Goal: Information Seeking & Learning: Understand process/instructions

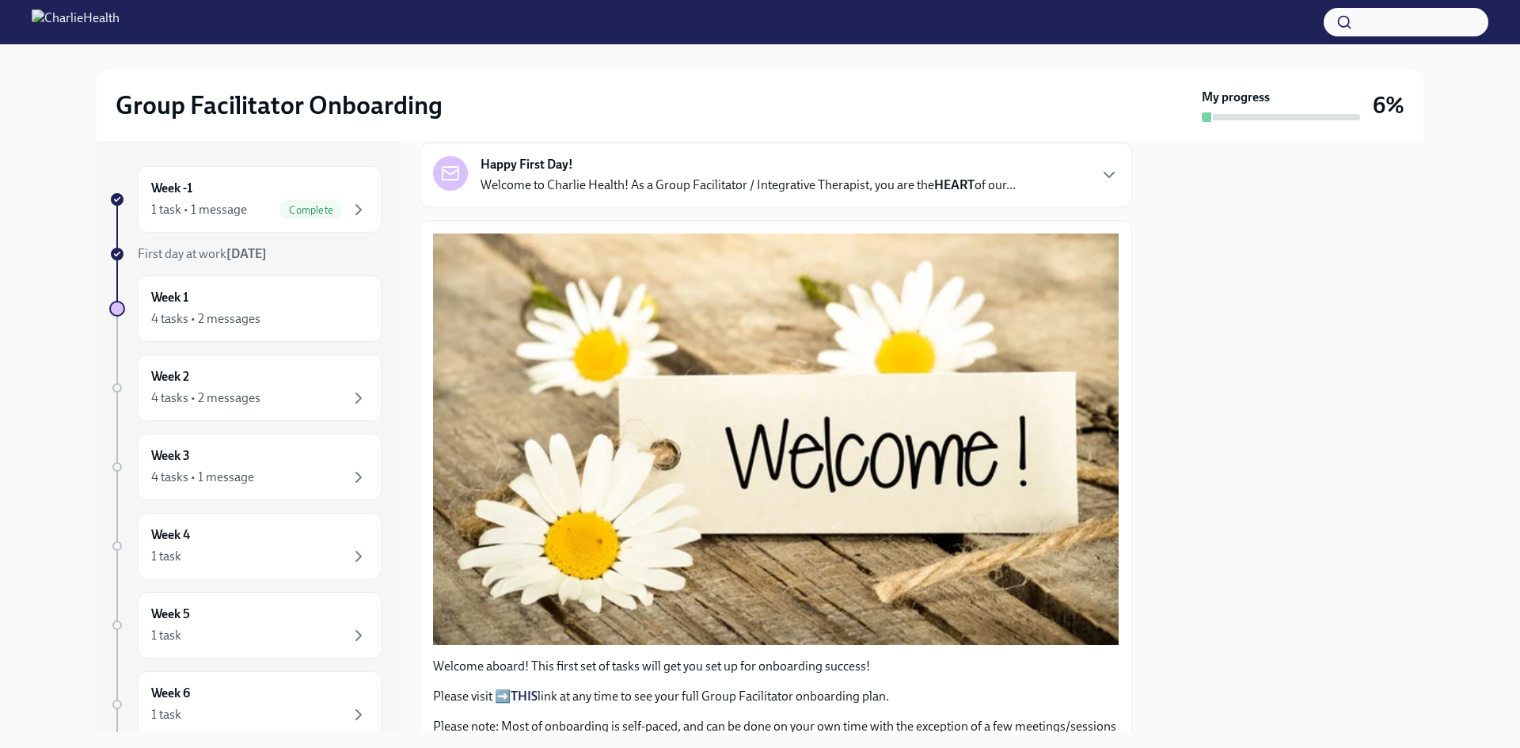
scroll to position [158, 0]
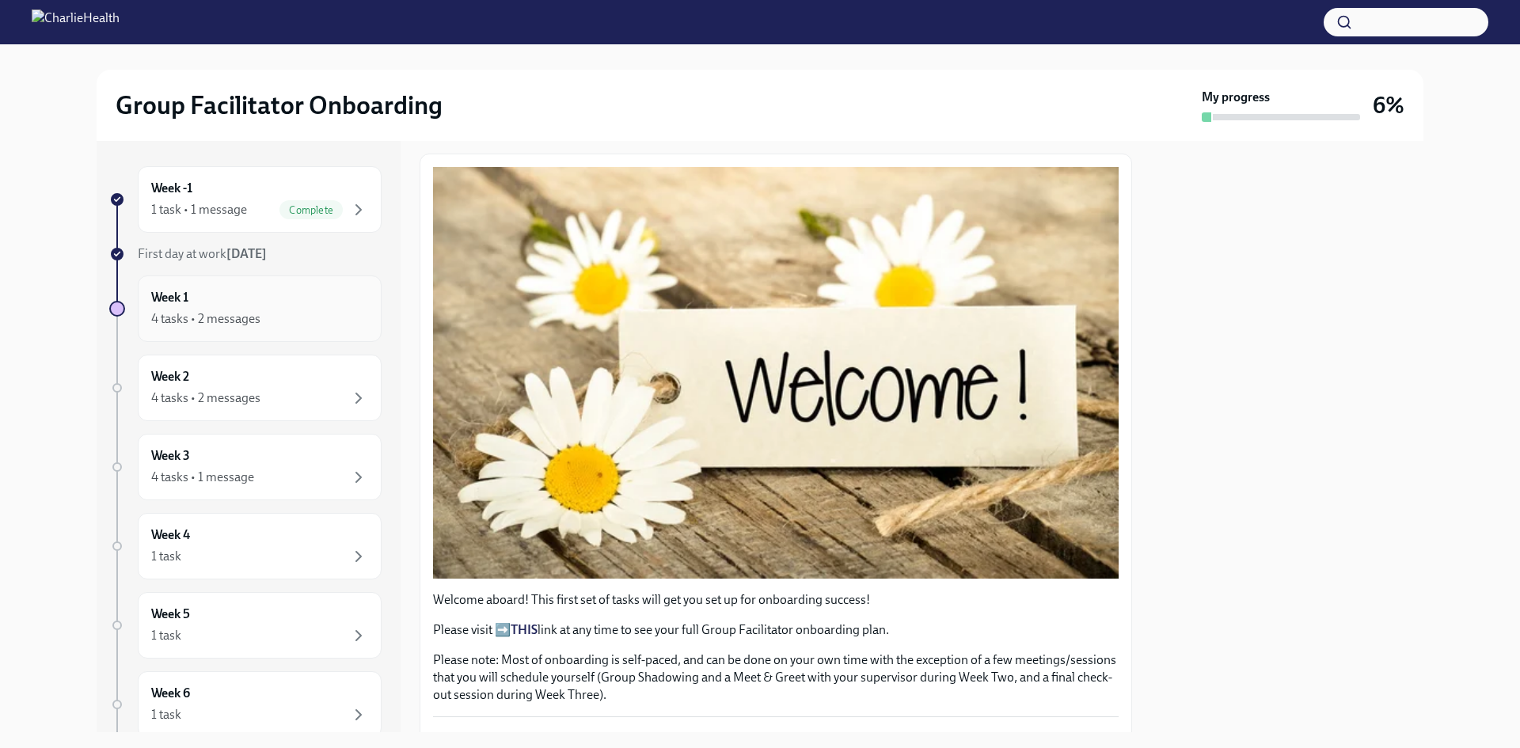
click at [181, 303] on h6 "Week 1" at bounding box center [169, 297] width 37 height 17
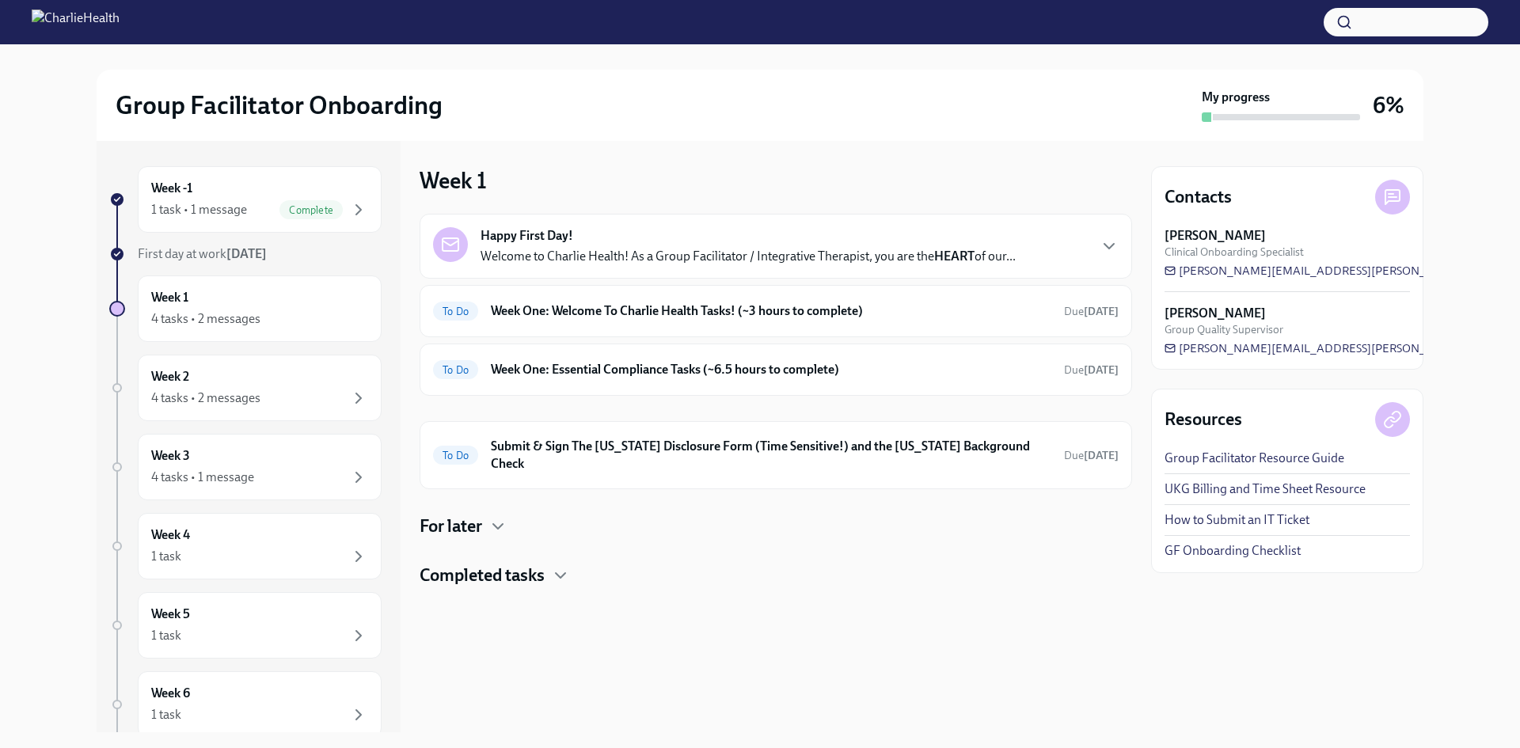
click at [802, 258] on p "Welcome to Charlie Health! As a Group Facilitator / Integrative Therapist, you …" at bounding box center [747, 256] width 535 height 17
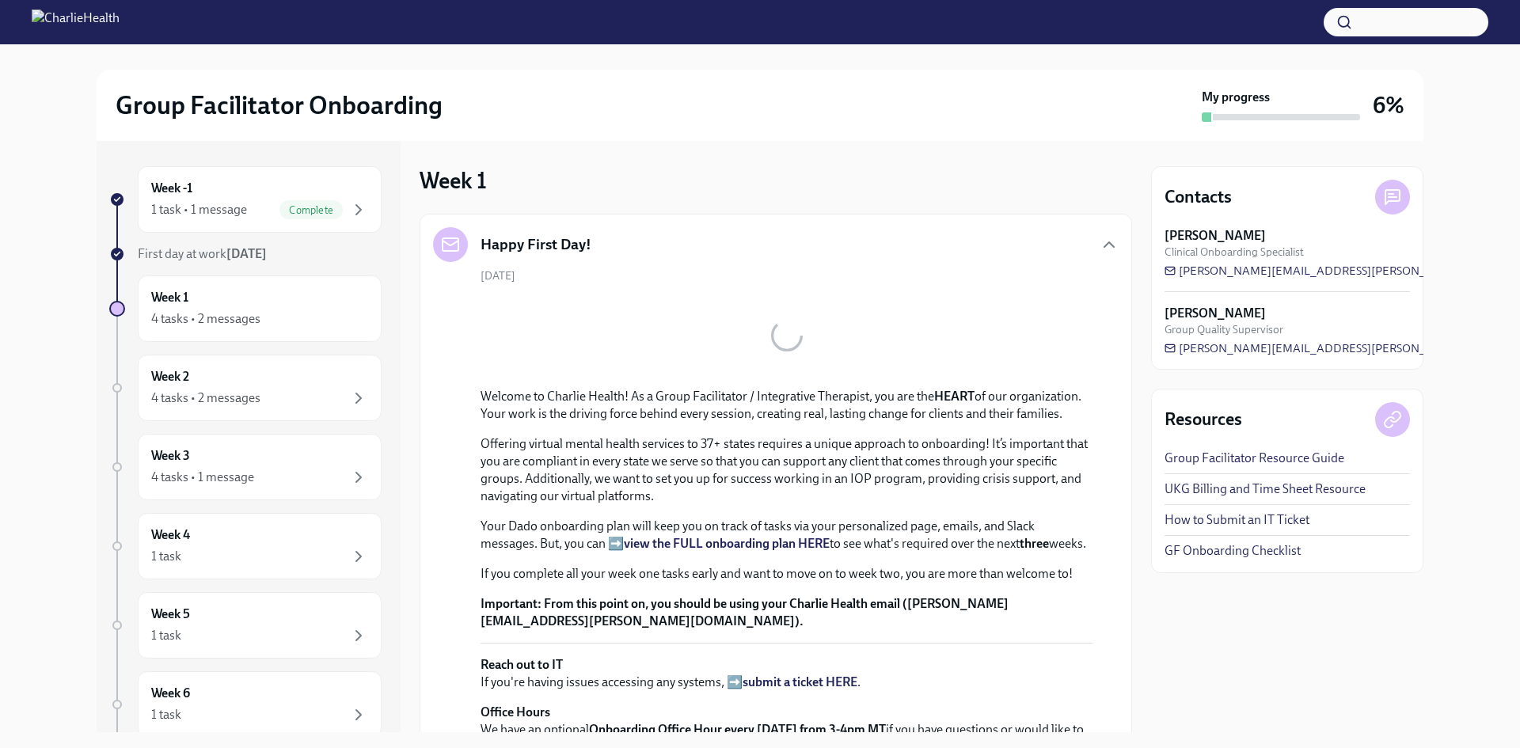
click at [802, 258] on div "Happy First Day!" at bounding box center [775, 244] width 685 height 35
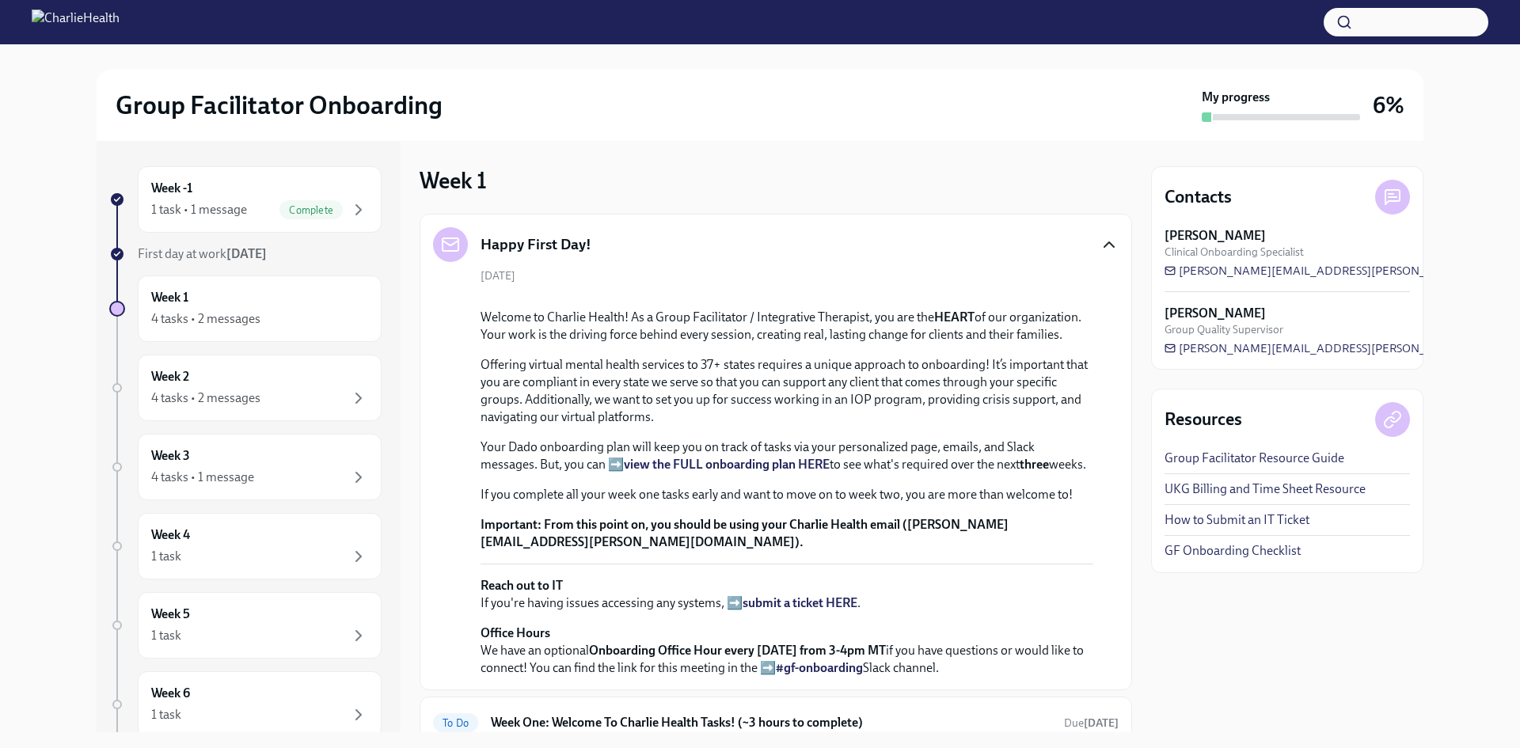
click at [1103, 246] on icon "button" at bounding box center [1108, 244] width 19 height 19
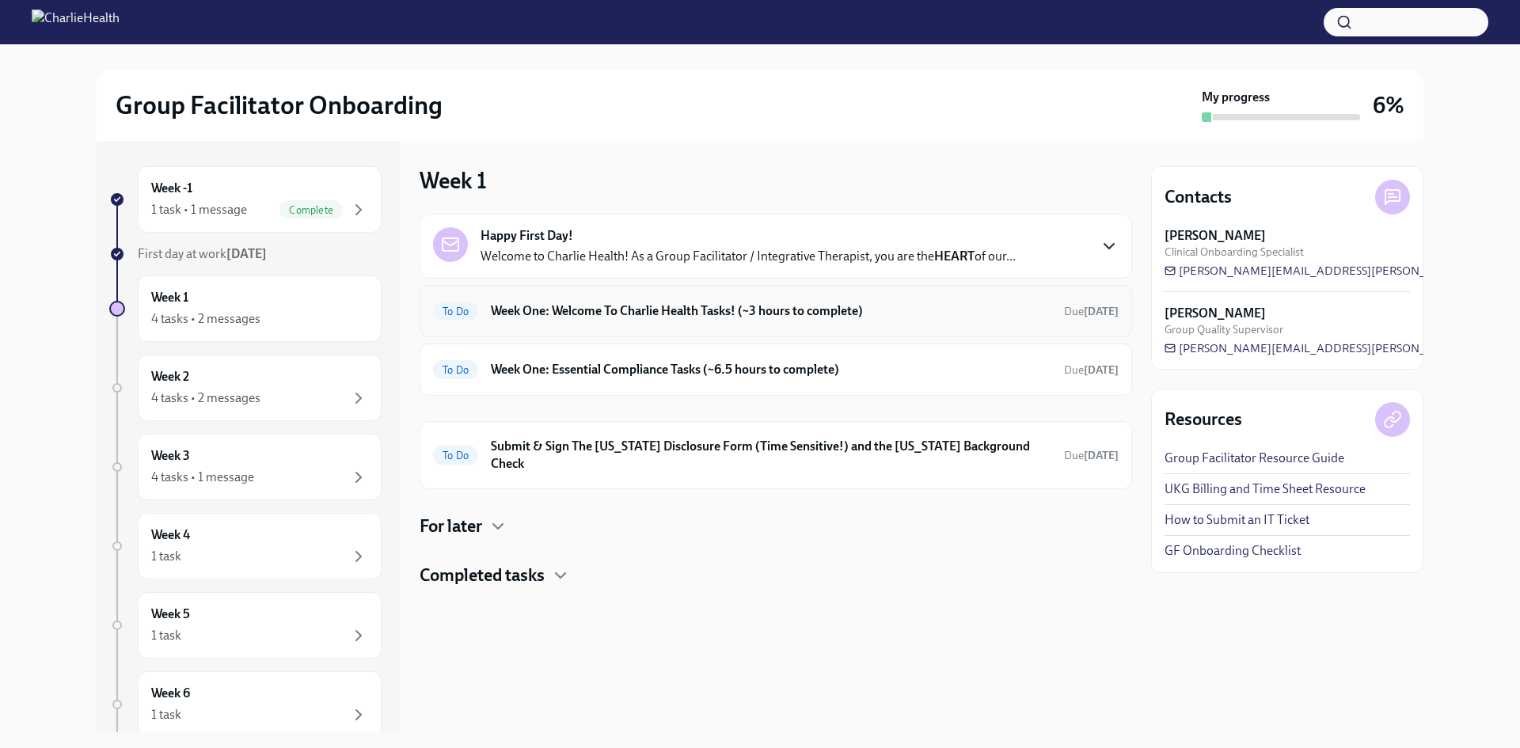
click at [1034, 302] on h6 "Week One: Welcome To Charlie Health Tasks! (~3 hours to complete)" at bounding box center [771, 310] width 560 height 17
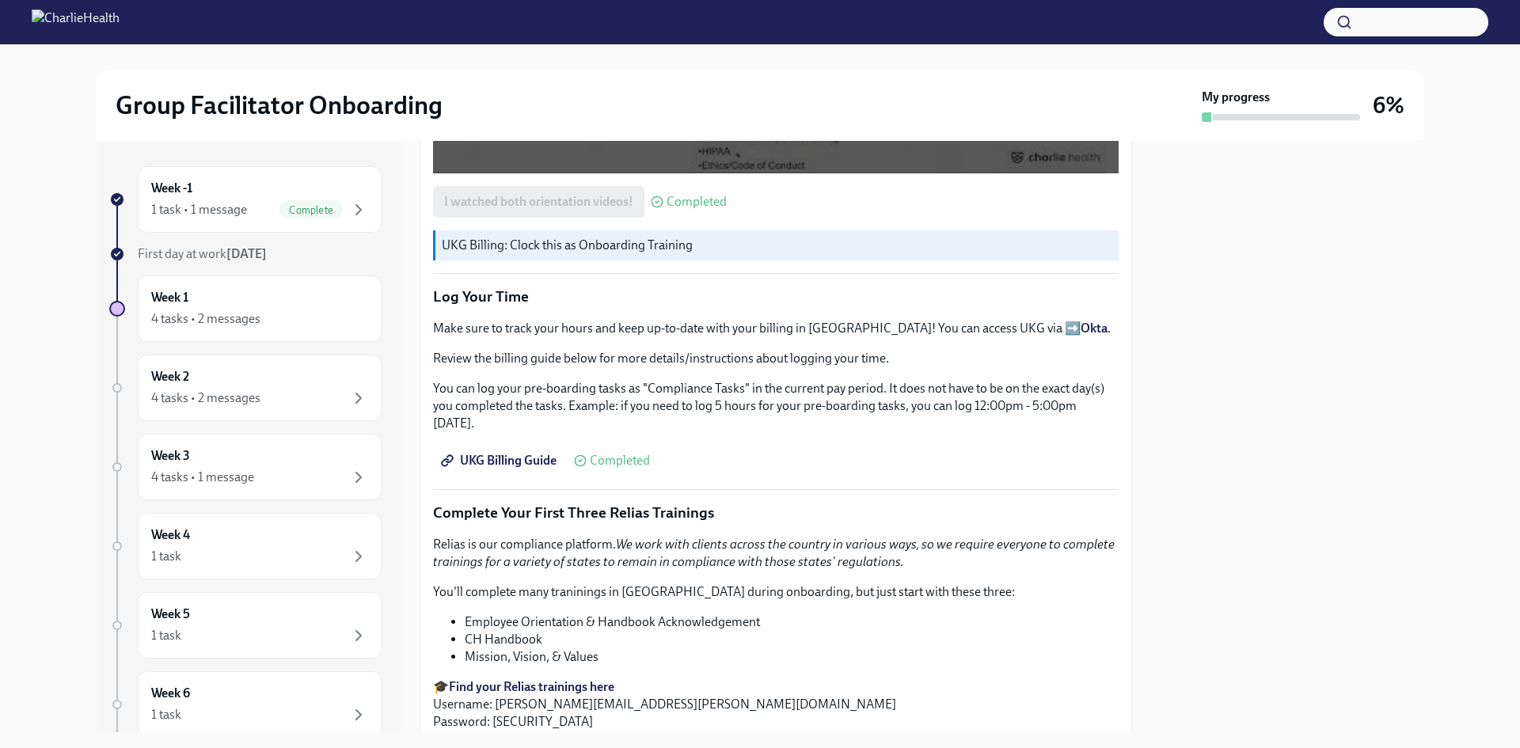
scroll to position [1820, 0]
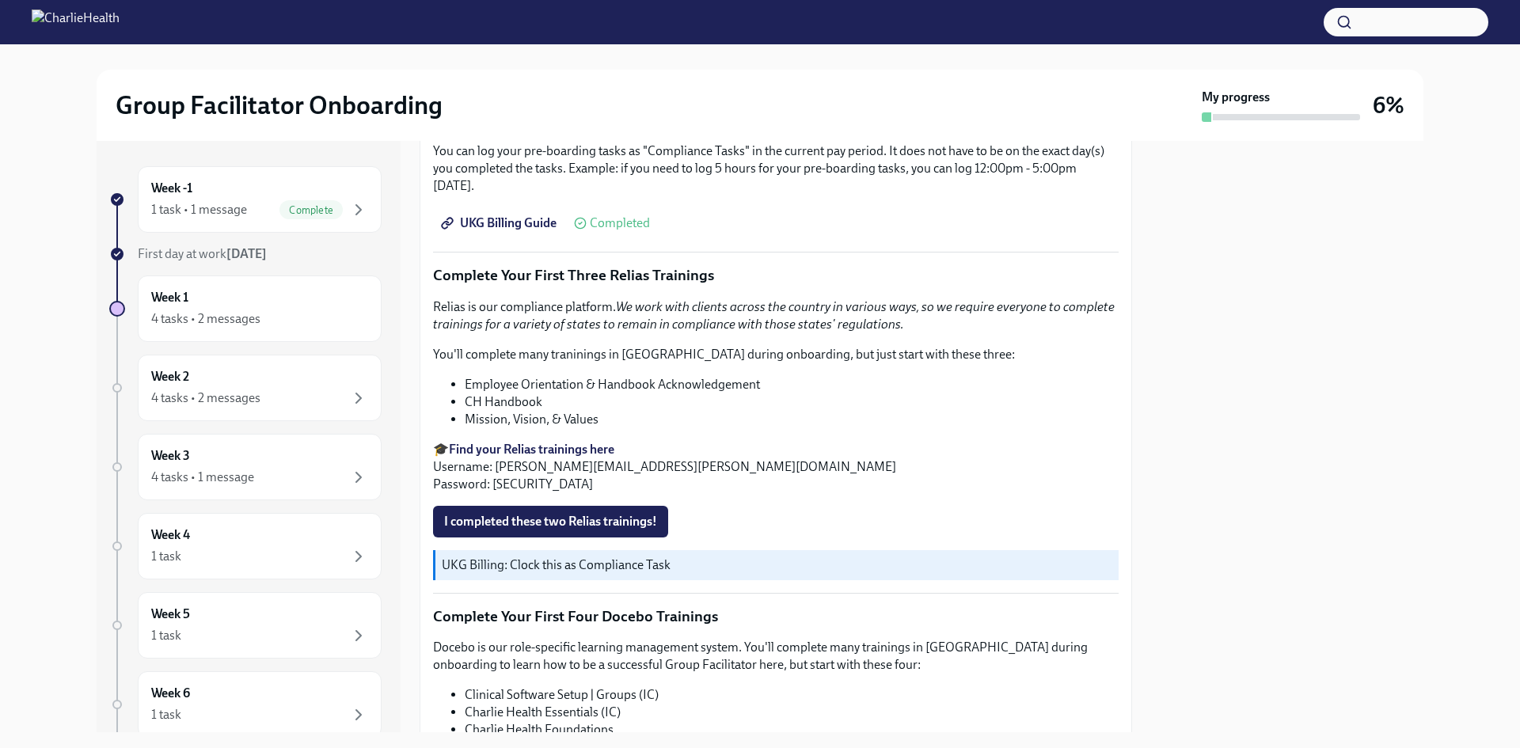
click at [603, 442] on strong "Find your Relias trainings here" at bounding box center [531, 449] width 165 height 15
click at [717, 382] on li "Employee Orientation & Handbook Acknowledgement" at bounding box center [792, 384] width 654 height 17
click at [632, 399] on li "CH Handbook" at bounding box center [792, 401] width 654 height 17
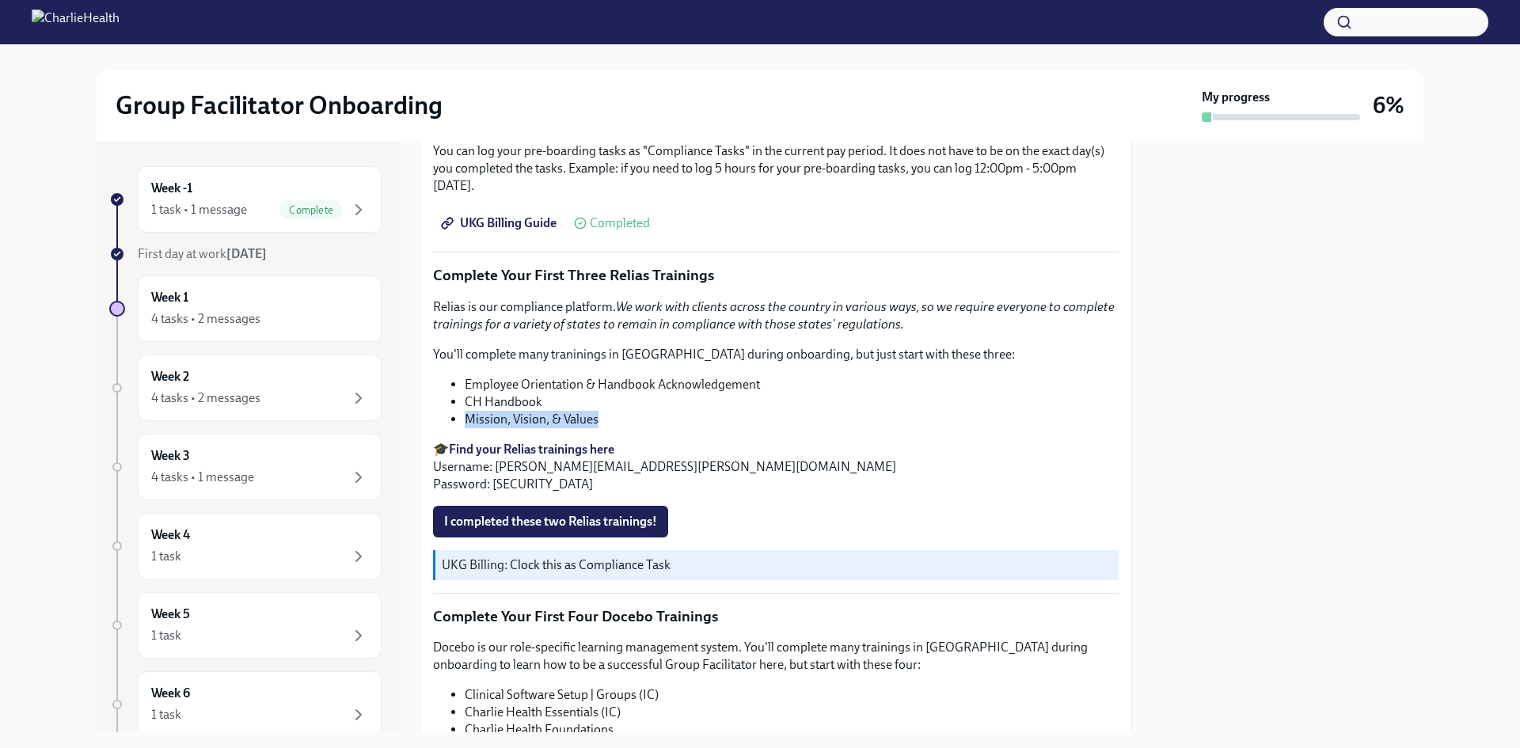
drag, startPoint x: 606, startPoint y: 412, endPoint x: 459, endPoint y: 404, distance: 146.6
click at [459, 404] on ul "Employee Orientation & Handbook Acknowledgement CH Handbook Mission, Vision, & …" at bounding box center [775, 402] width 685 height 52
copy li "Mission, Vision, & Values"
click at [889, 446] on p "🎓 Find your Relias trainings here Username: darcy.hearn@charliehealth.com Passw…" at bounding box center [775, 467] width 685 height 52
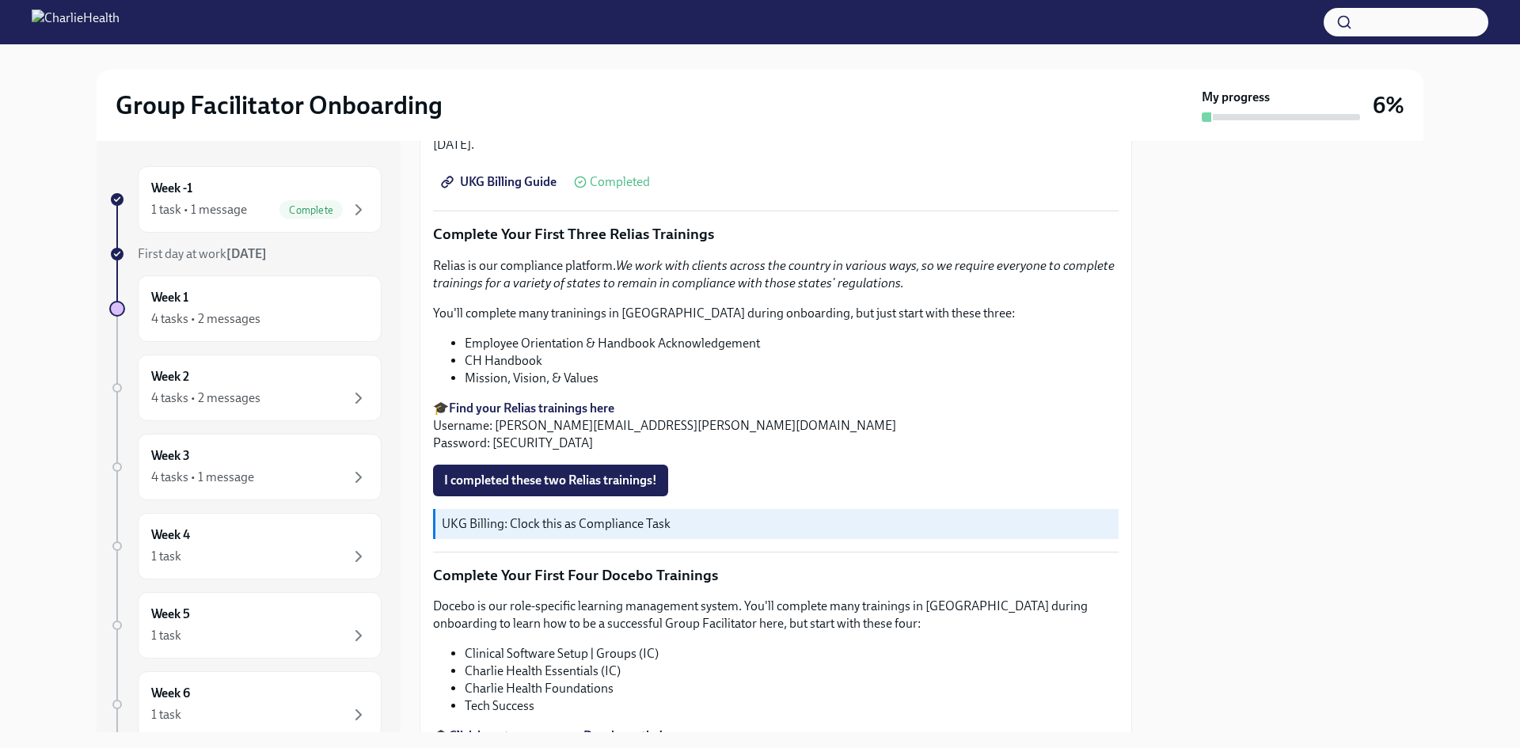
scroll to position [1900, 0]
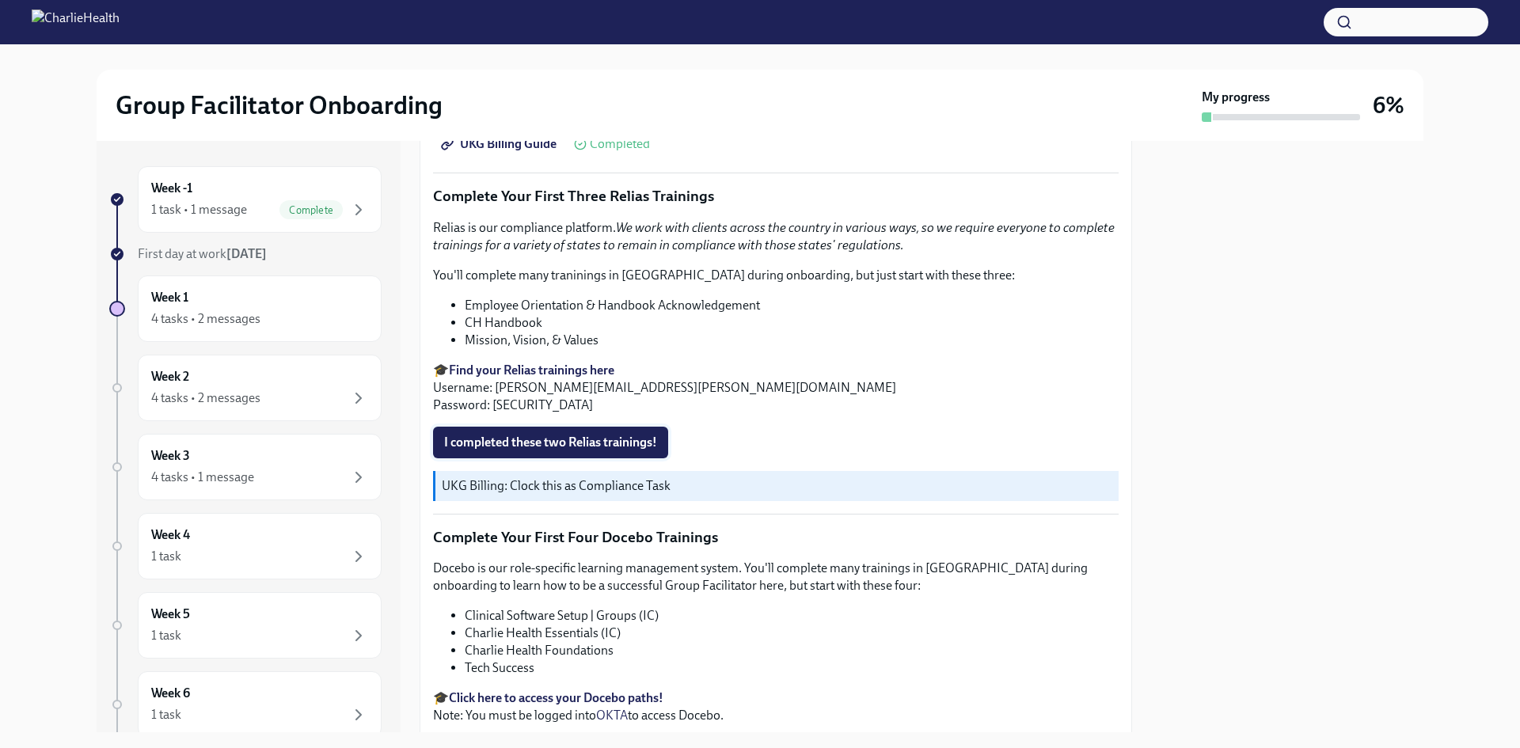
click at [575, 435] on span "I completed these two Relias trainings!" at bounding box center [550, 443] width 213 height 16
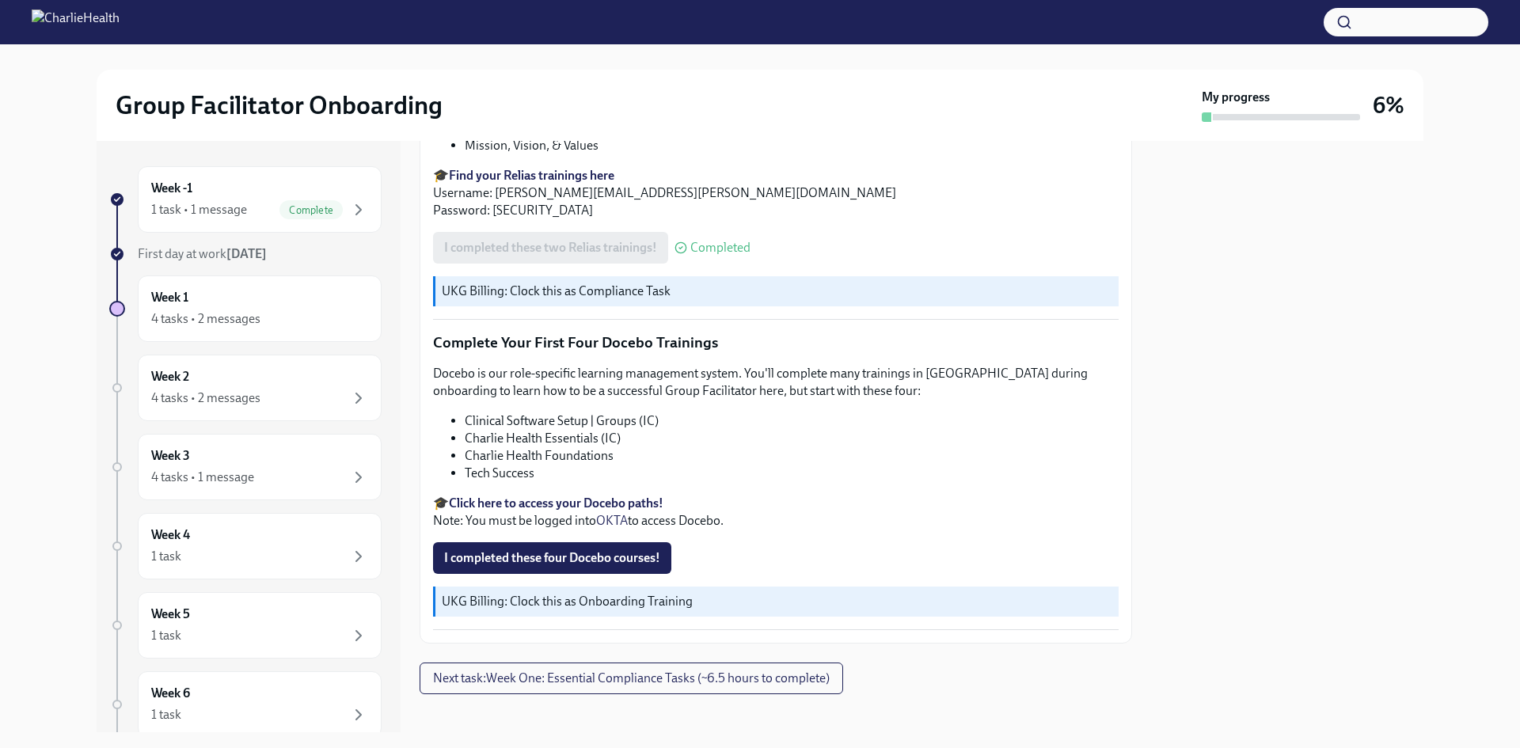
scroll to position [2100, 0]
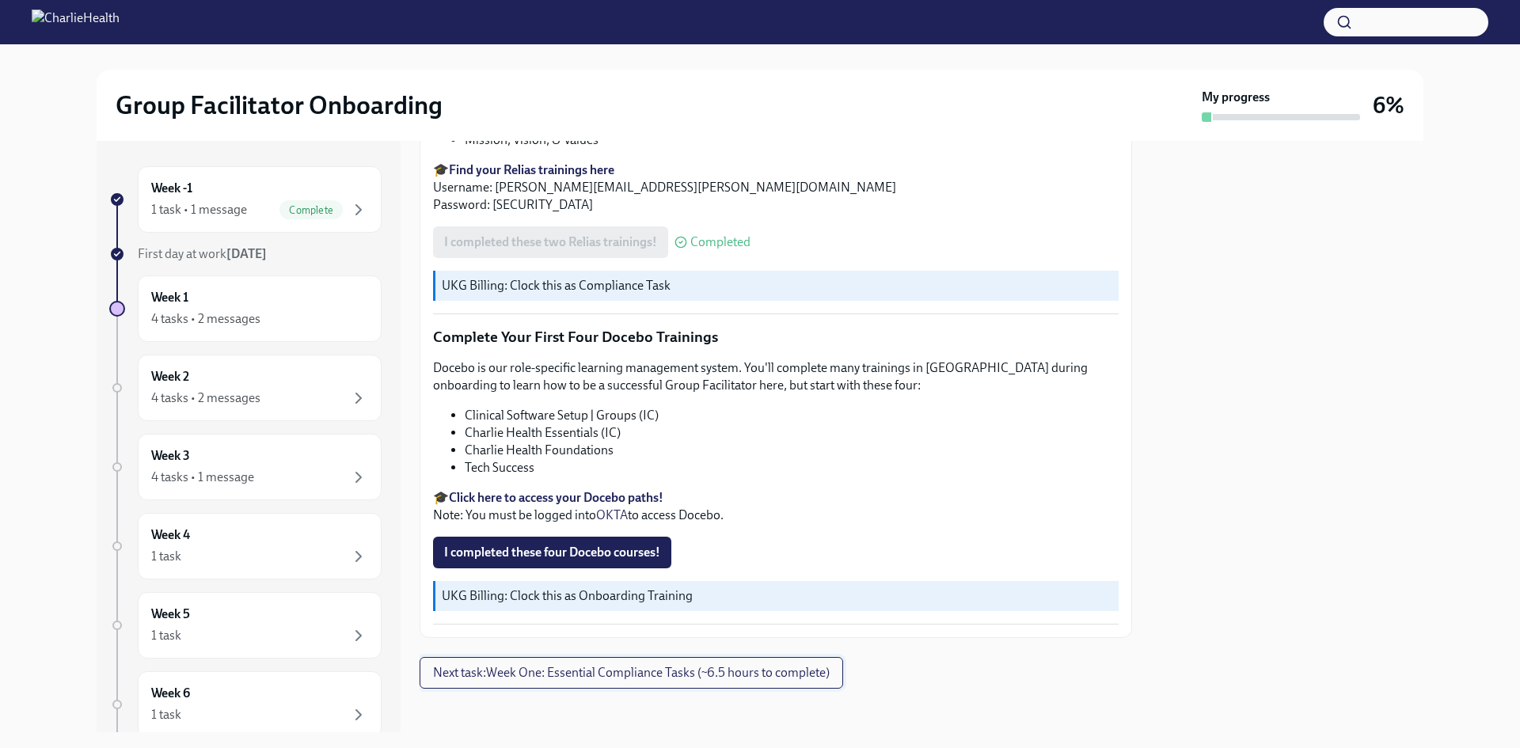
click at [819, 666] on span "Next task : Week One: Essential Compliance Tasks (~6.5 hours to complete)" at bounding box center [631, 673] width 397 height 16
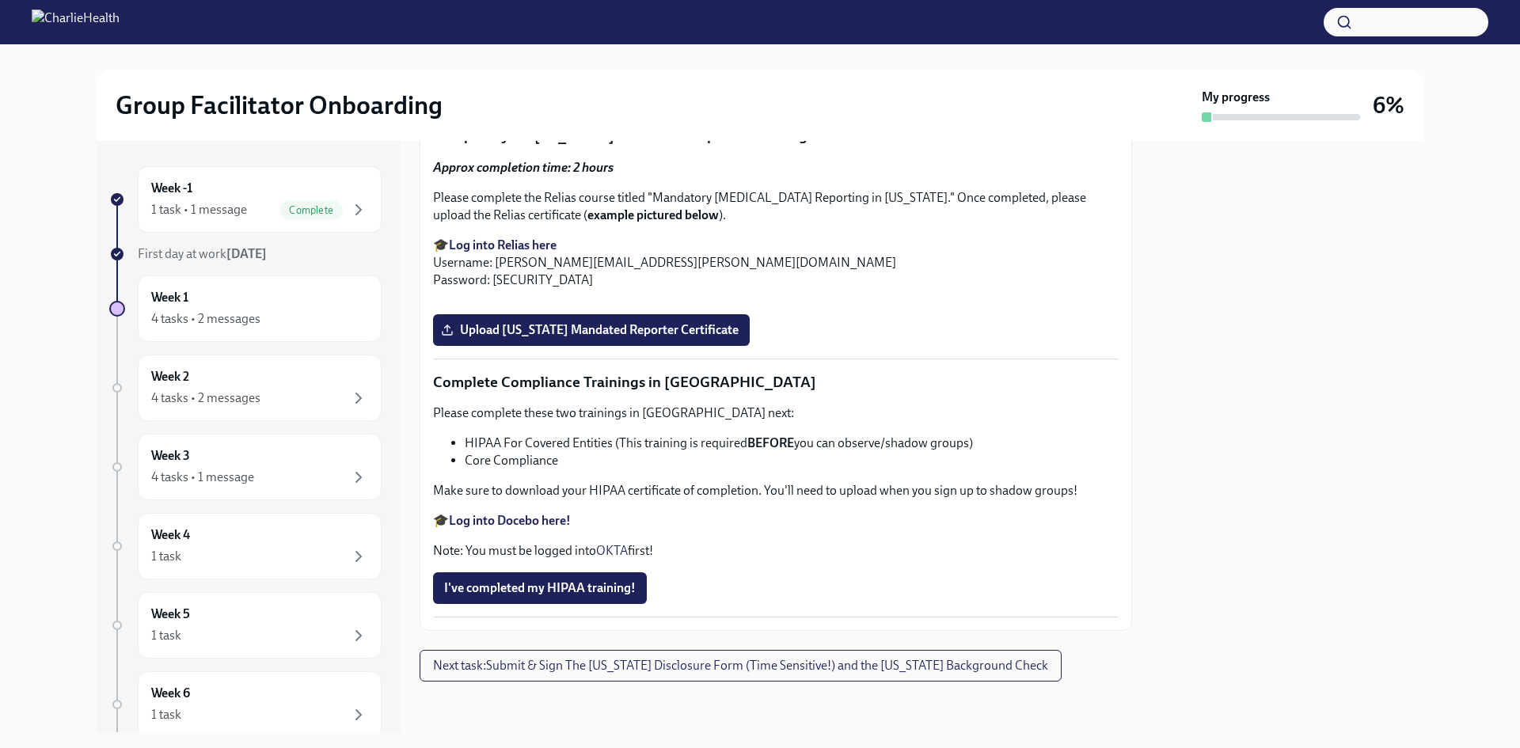
scroll to position [3702, 0]
click at [302, 296] on div "Week 1 4 tasks • 2 messages" at bounding box center [259, 309] width 217 height 40
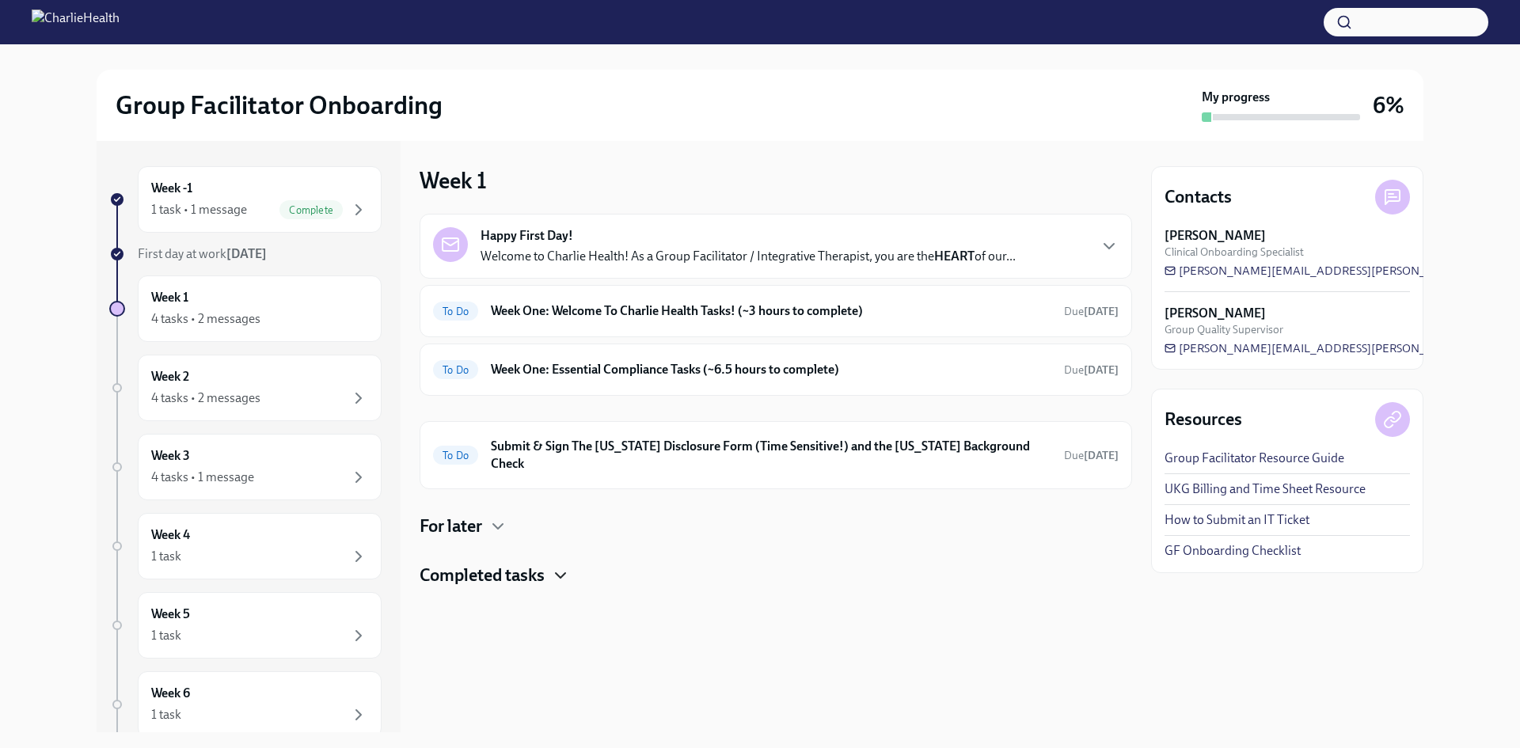
click at [565, 573] on icon "button" at bounding box center [560, 575] width 9 height 5
click at [566, 566] on icon "button" at bounding box center [560, 575] width 19 height 19
click at [583, 230] on div "Happy First Day! Welcome to Charlie Health! As a Group Facilitator / Integrativ…" at bounding box center [747, 246] width 535 height 38
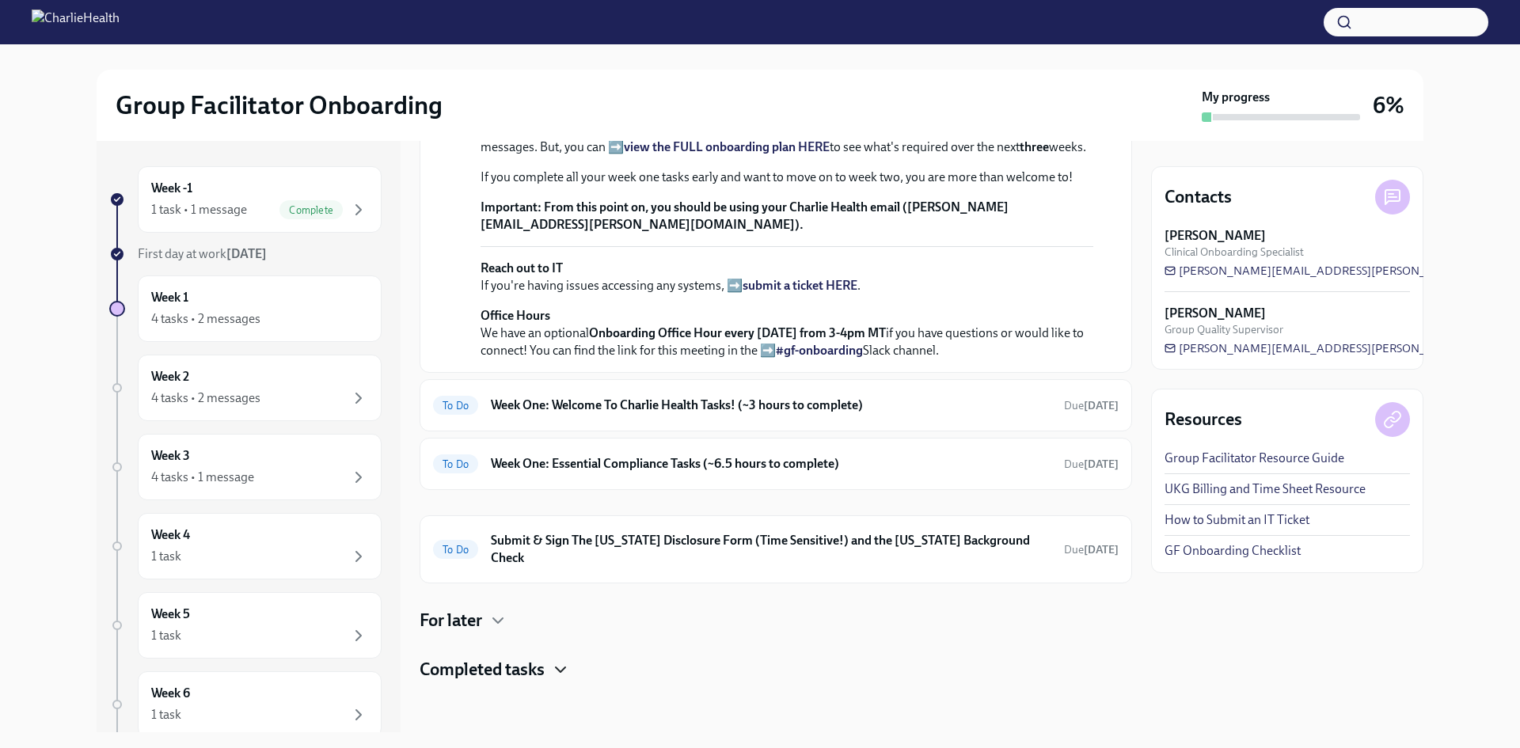
scroll to position [590, 0]
click at [640, 403] on div "To Do Week One: Welcome To Charlie Health Tasks! (~3 hours to complete) Due [DA…" at bounding box center [776, 405] width 712 height 52
click at [669, 414] on h6 "Week One: Welcome To Charlie Health Tasks! (~3 hours to complete)" at bounding box center [771, 405] width 560 height 17
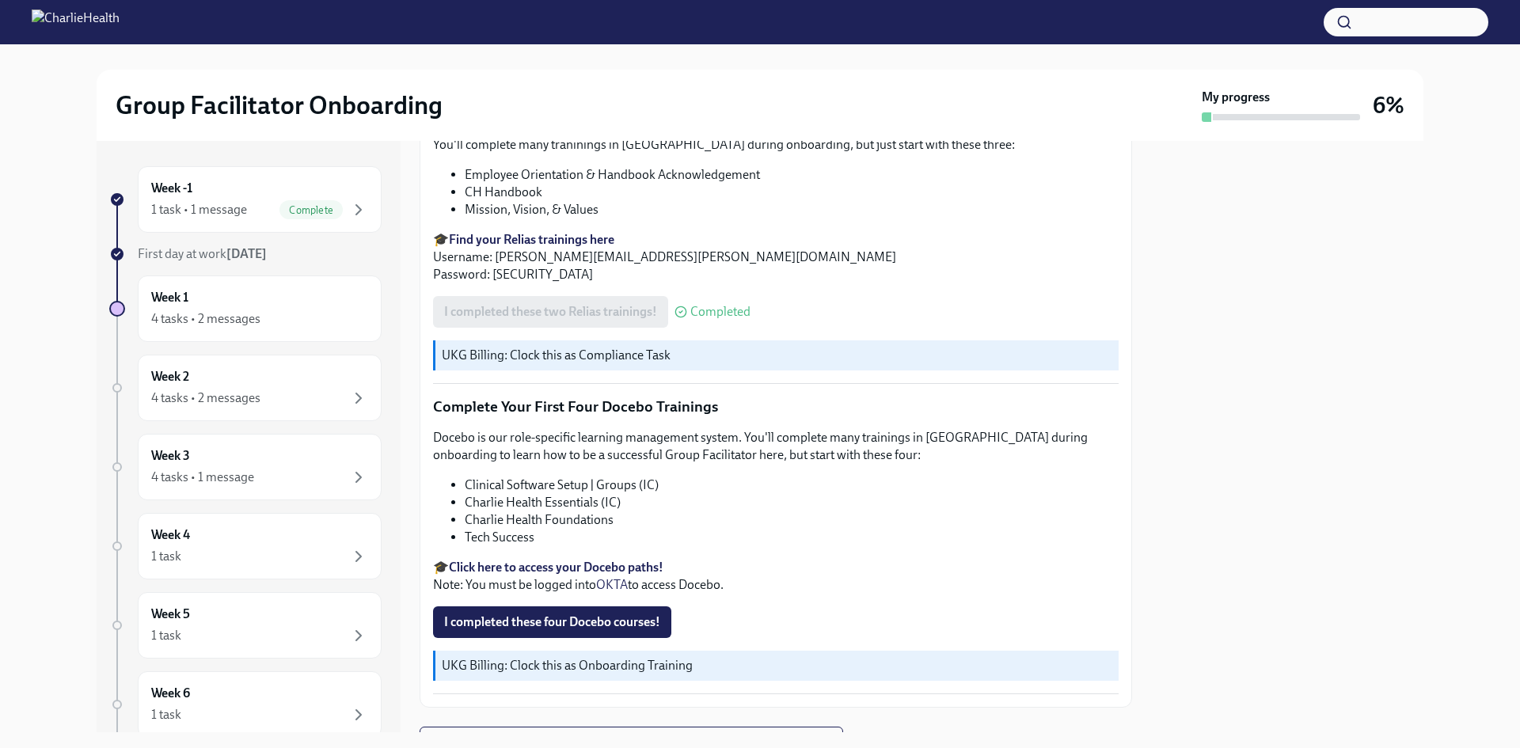
scroll to position [2058, 0]
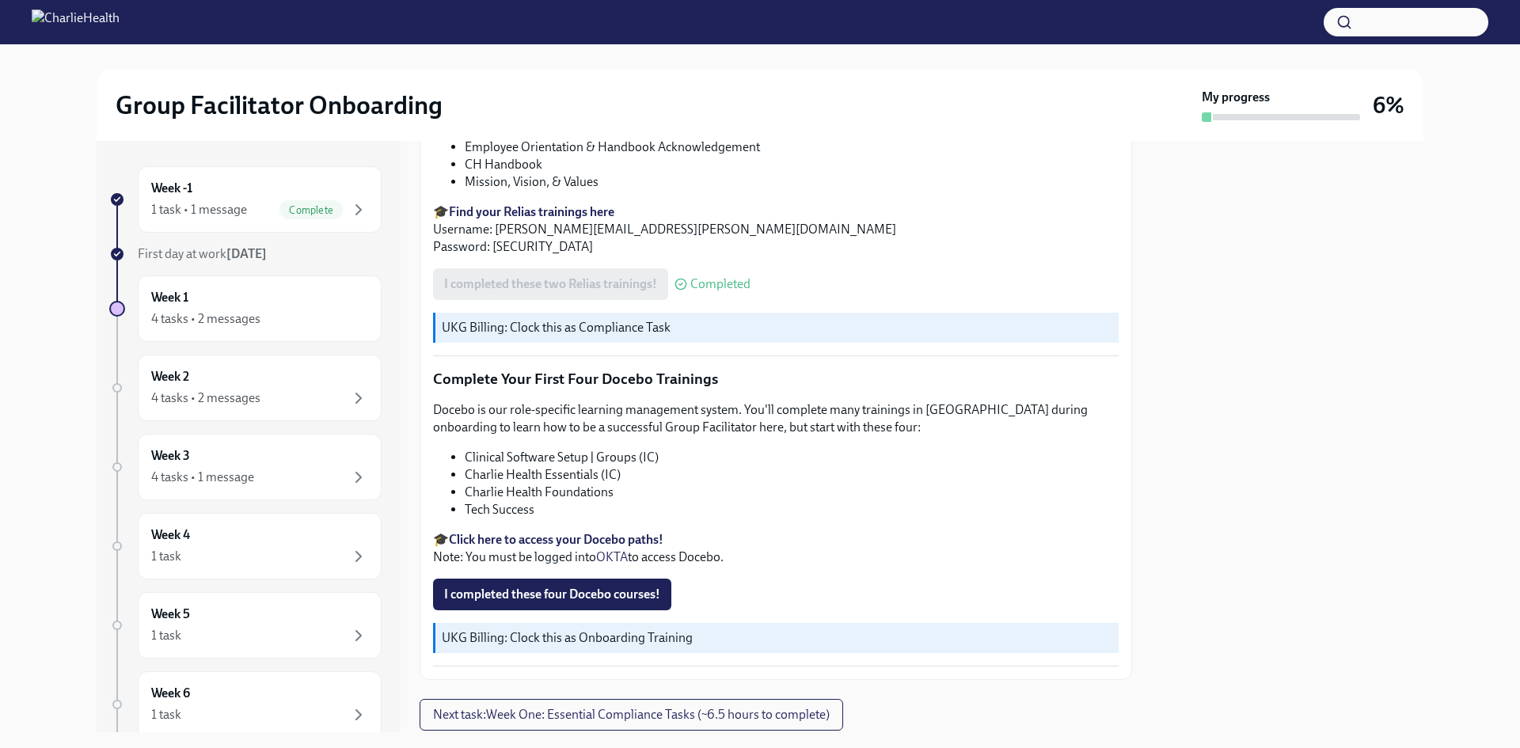
click at [631, 532] on strong "Click here to access your Docebo paths!" at bounding box center [556, 539] width 215 height 15
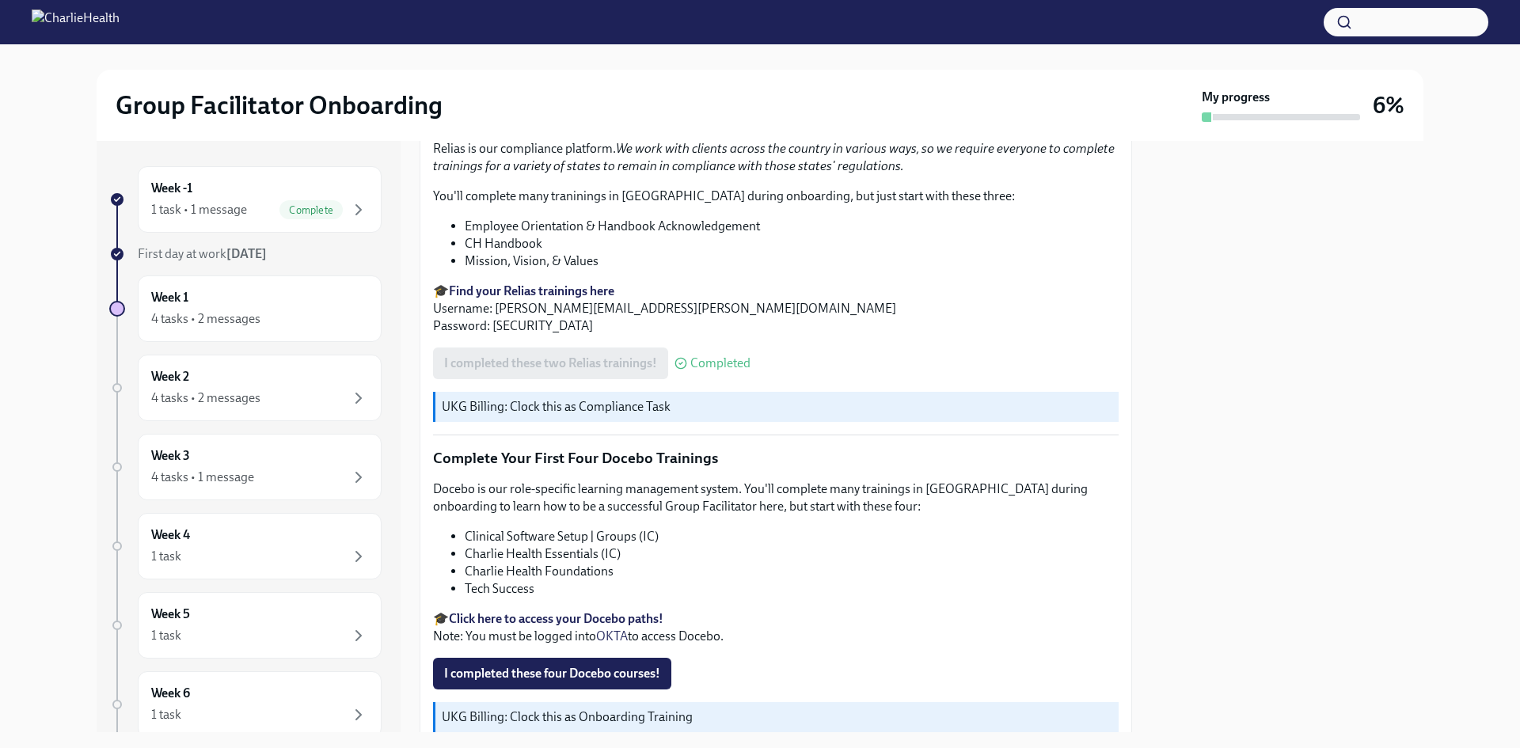
scroll to position [2100, 0]
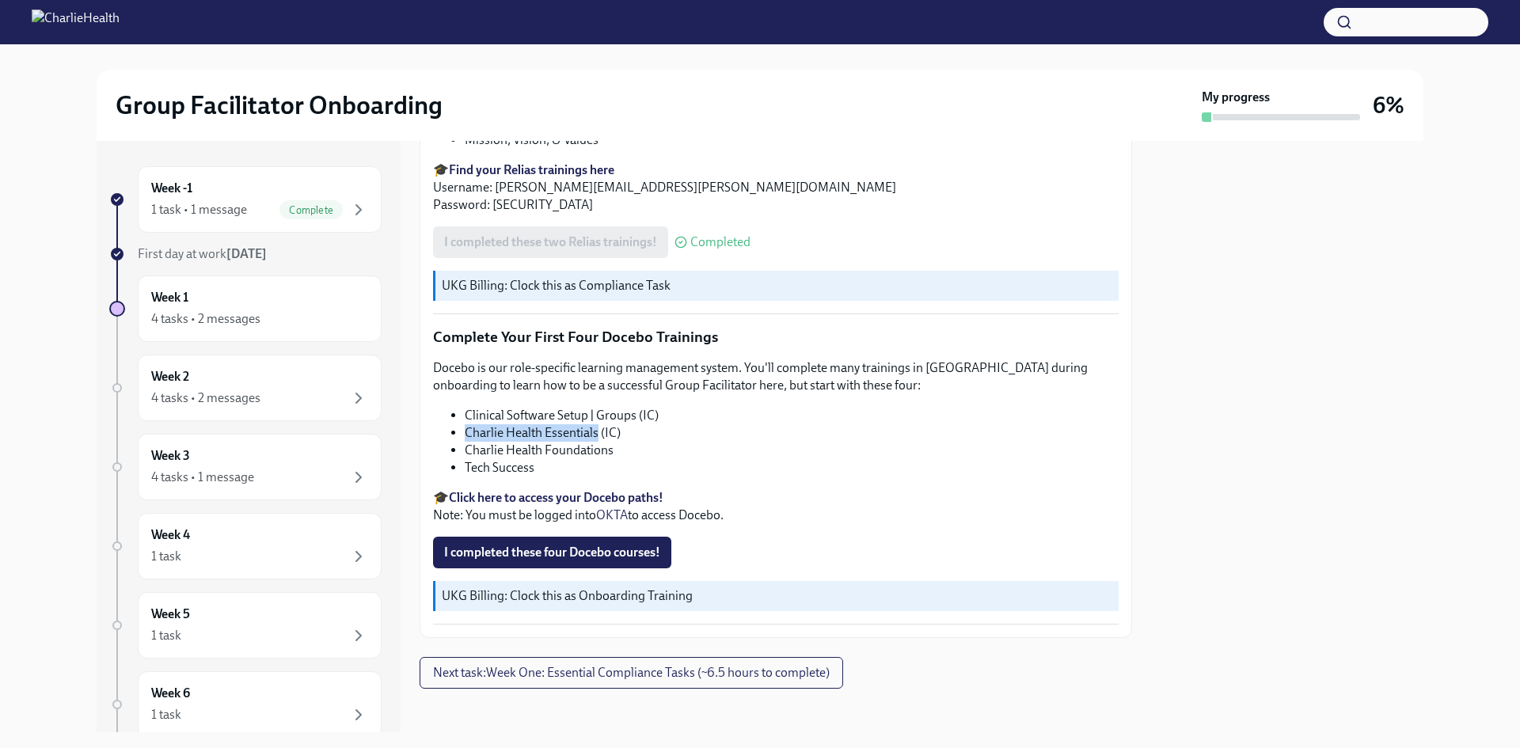
drag, startPoint x: 597, startPoint y: 423, endPoint x: 468, endPoint y: 429, distance: 129.1
click at [468, 429] on li "Charlie Health Essentials (IC)" at bounding box center [792, 432] width 654 height 17
copy li "Charlie Health Essentials"
click at [1133, 534] on div "Week -1 1 task • 1 message Complete First day at work Sep 2nd Week 1 4 tasks • …" at bounding box center [760, 436] width 1327 height 591
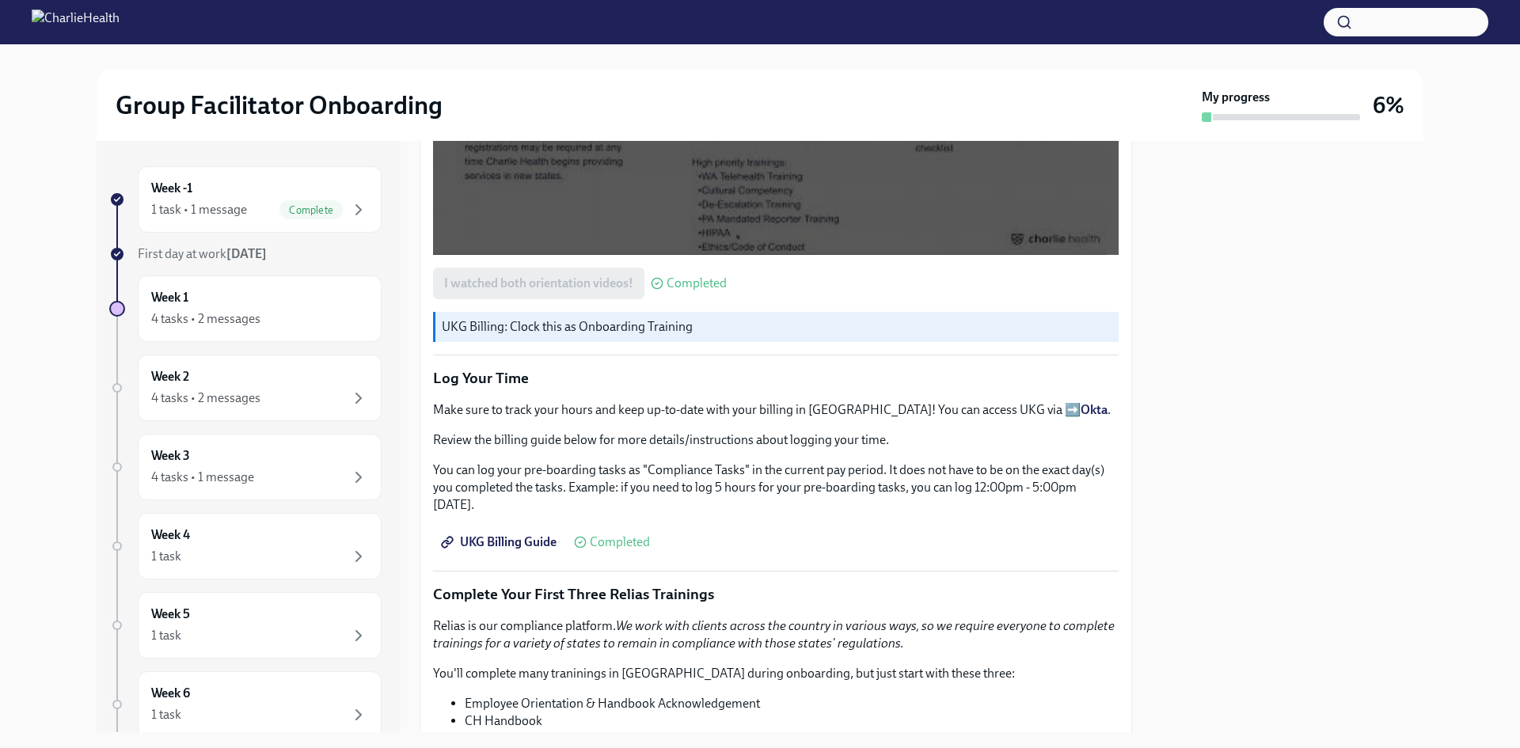
scroll to position [1388, 0]
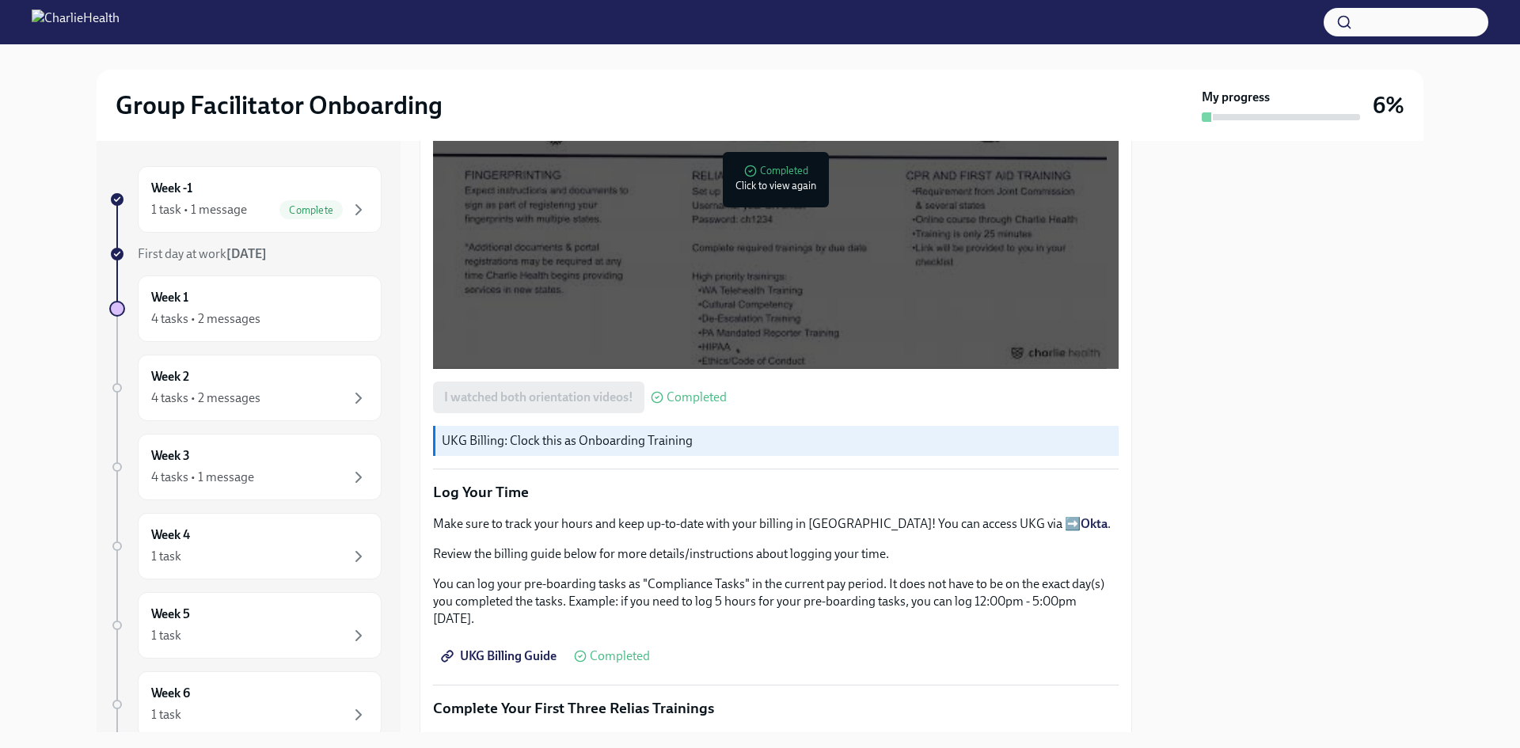
click at [978, 519] on p "Make sure to track your hours and keep up-to-date with your billing in [GEOGRAP…" at bounding box center [775, 523] width 685 height 17
click at [1080, 516] on strong "Okta" at bounding box center [1093, 523] width 27 height 15
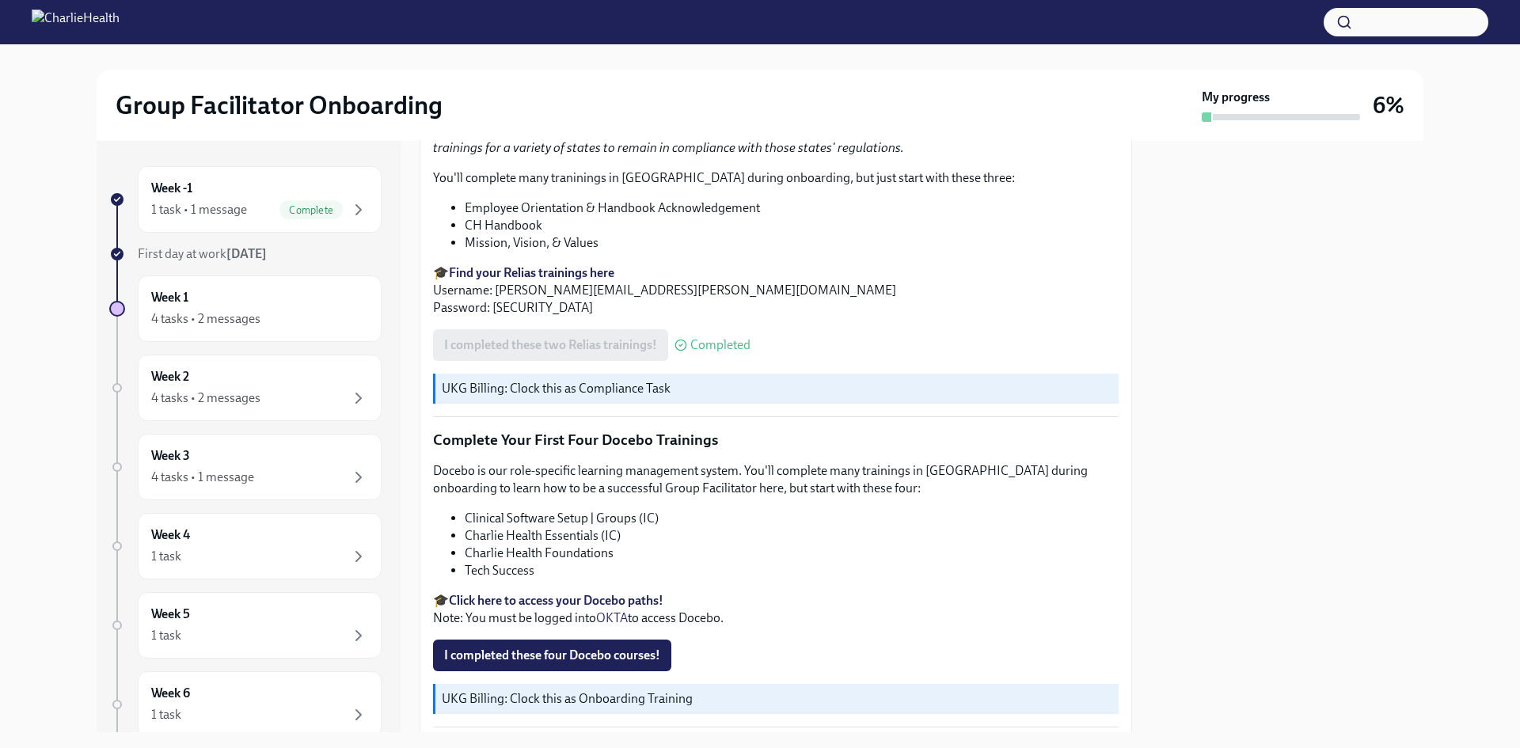
scroll to position [2021, 0]
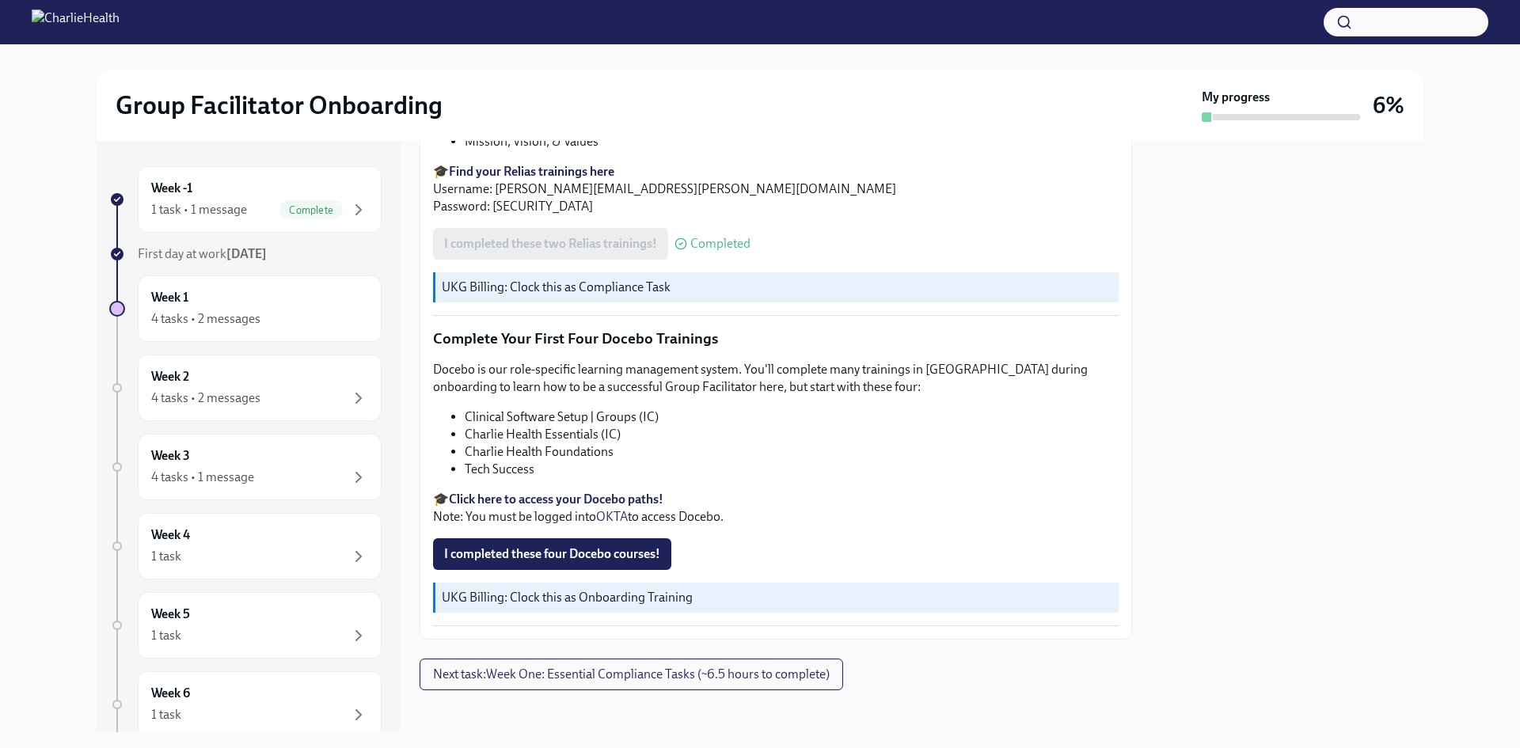
scroll to position [2100, 0]
click at [496, 443] on li "Charlie Health Foundations" at bounding box center [792, 450] width 654 height 17
click at [513, 460] on li "Tech Success" at bounding box center [792, 467] width 654 height 17
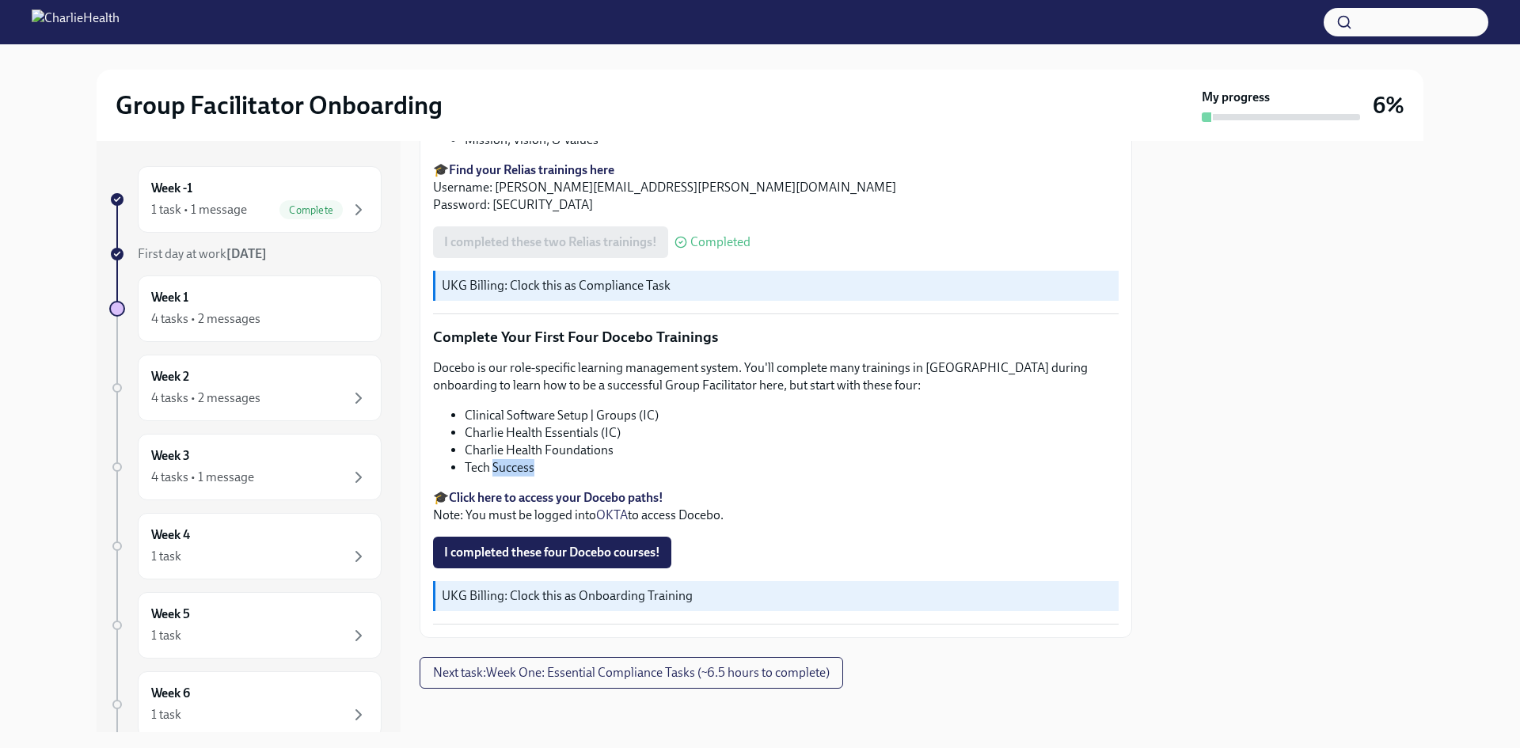
click at [513, 460] on li "Tech Success" at bounding box center [792, 467] width 654 height 17
click at [513, 462] on li "Tech Success" at bounding box center [792, 467] width 654 height 17
click at [70, 22] on img at bounding box center [76, 21] width 88 height 25
drag, startPoint x: 70, startPoint y: 22, endPoint x: 252, endPoint y: 3, distance: 183.8
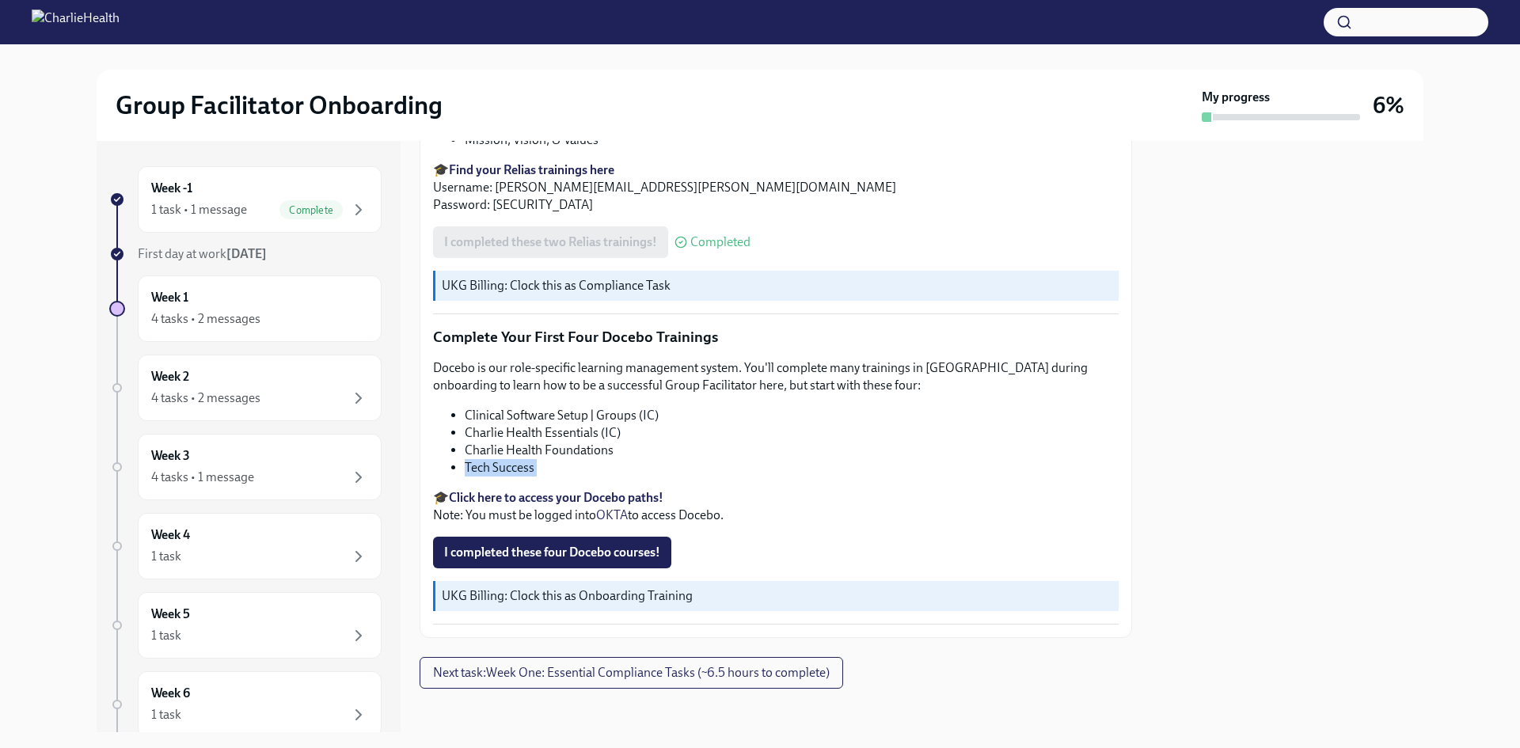
click at [77, 22] on img at bounding box center [76, 21] width 88 height 25
click at [1188, 571] on div at bounding box center [1287, 436] width 272 height 591
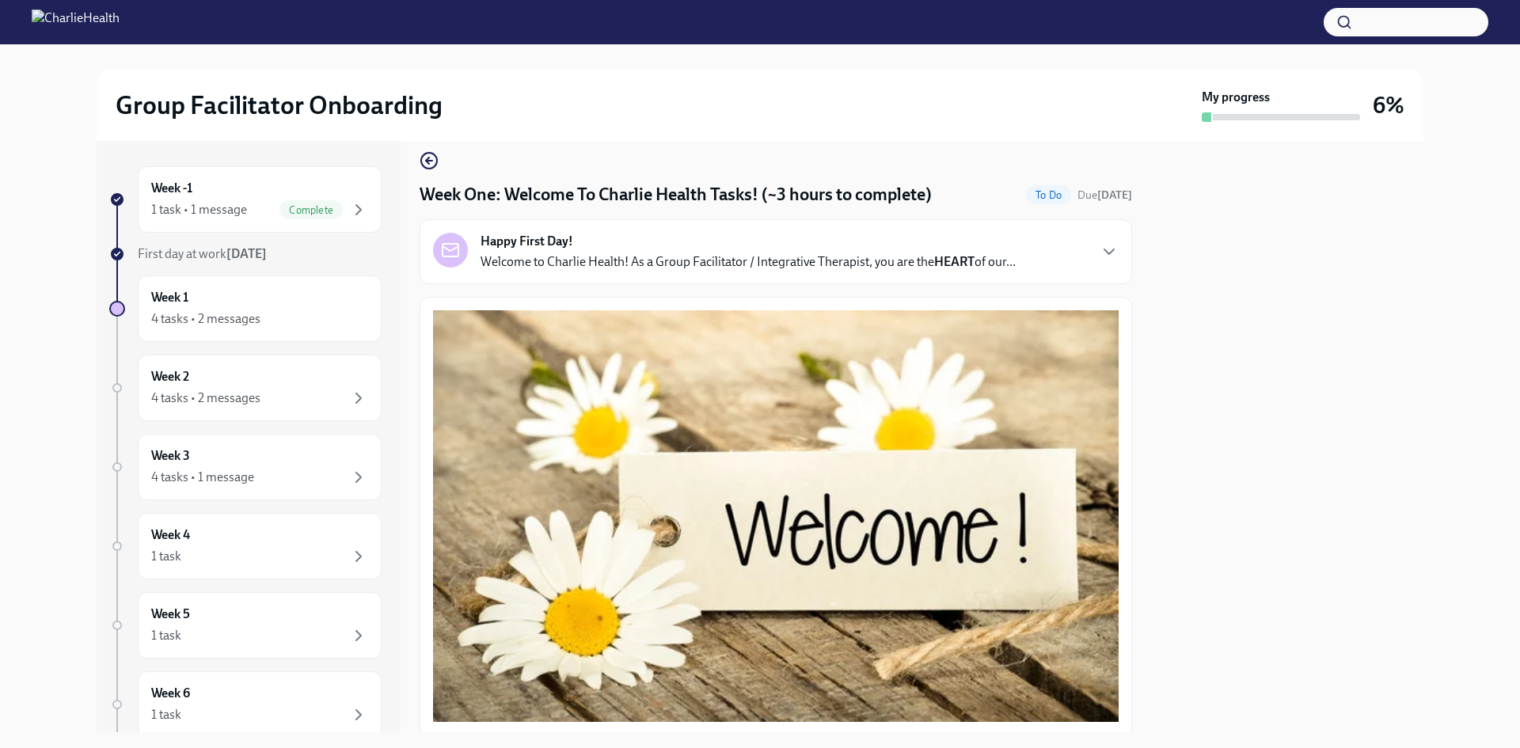
scroll to position [0, 0]
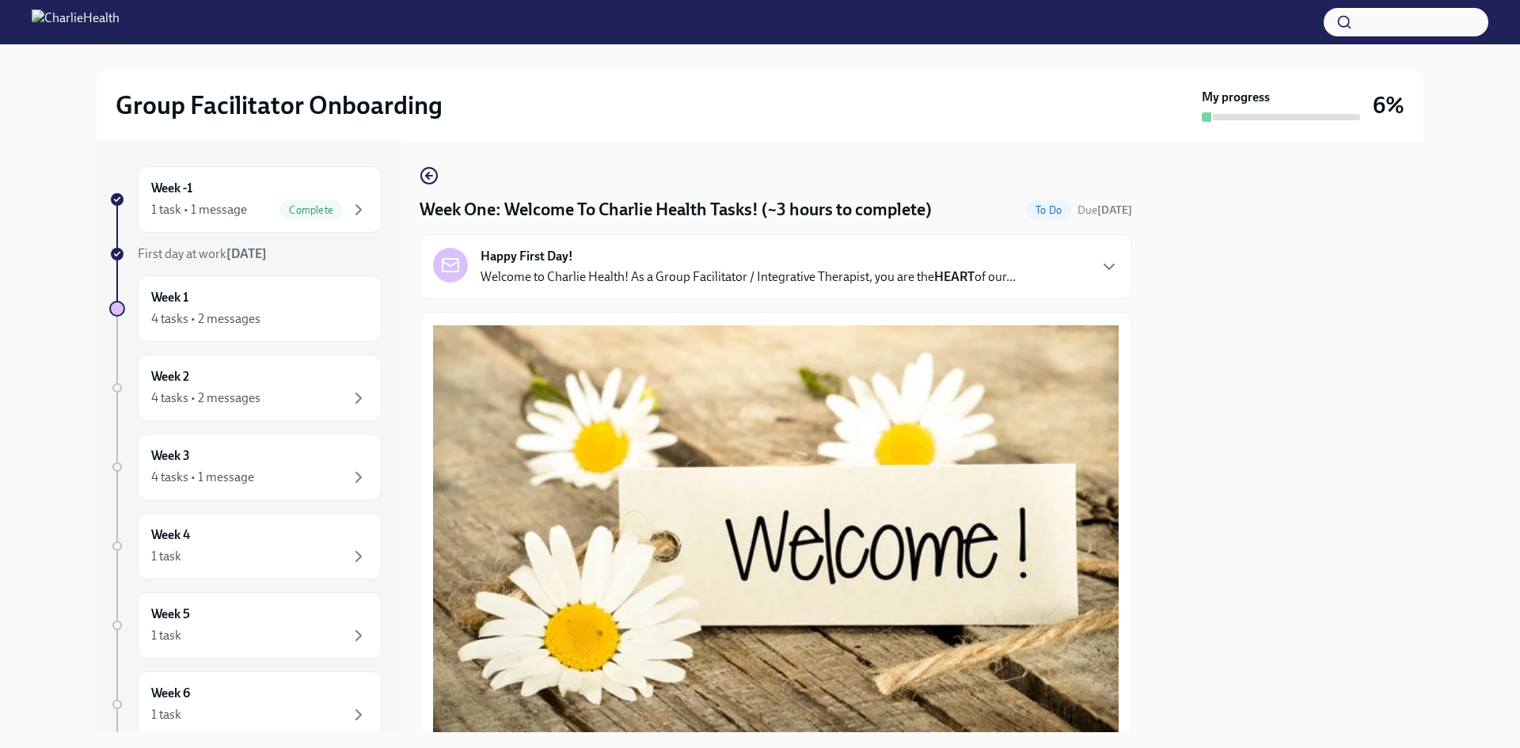
click at [583, 292] on div "Happy First Day! Welcome to Charlie Health! As a Group Facilitator / Integrativ…" at bounding box center [776, 266] width 712 height 65
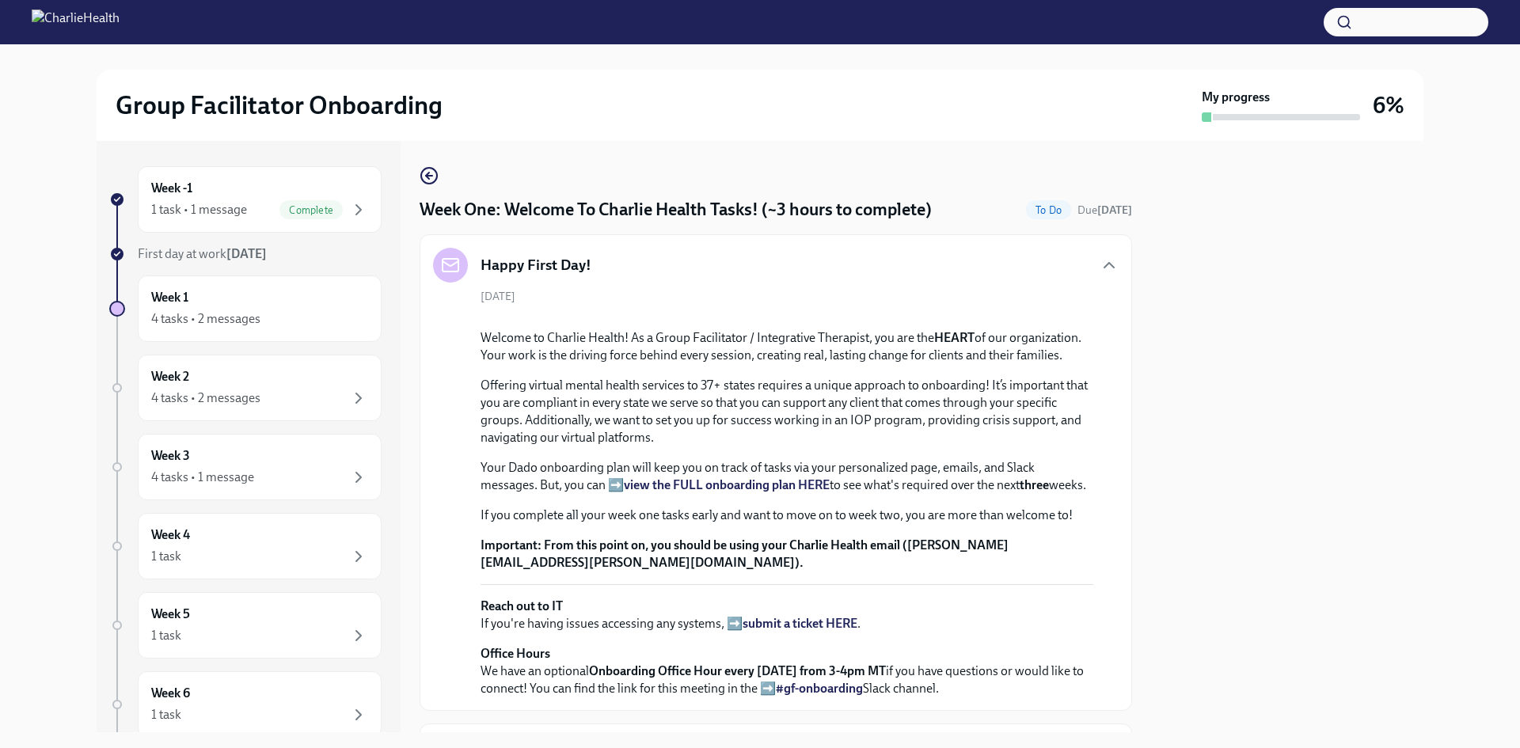
scroll to position [475, 0]
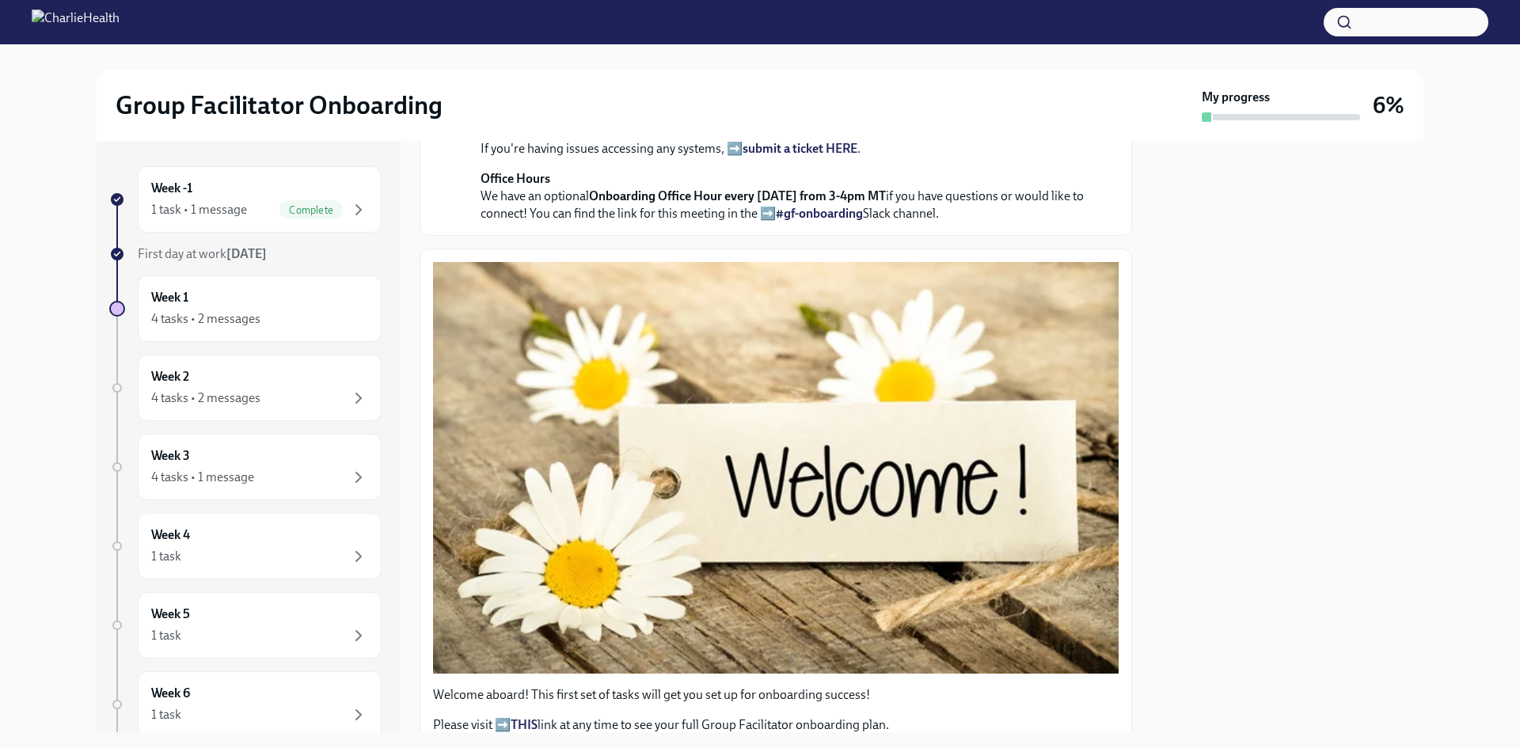
click at [820, 19] on p "Your Dado onboarding plan will keep you on track of tasks via your personalized…" at bounding box center [786, 1] width 613 height 35
click at [818, 17] on strong "view the FULL onboarding plan HERE" at bounding box center [727, 9] width 206 height 15
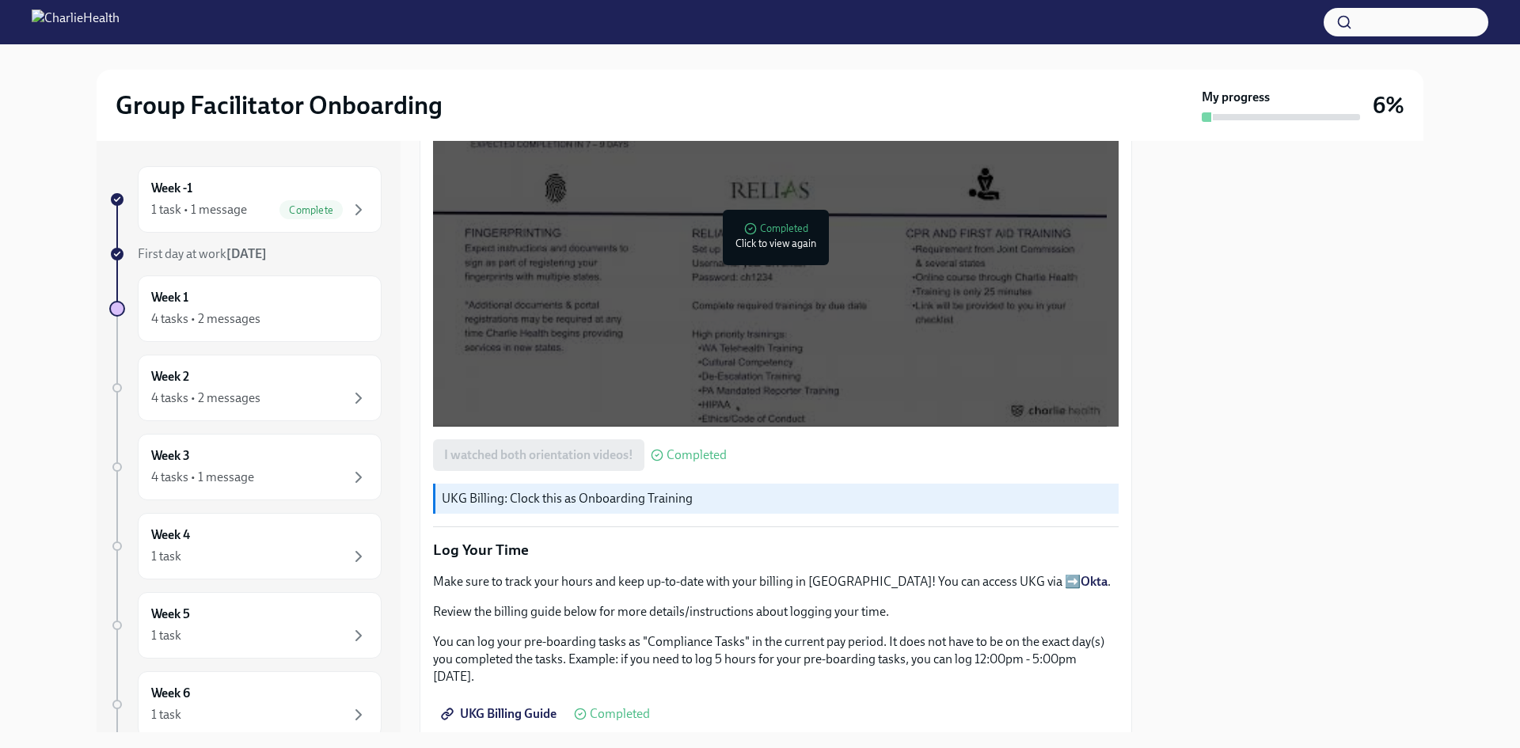
scroll to position [2216, 0]
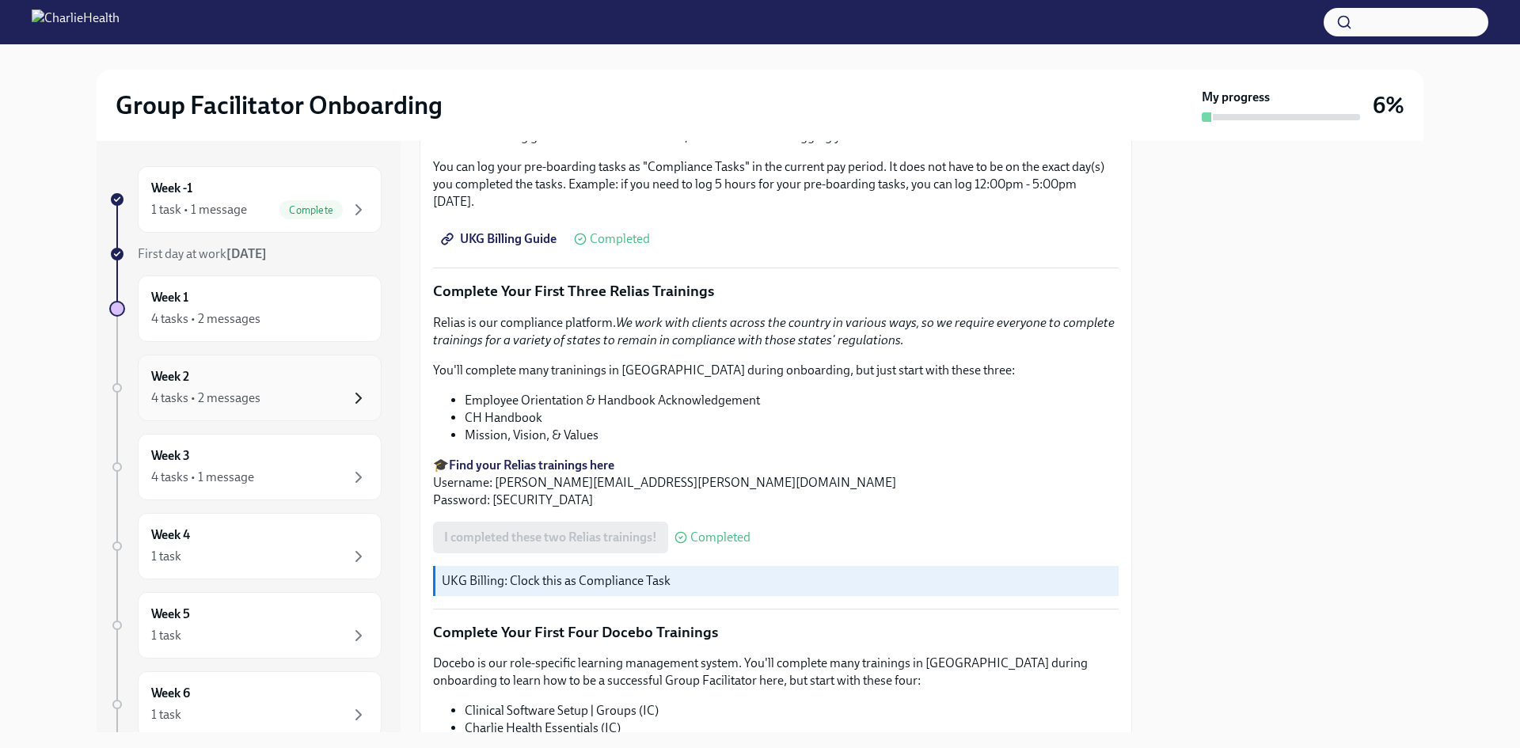
click at [351, 402] on icon "button" at bounding box center [358, 398] width 19 height 19
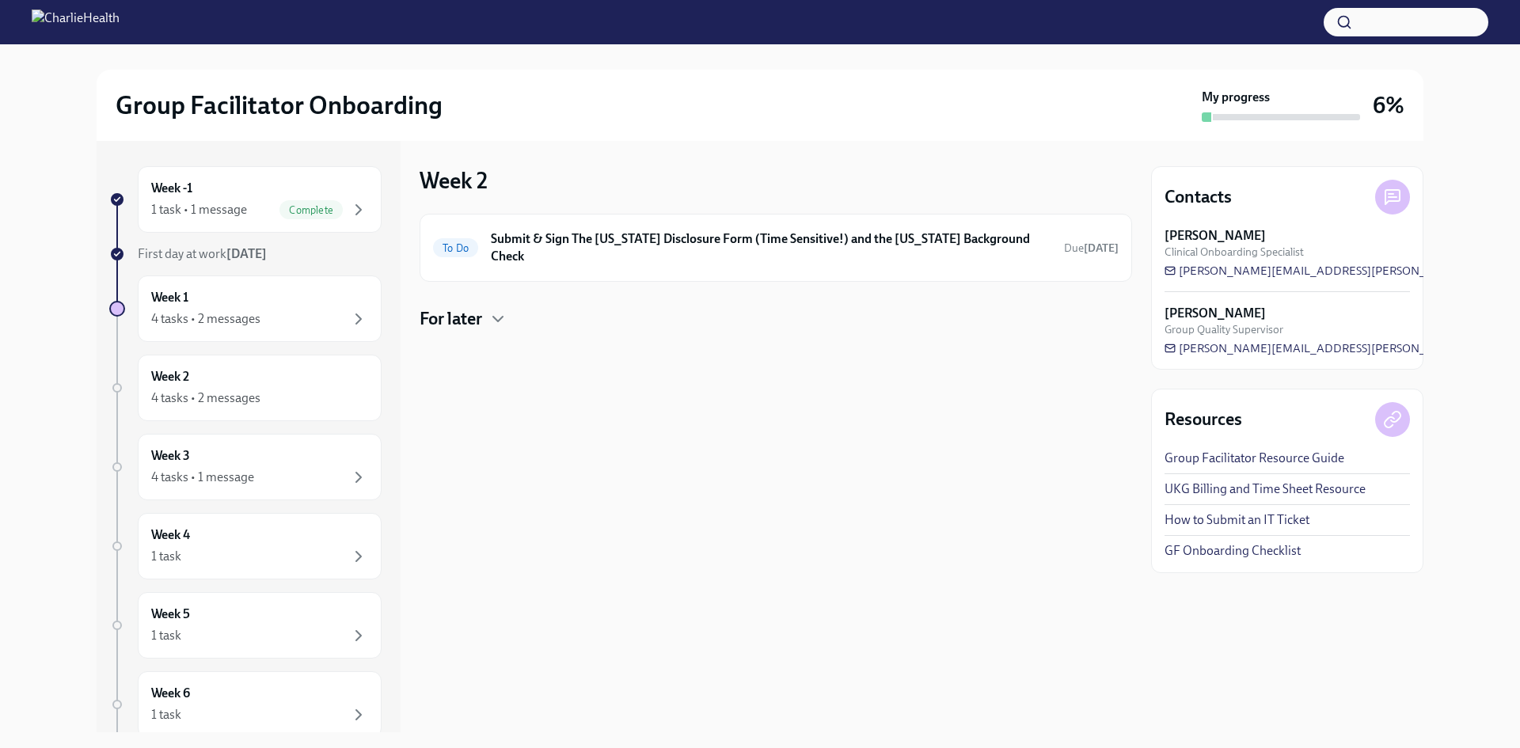
click at [531, 309] on div "For later" at bounding box center [776, 319] width 712 height 24
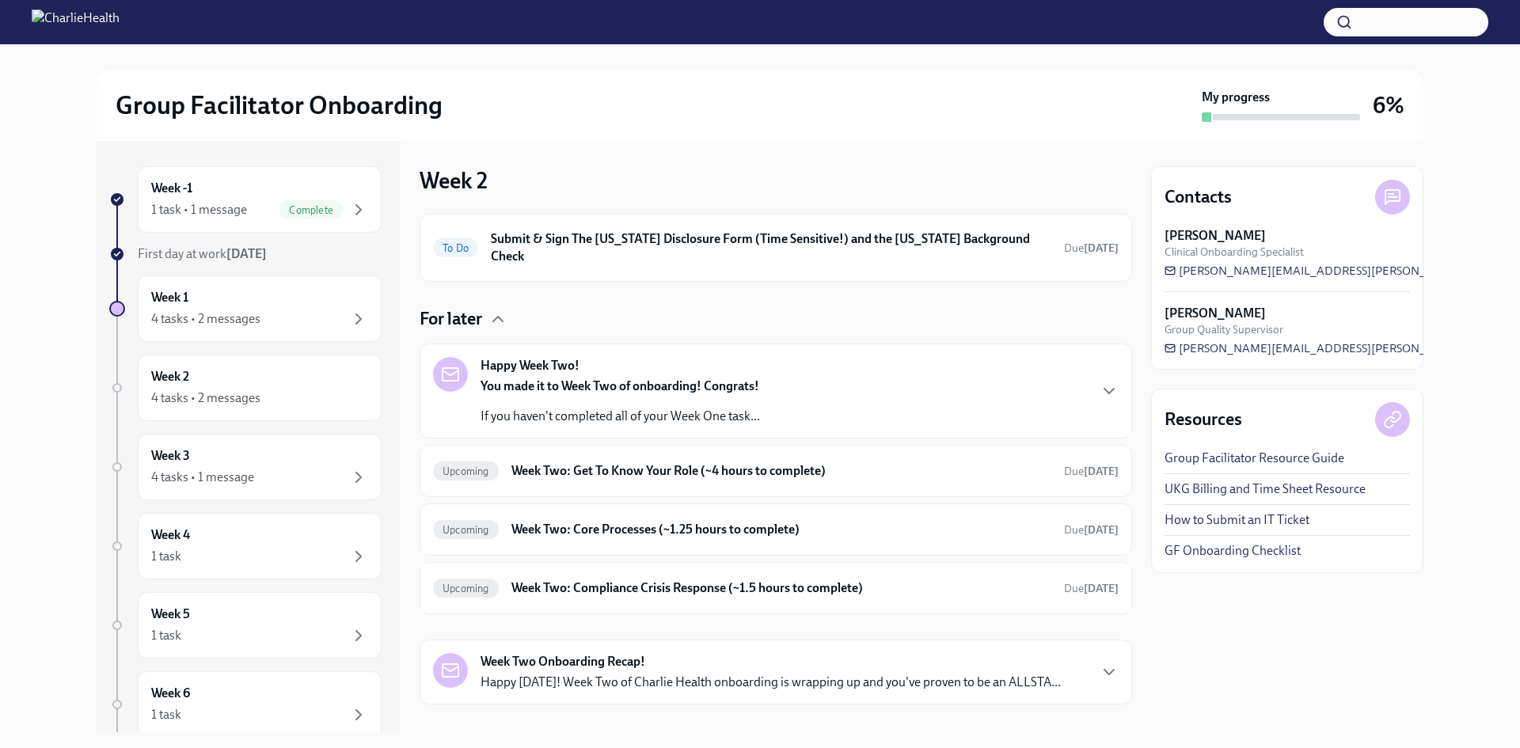
click at [588, 378] on strong "You made it to Week Two of onboarding! Congrats!" at bounding box center [619, 385] width 279 height 15
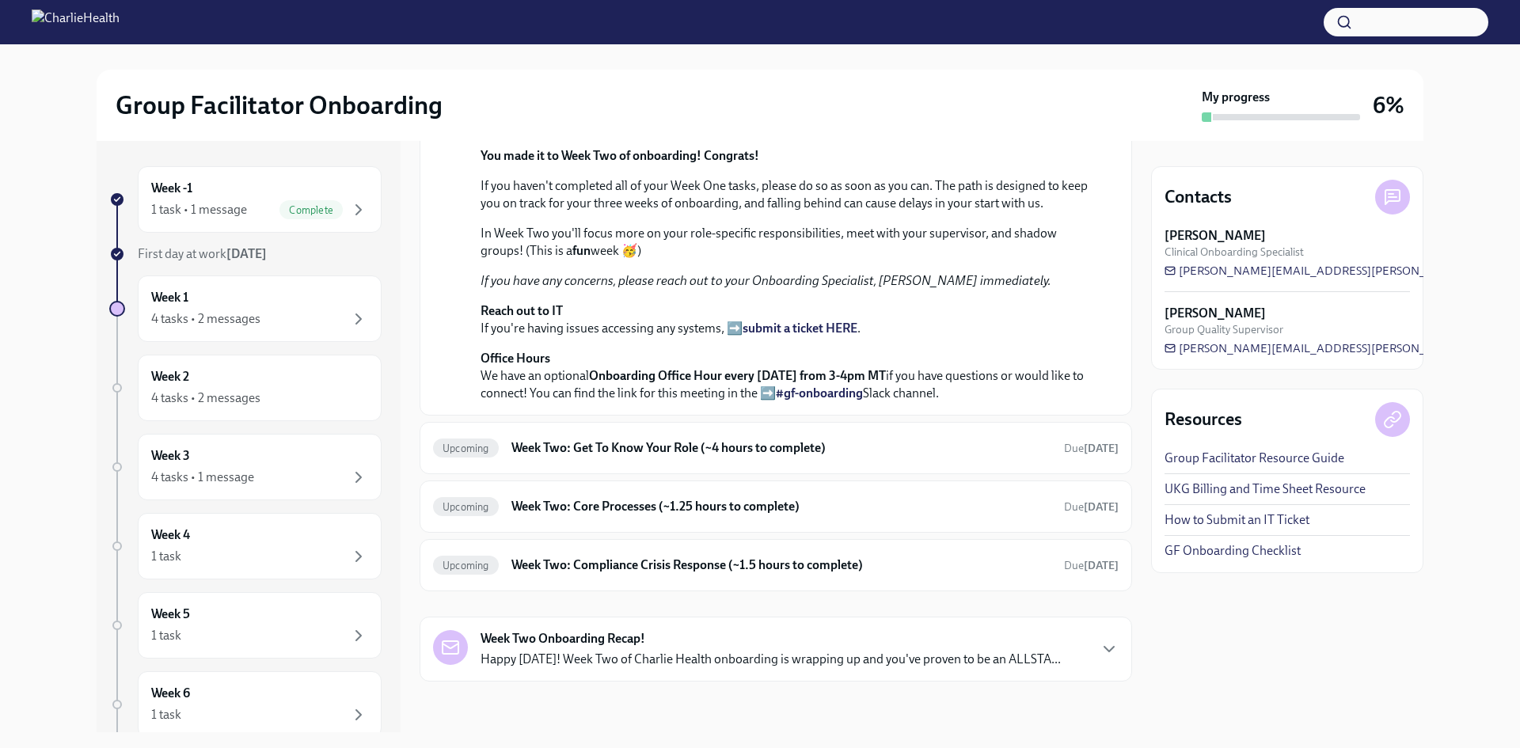
scroll to position [547, 0]
click at [731, 435] on div "Upcoming Week Two: Get To Know Your Role (~4 hours to complete) Due [DATE]" at bounding box center [776, 448] width 712 height 52
click at [708, 449] on h6 "Week Two: Get To Know Your Role (~4 hours to complete)" at bounding box center [781, 447] width 540 height 17
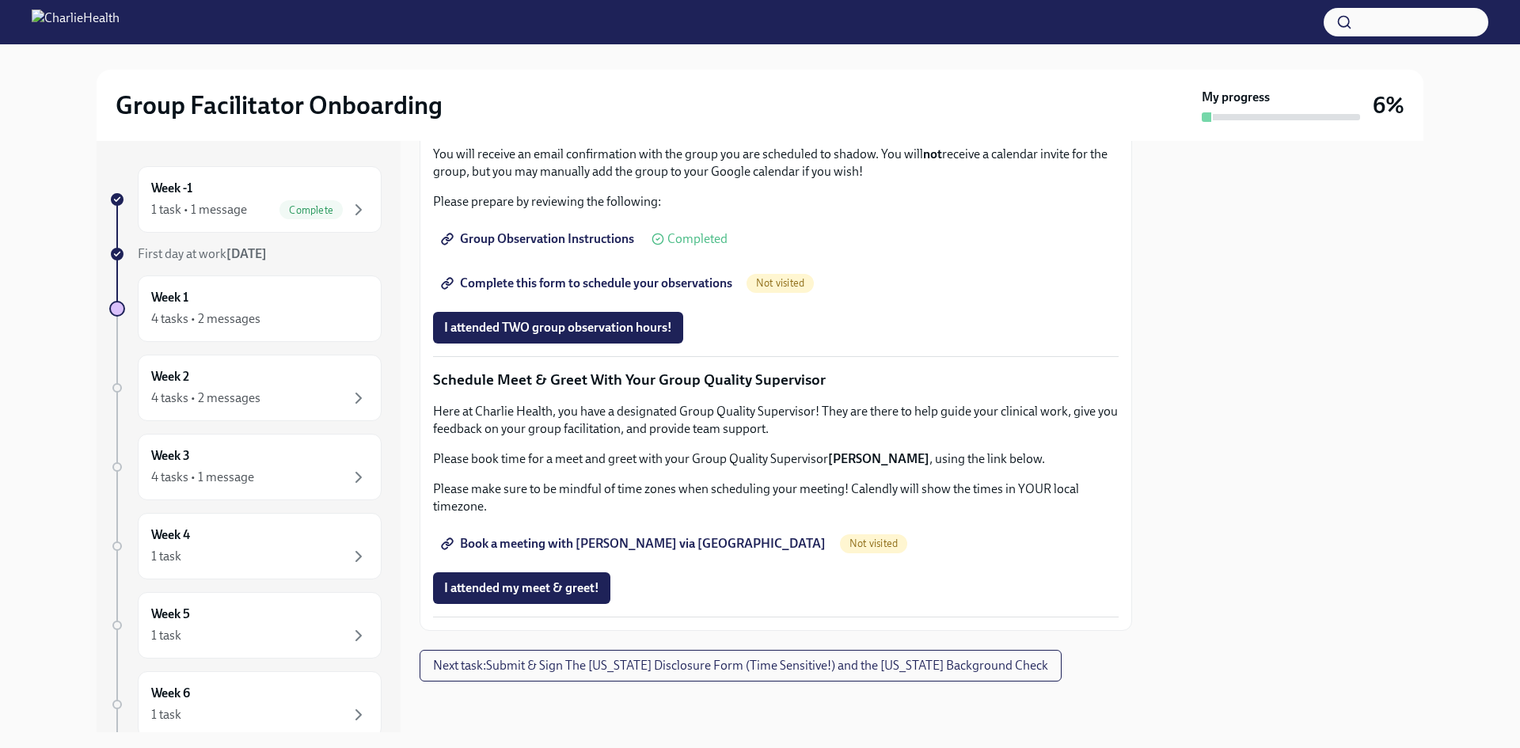
scroll to position [792, 0]
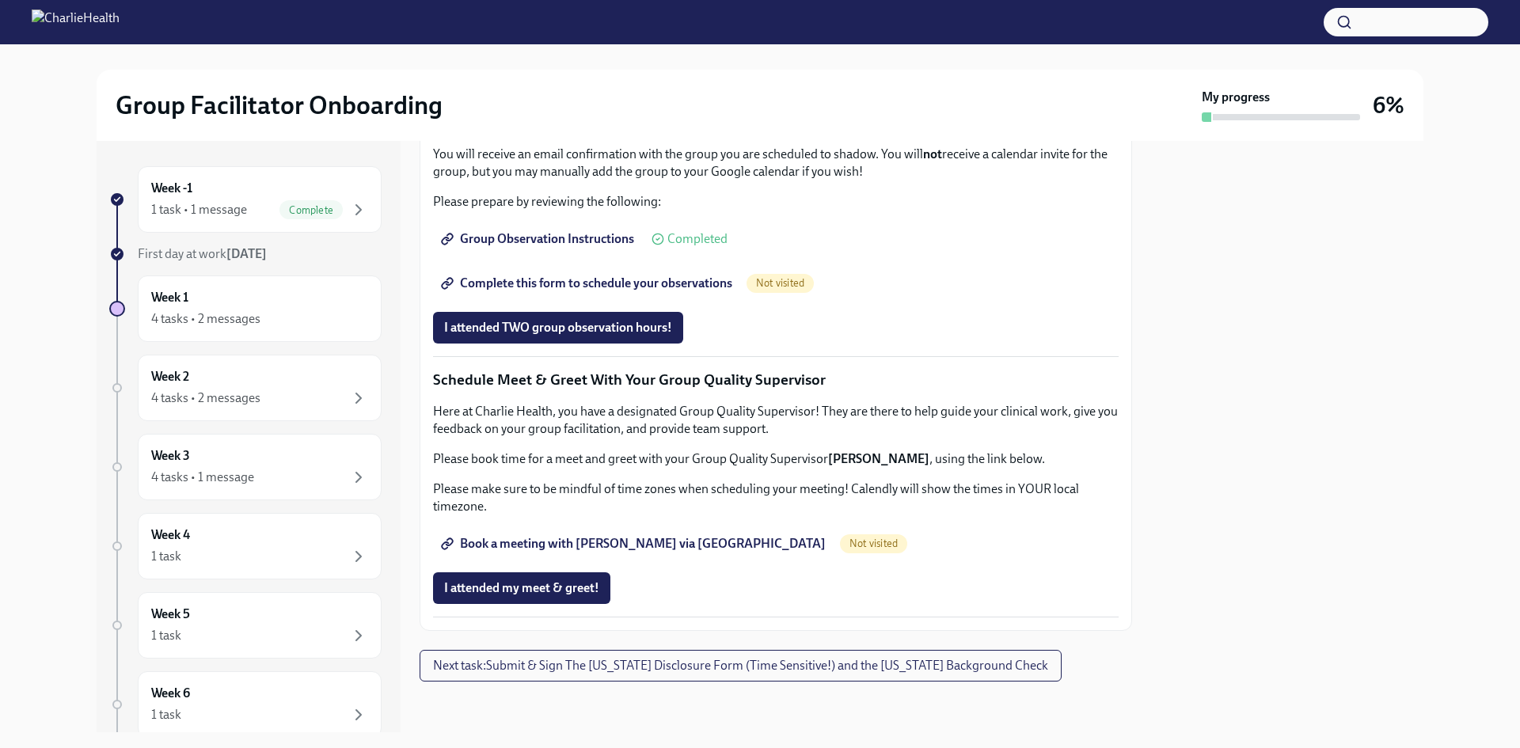
scroll to position [1407, 0]
drag, startPoint x: 835, startPoint y: 461, endPoint x: 913, endPoint y: 456, distance: 78.6
click at [913, 456] on strong "[PERSON_NAME]" at bounding box center [878, 458] width 101 height 15
click at [856, 476] on div "Here at Charlie Health, you have a designated Group Quality Supervisor! They ar…" at bounding box center [775, 459] width 685 height 112
click at [838, 457] on strong "[PERSON_NAME]" at bounding box center [878, 458] width 101 height 15
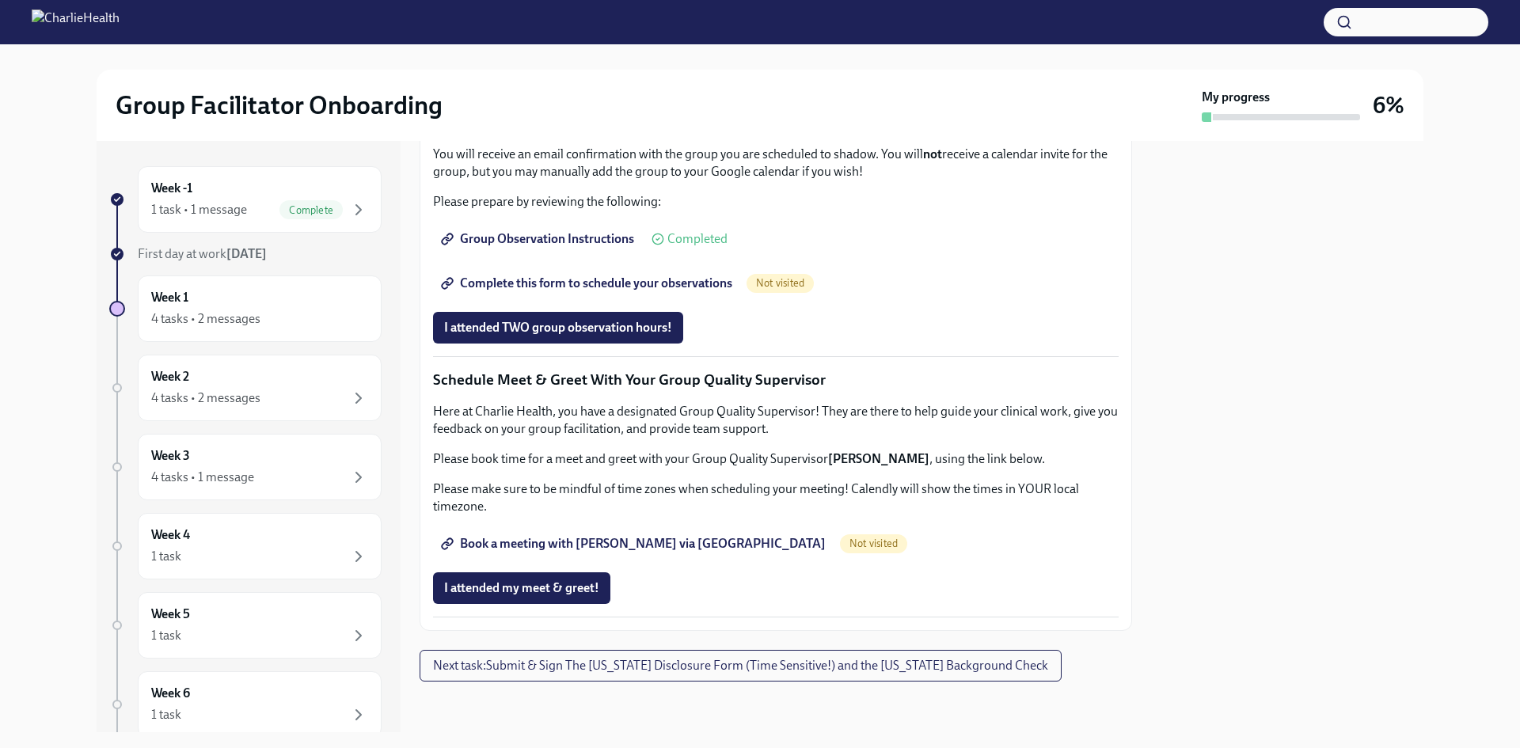
drag, startPoint x: 830, startPoint y: 461, endPoint x: 927, endPoint y: 446, distance: 98.4
click at [927, 446] on div "Here at Charlie Health, you have a designated Group Quality Supervisor! They ar…" at bounding box center [775, 459] width 685 height 112
copy strong "[PERSON_NAME]"
click at [245, 313] on div "4 tasks • 2 messages" at bounding box center [205, 318] width 109 height 17
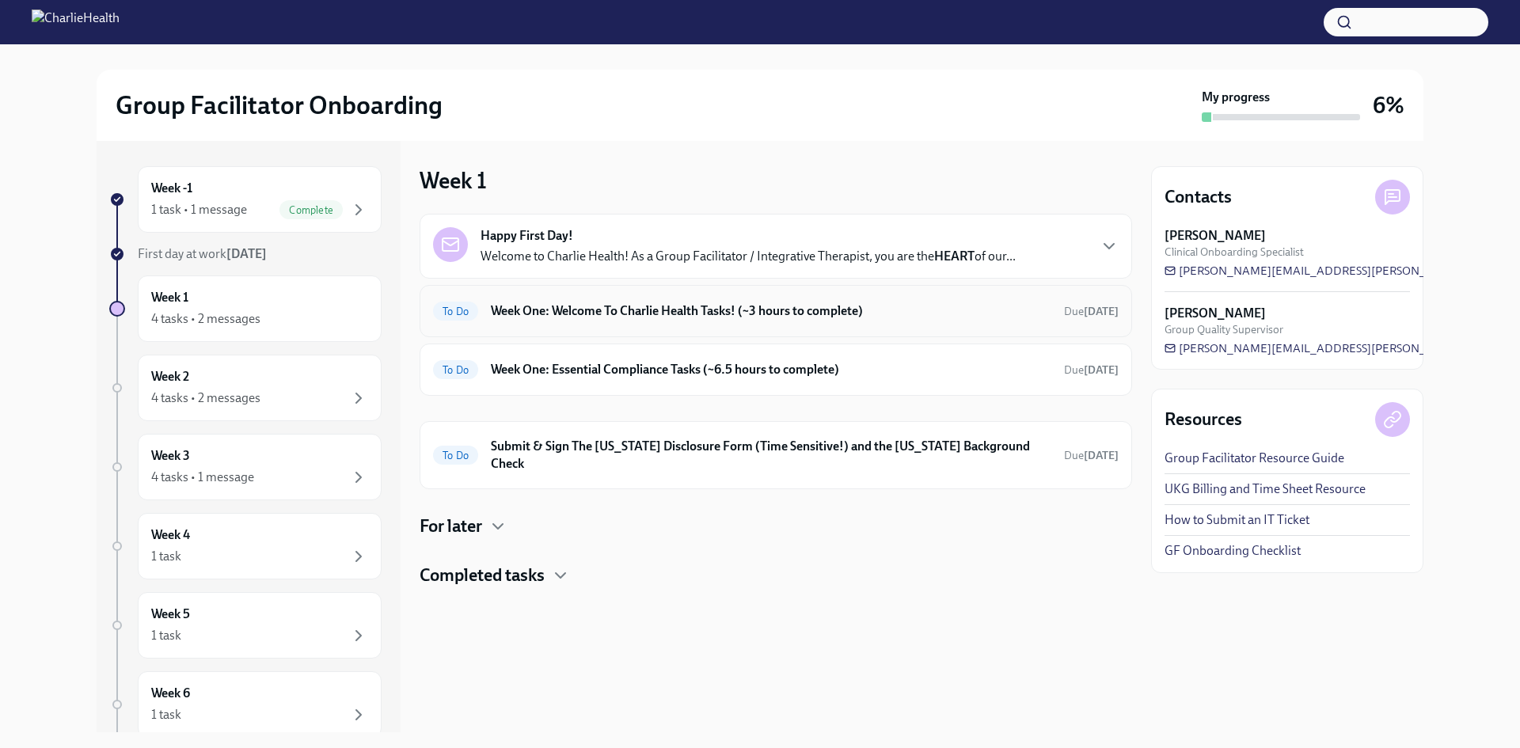
click at [611, 323] on div "To Do Week One: Welcome To Charlie Health Tasks! (~3 hours to complete) Due [DA…" at bounding box center [775, 310] width 685 height 25
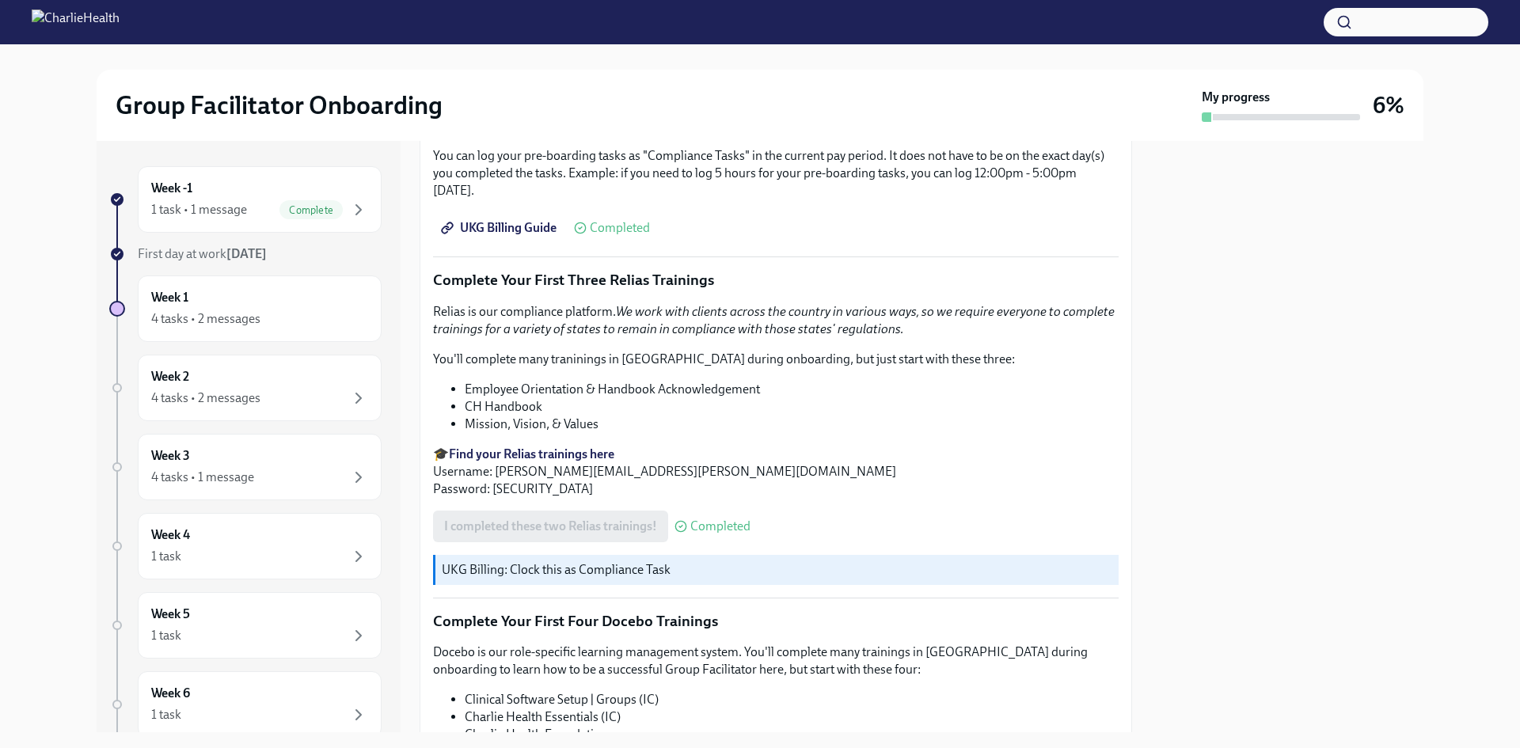
scroll to position [1979, 0]
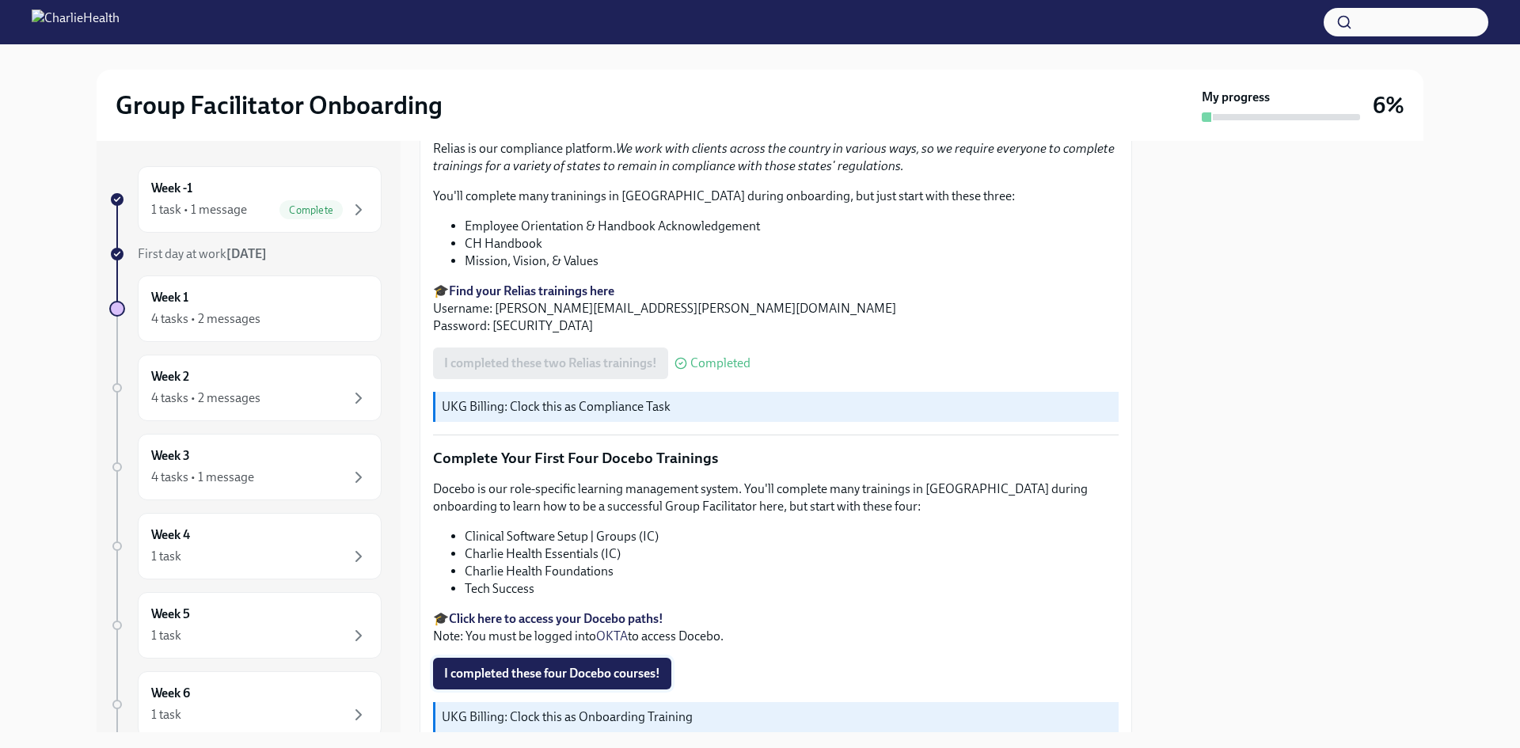
click at [553, 666] on span "I completed these four Docebo courses!" at bounding box center [552, 674] width 216 height 16
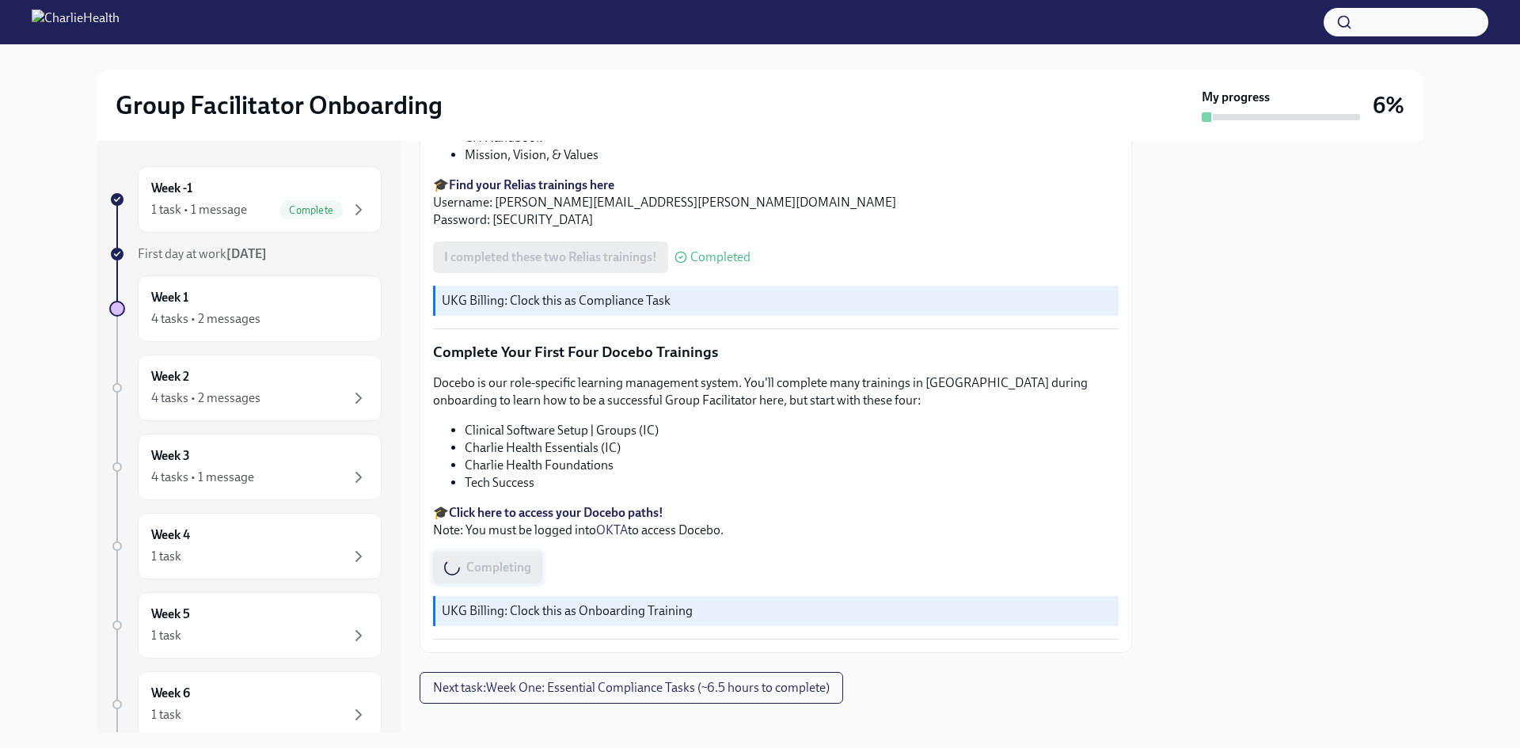
scroll to position [2100, 0]
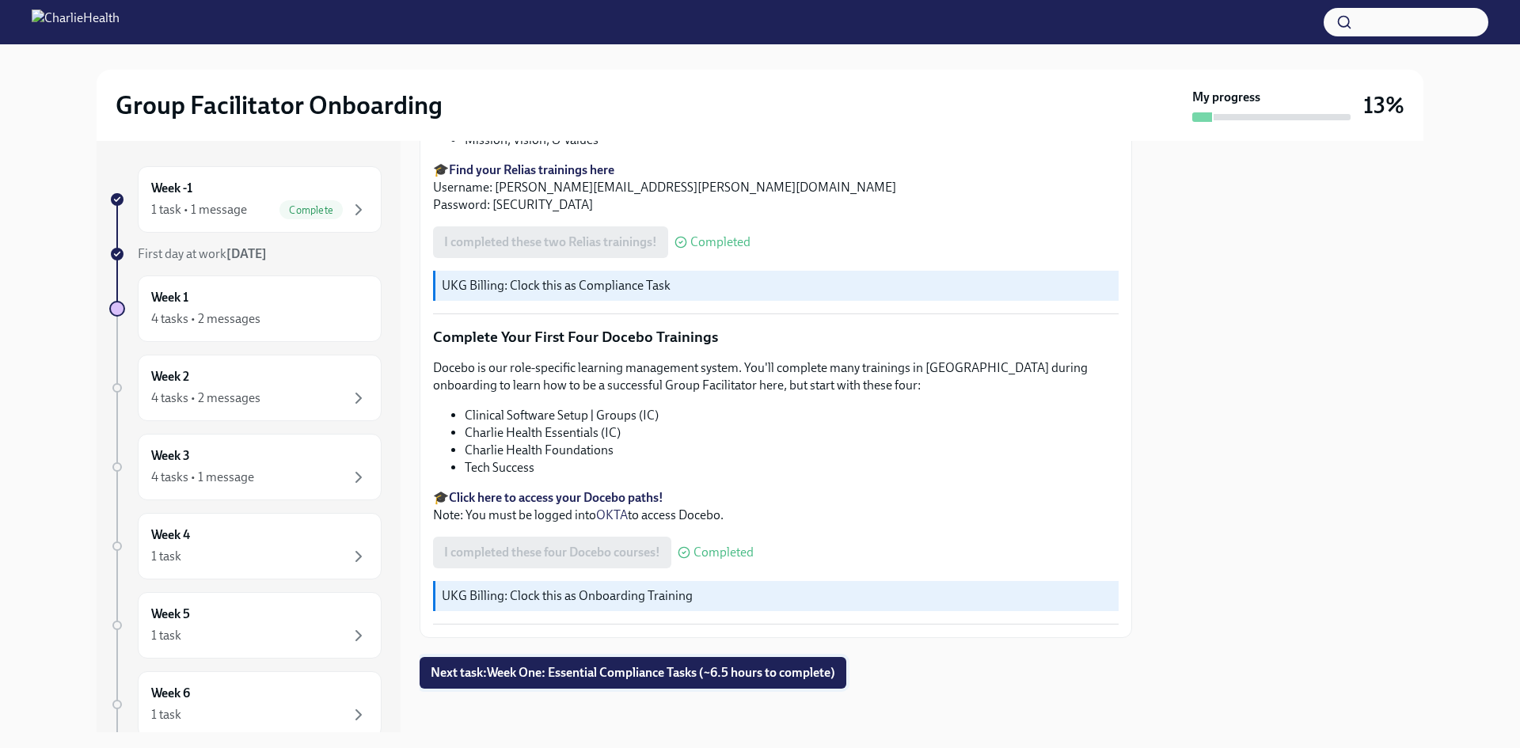
click at [529, 665] on span "Next task : Week One: Essential Compliance Tasks (~6.5 hours to complete)" at bounding box center [633, 673] width 404 height 16
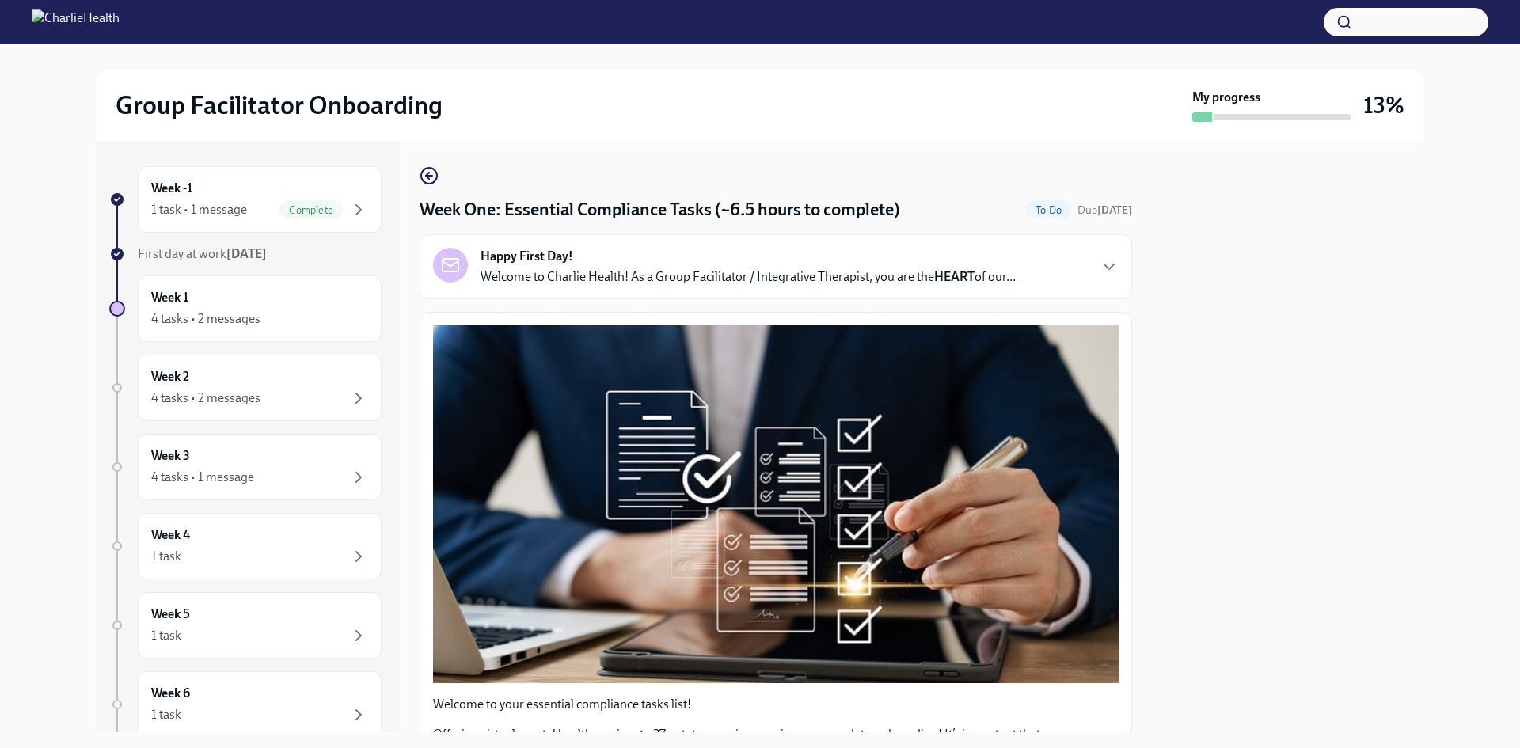
drag, startPoint x: 712, startPoint y: 269, endPoint x: 715, endPoint y: 285, distance: 16.0
click at [712, 269] on p "Welcome to Charlie Health! As a Group Facilitator / Integrative Therapist, you …" at bounding box center [747, 276] width 535 height 17
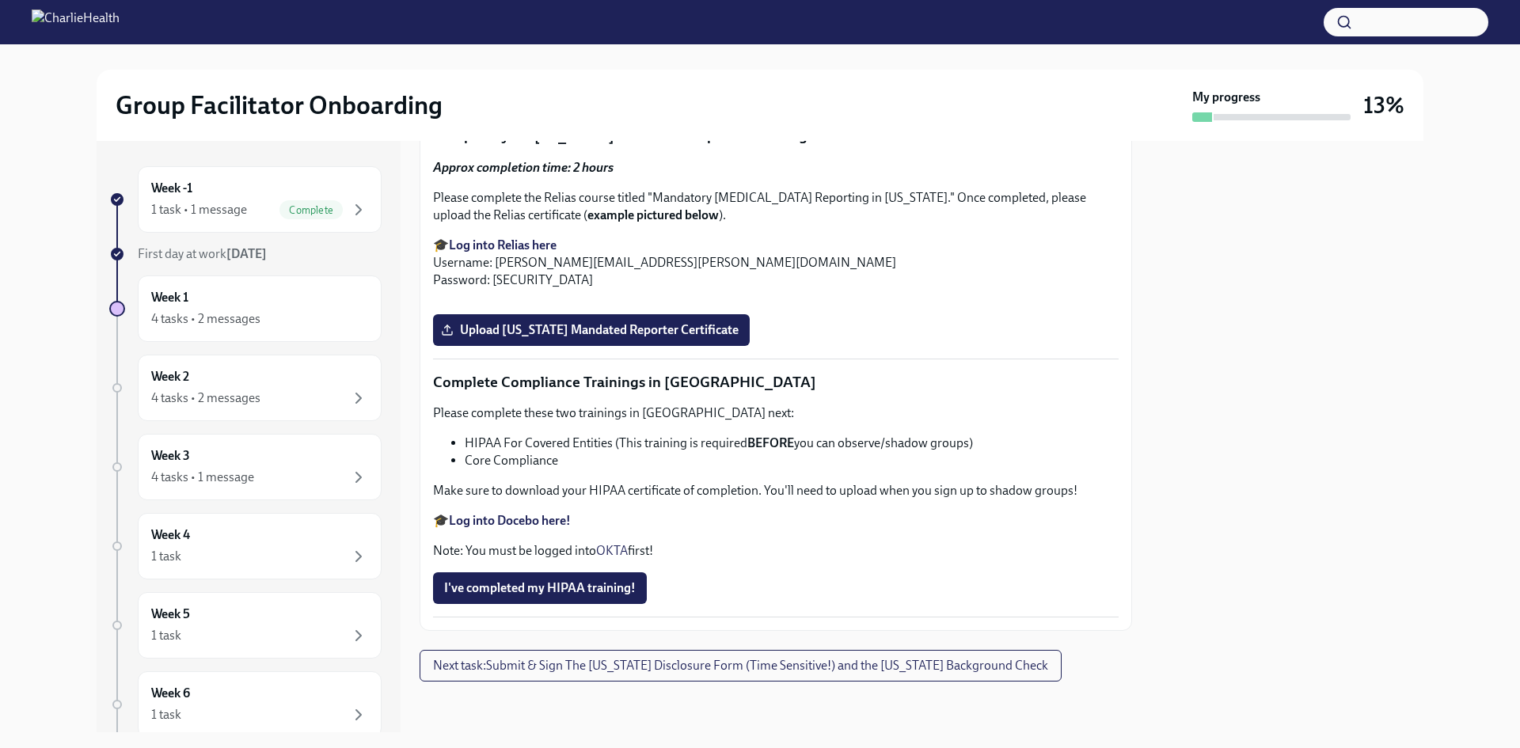
scroll to position [4402, 0]
click at [206, 317] on div "4 tasks • 2 messages" at bounding box center [205, 318] width 109 height 17
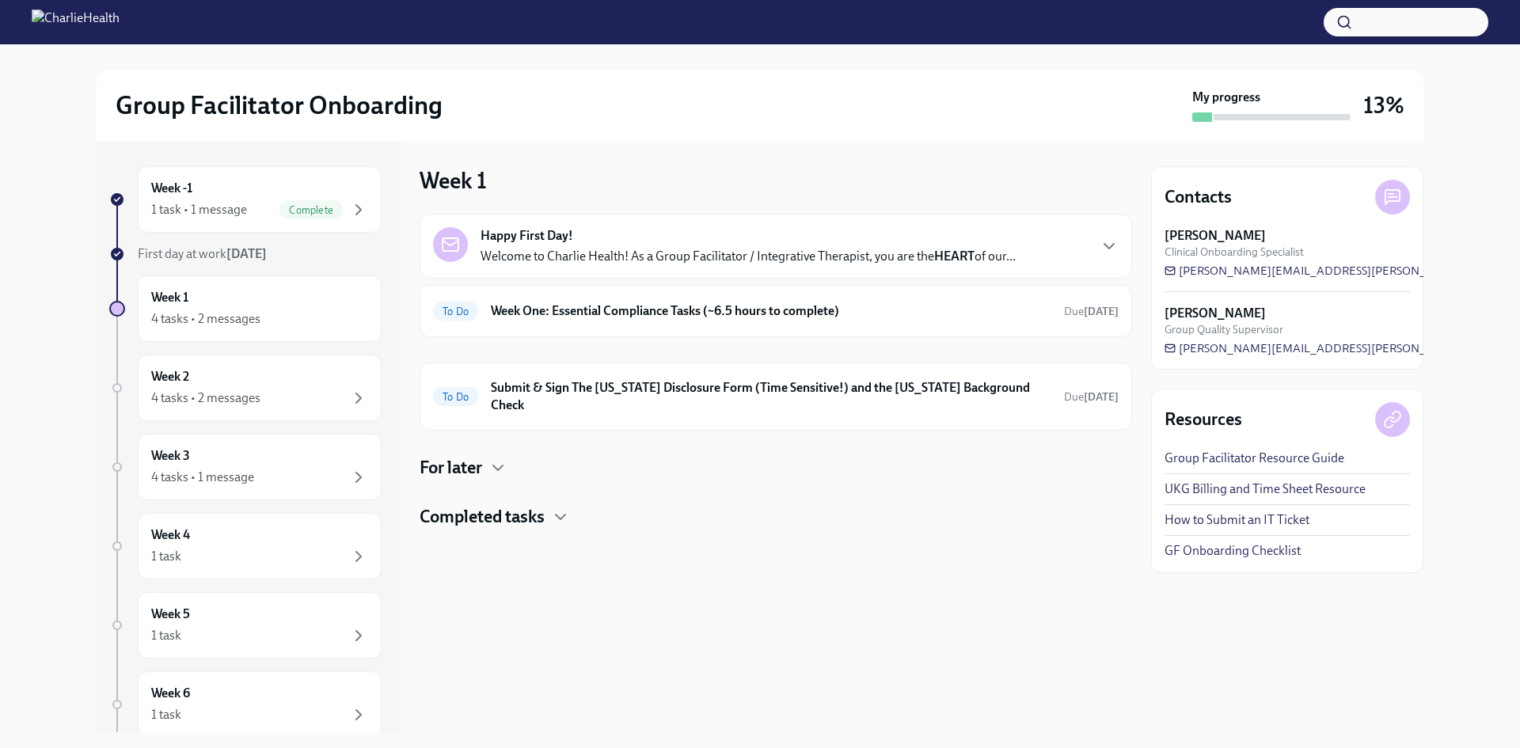
click at [485, 456] on div "For later" at bounding box center [776, 468] width 712 height 24
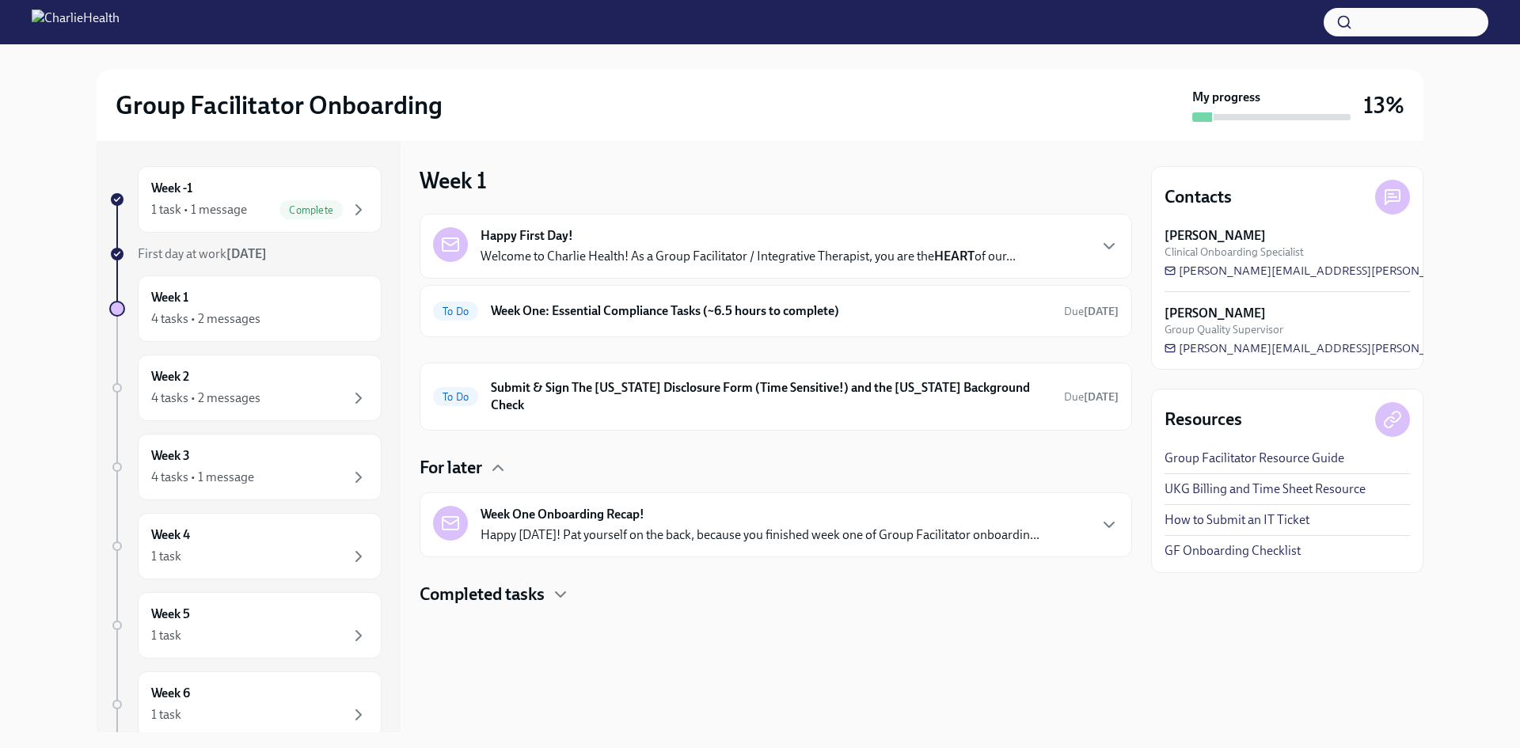
click at [494, 583] on h4 "Completed tasks" at bounding box center [482, 595] width 125 height 24
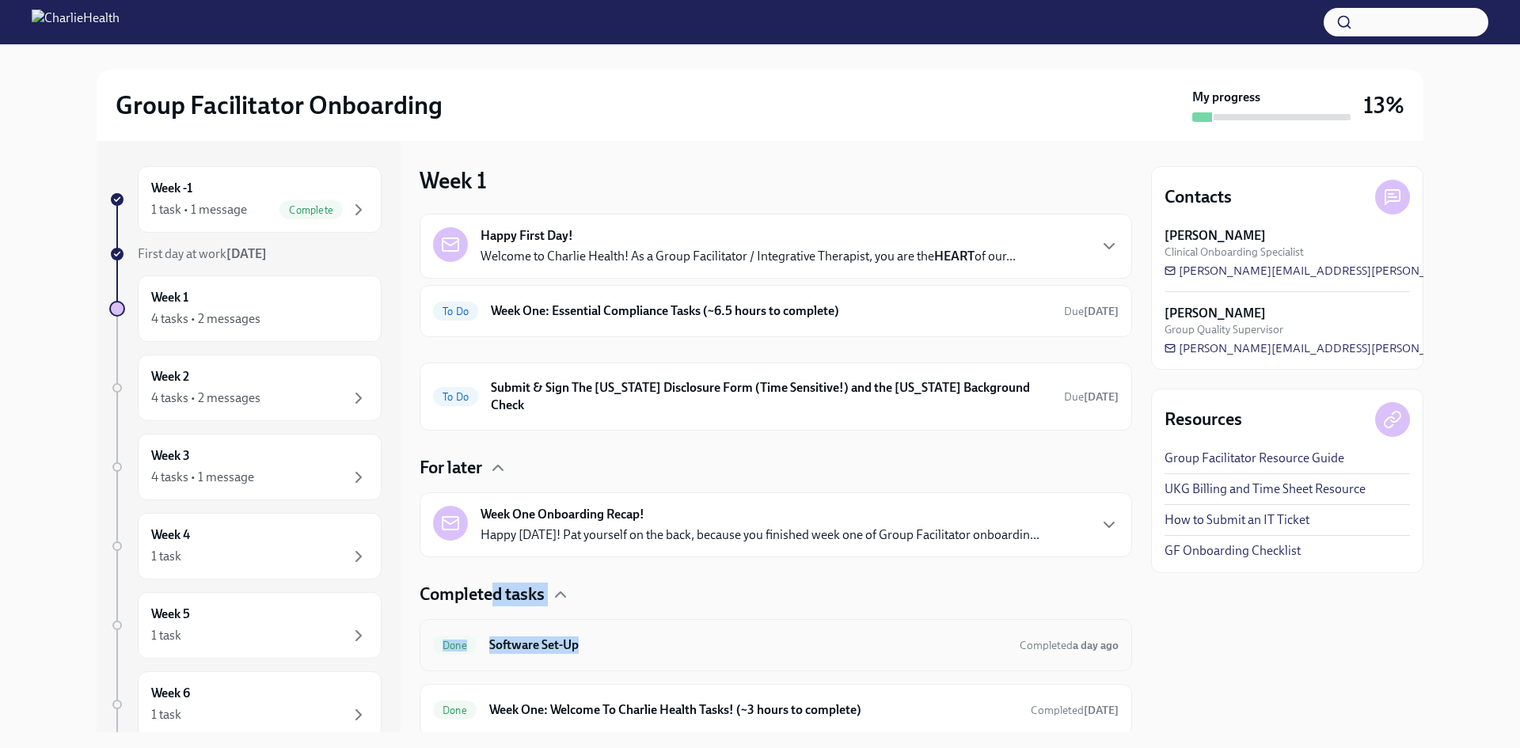
drag, startPoint x: 494, startPoint y: 579, endPoint x: 589, endPoint y: 603, distance: 97.9
click at [589, 603] on div "Completed tasks Done Software Set-Up Completed a day ago Done Week One: Welcome…" at bounding box center [776, 660] width 712 height 154
click at [613, 583] on div "Completed tasks" at bounding box center [776, 595] width 712 height 24
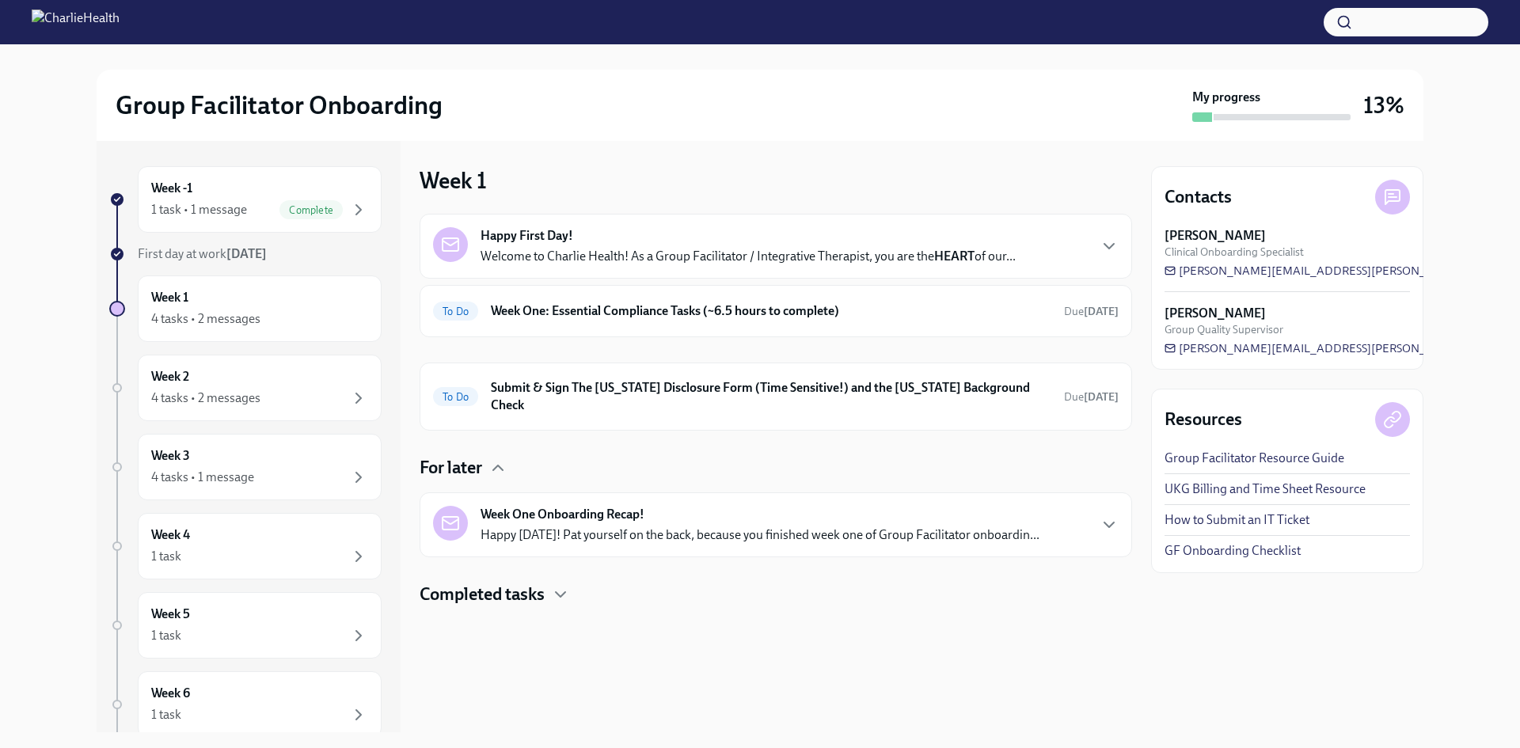
click at [612, 583] on div "Completed tasks" at bounding box center [776, 595] width 712 height 24
click at [635, 303] on h6 "Week One: Essential Compliance Tasks (~6.5 hours to complete)" at bounding box center [771, 310] width 560 height 17
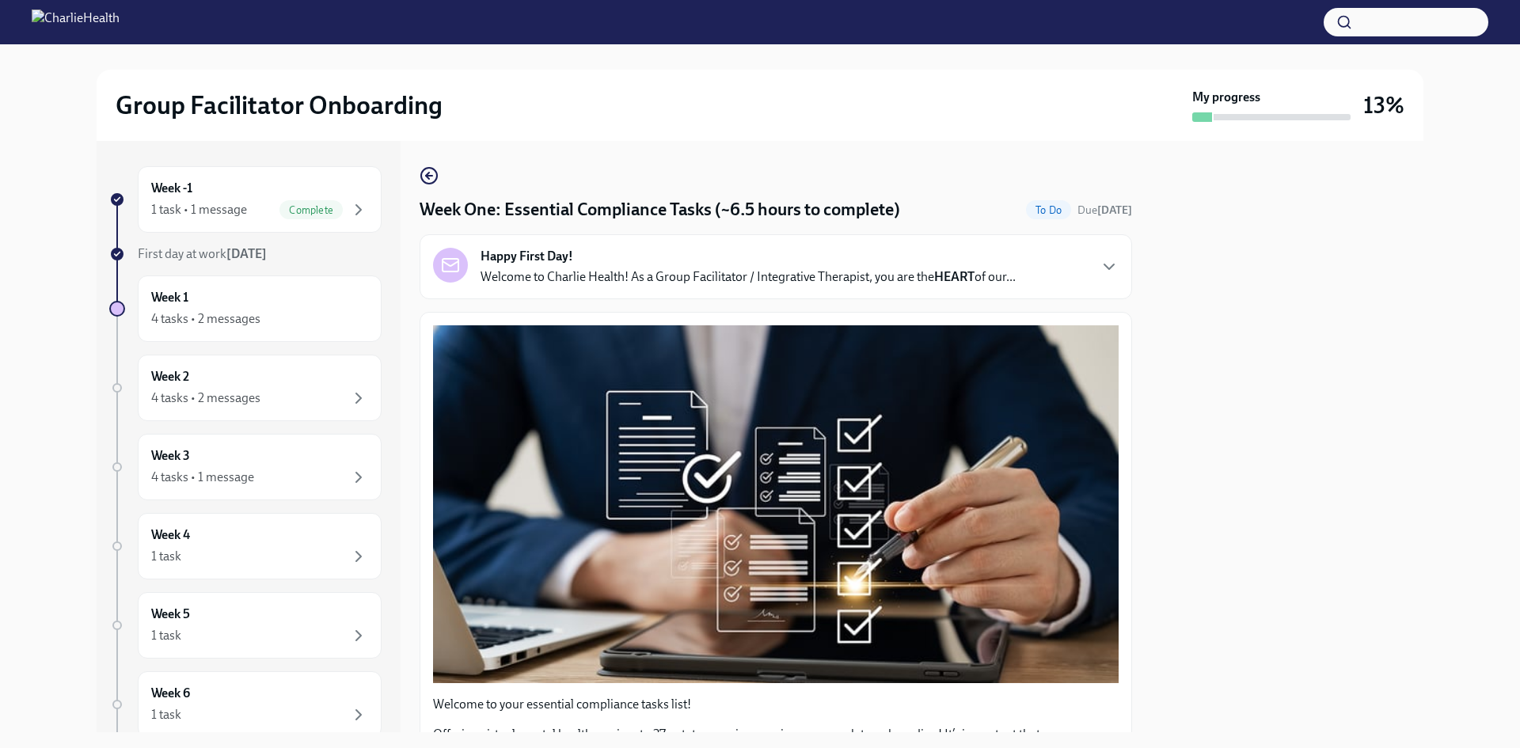
click at [639, 242] on div "Happy First Day! Welcome to Charlie Health! As a Group Facilitator / Integrativ…" at bounding box center [776, 266] width 712 height 65
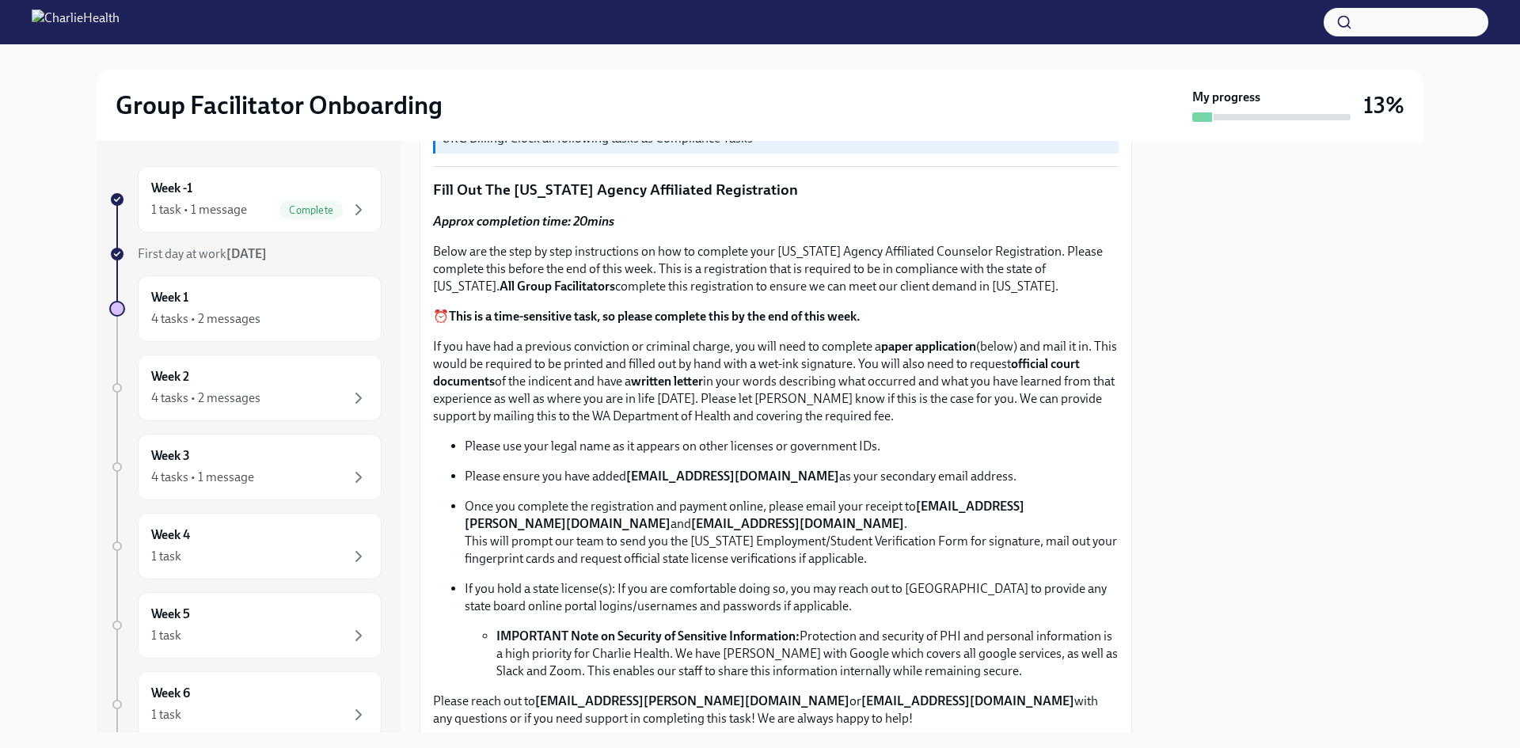
scroll to position [1266, 0]
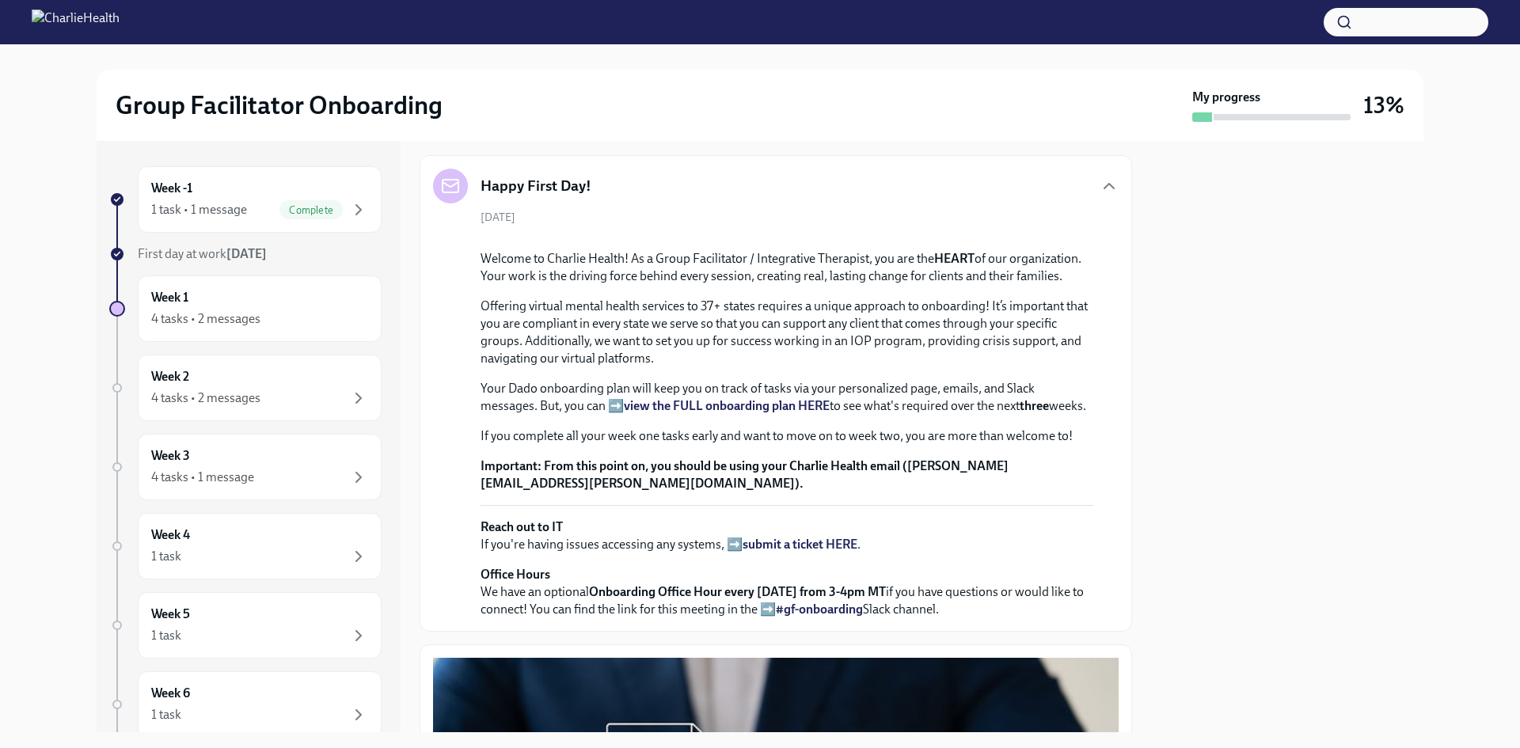
scroll to position [0, 0]
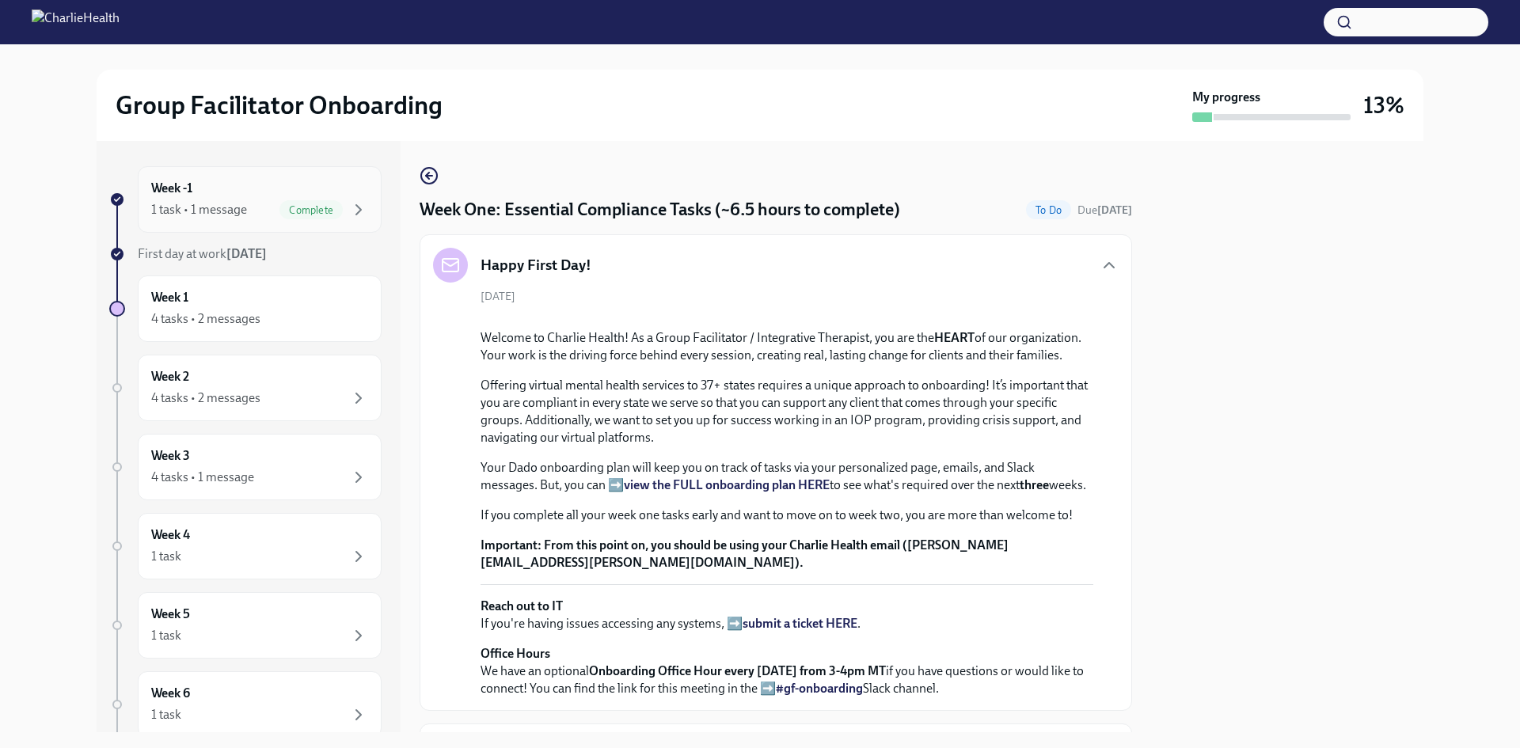
click at [218, 200] on div "1 task • 1 message Complete" at bounding box center [259, 209] width 217 height 19
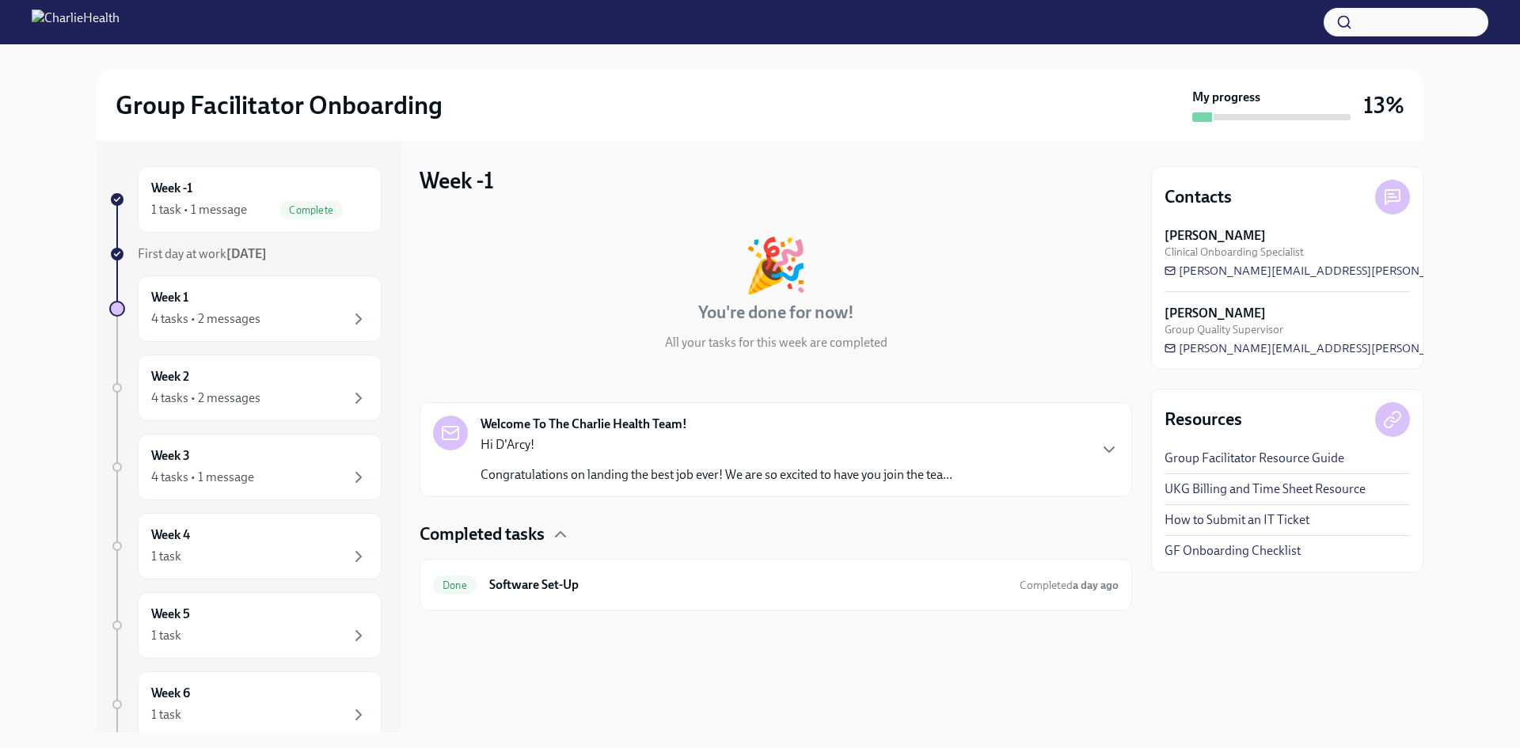
click at [642, 469] on p "Congratulations on landing the best job ever! We are so excited to have you joi…" at bounding box center [716, 474] width 472 height 17
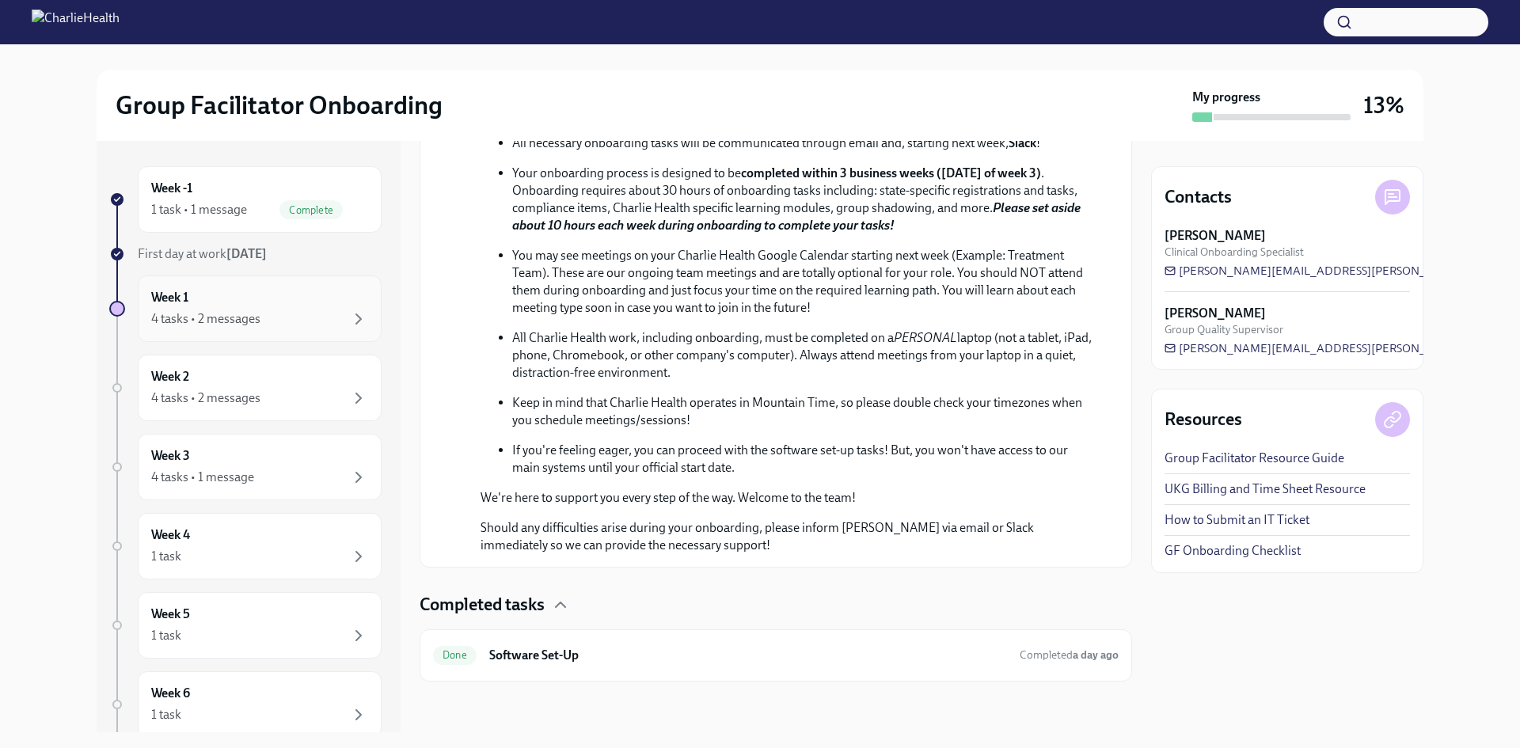
scroll to position [689, 0]
click at [254, 297] on div "Week 1 4 tasks • 2 messages" at bounding box center [259, 309] width 217 height 40
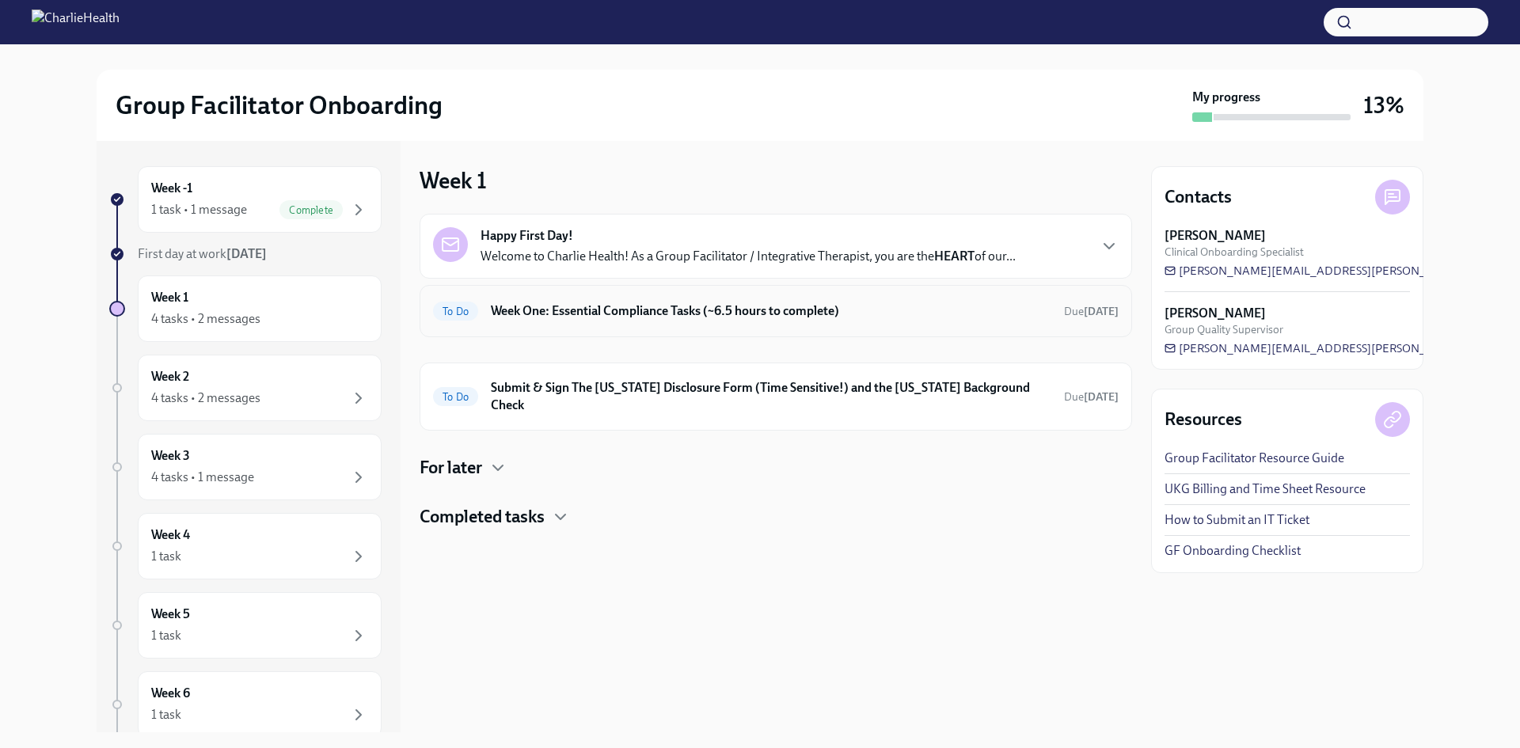
click at [761, 327] on div "To Do Week One: Essential Compliance Tasks (~6.5 hours to complete) Due [DATE]" at bounding box center [776, 311] width 712 height 52
click at [744, 265] on div "Happy First Day! Welcome to Charlie Health! As a Group Facilitator / Integrativ…" at bounding box center [776, 246] width 712 height 65
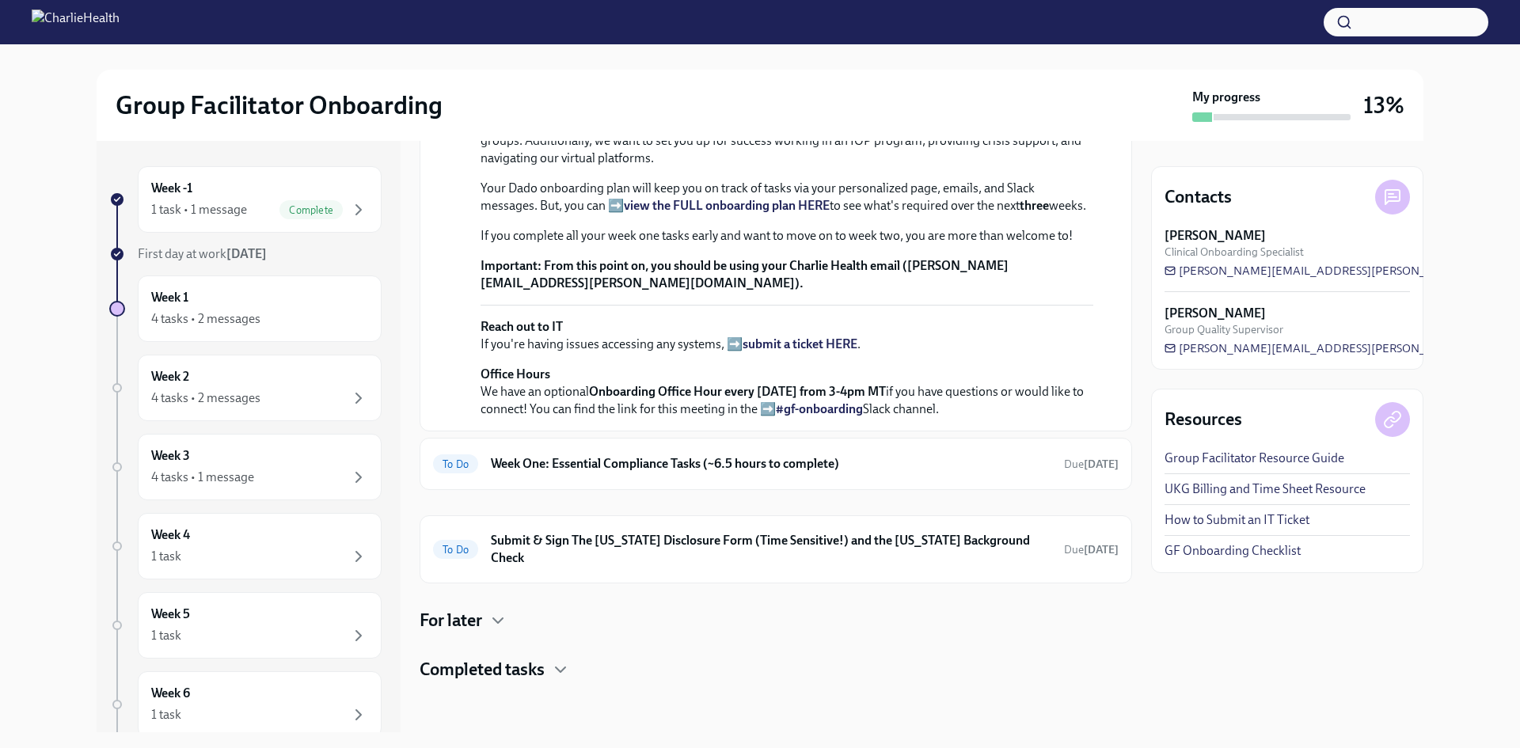
scroll to position [531, 0]
click at [512, 620] on div "For later" at bounding box center [776, 621] width 712 height 24
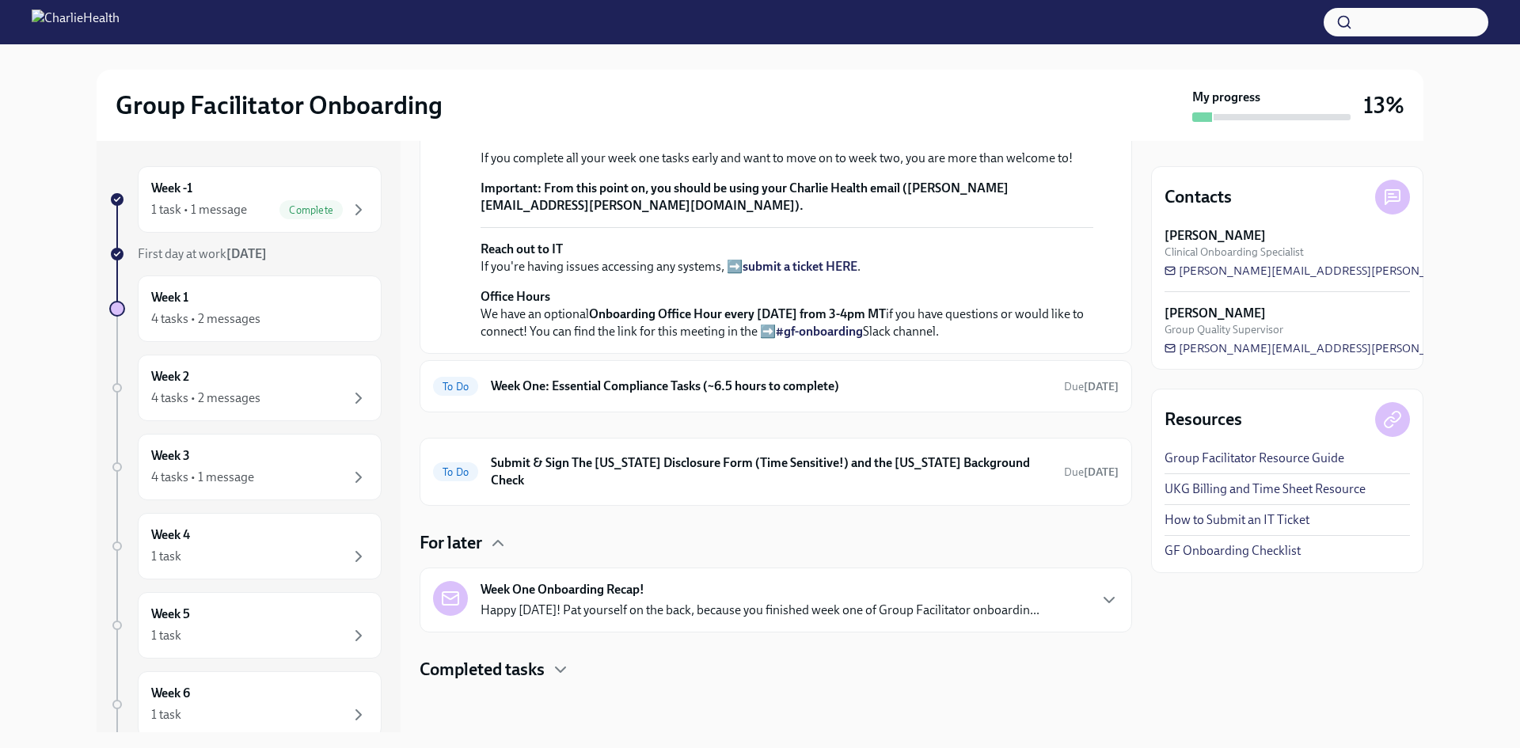
click at [568, 666] on icon "button" at bounding box center [560, 669] width 19 height 19
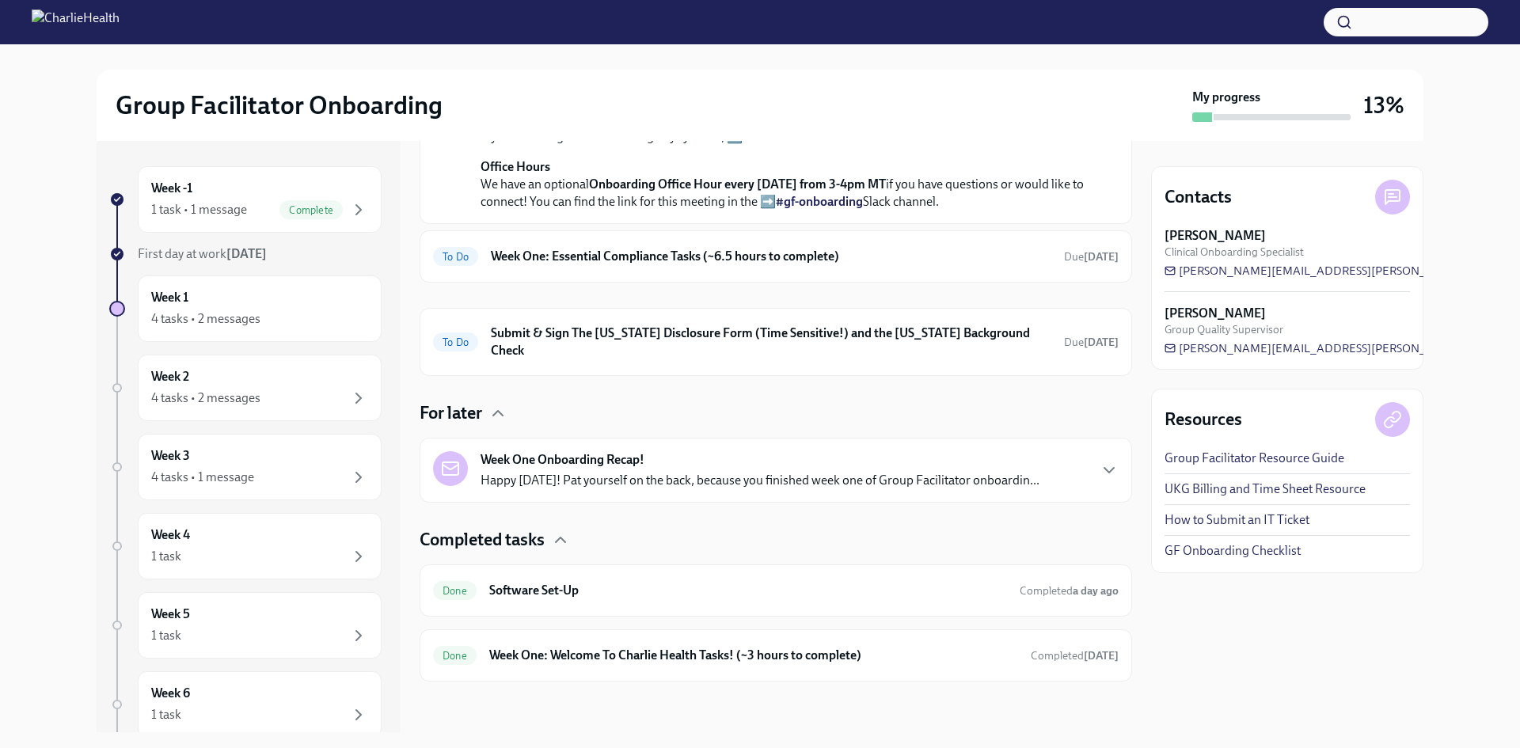
scroll to position [738, 0]
click at [568, 666] on div "Done Week One: Welcome To Charlie Health Tasks! (~3 hours to complete) Complete…" at bounding box center [775, 655] width 685 height 25
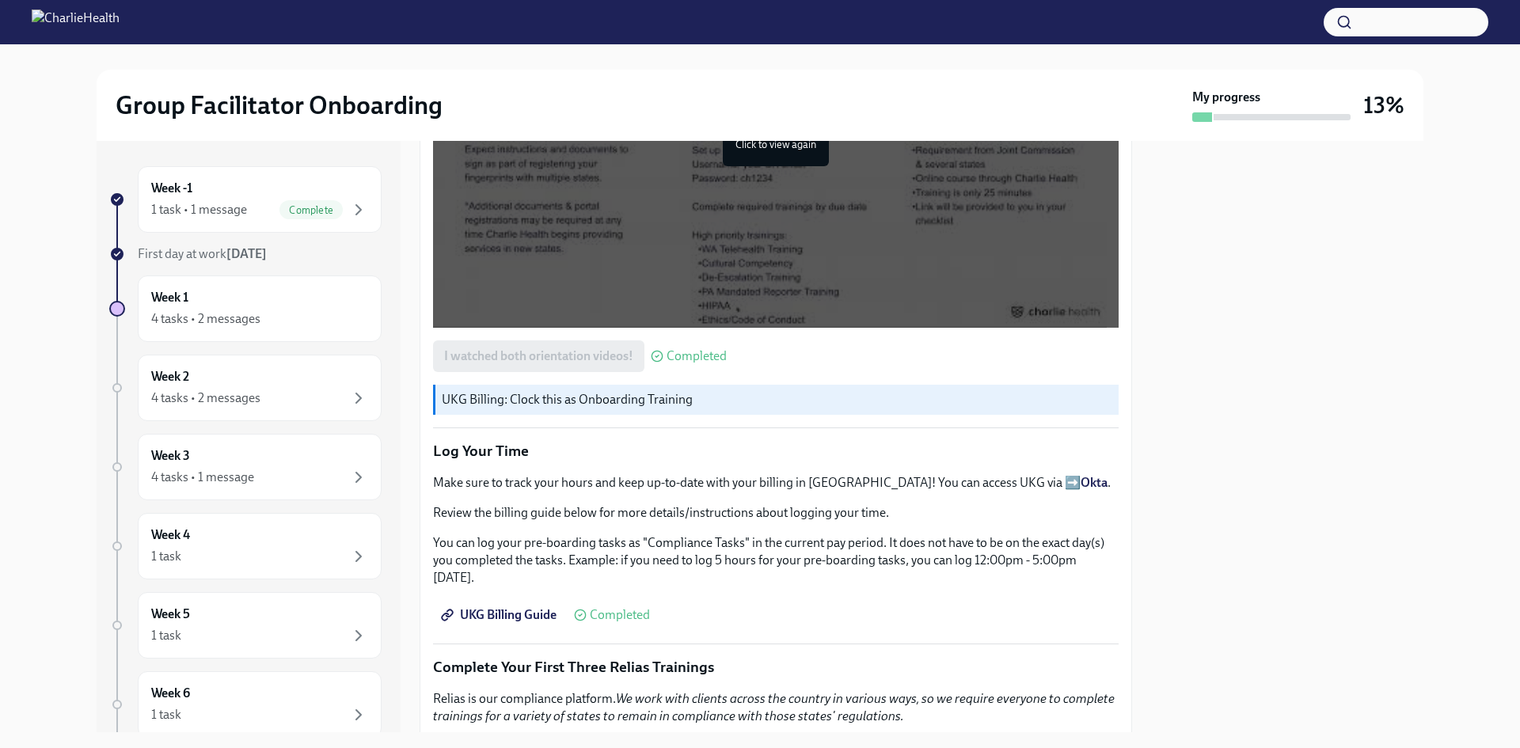
scroll to position [1583, 0]
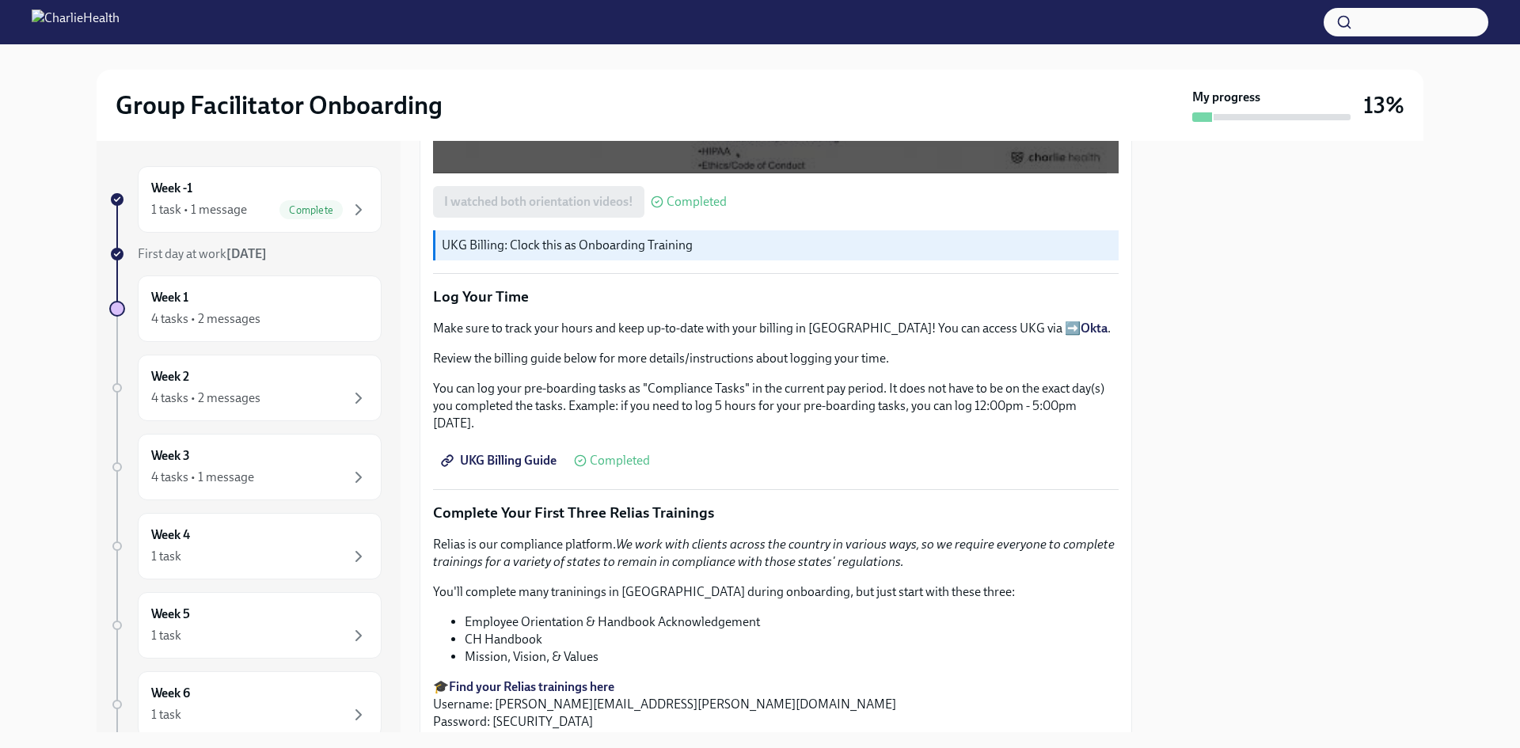
click at [981, 324] on p "Make sure to track your hours and keep up-to-date with your billing in [GEOGRAP…" at bounding box center [775, 328] width 685 height 17
click at [1080, 321] on strong "Okta" at bounding box center [1093, 328] width 27 height 15
click at [518, 453] on span "UKG Billing Guide" at bounding box center [500, 461] width 112 height 16
